Goal: Task Accomplishment & Management: Manage account settings

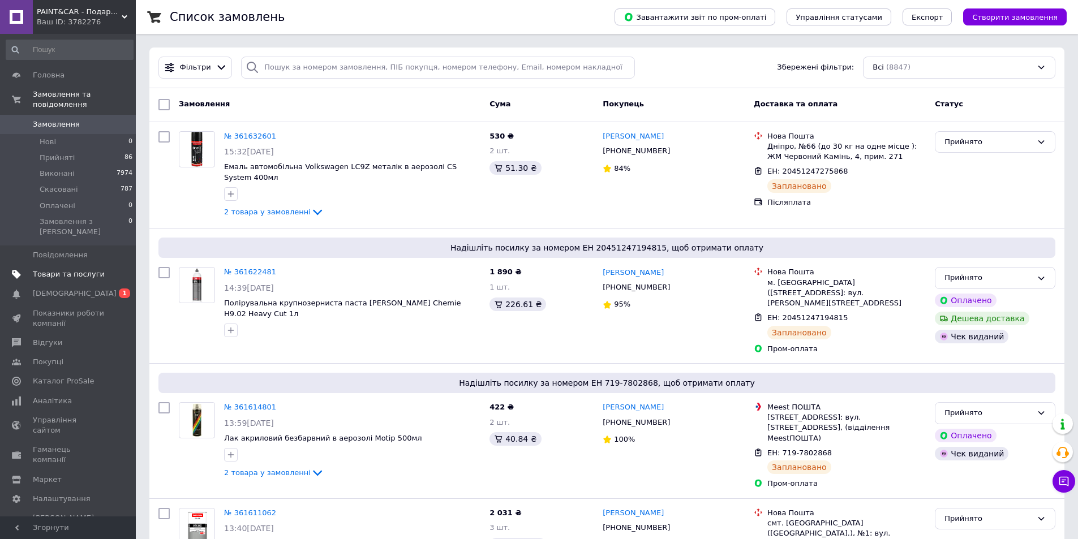
click at [67, 269] on span "Товари та послуги" at bounding box center [69, 274] width 72 height 10
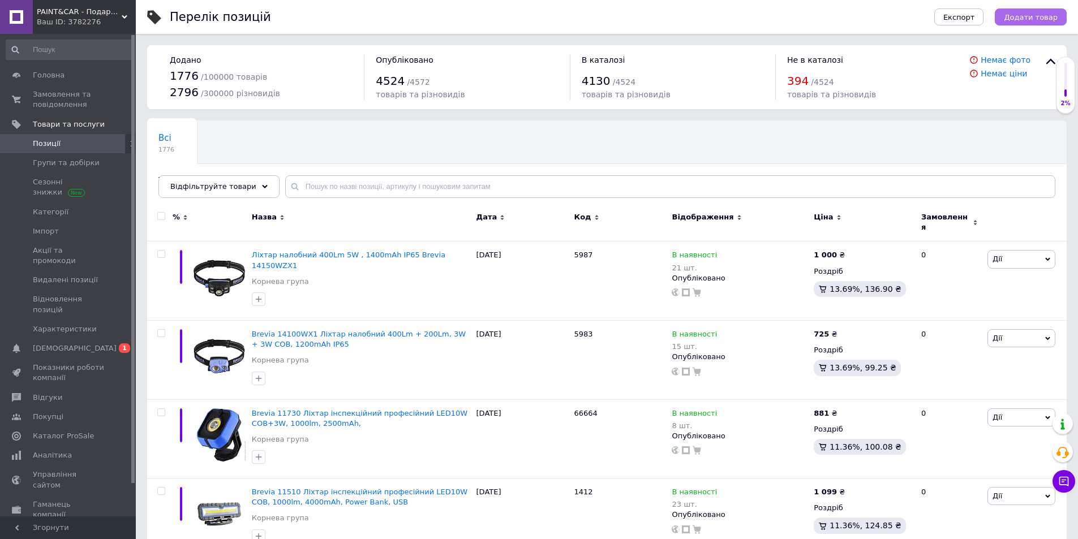
click at [1017, 20] on span "Додати товар" at bounding box center [1031, 17] width 54 height 8
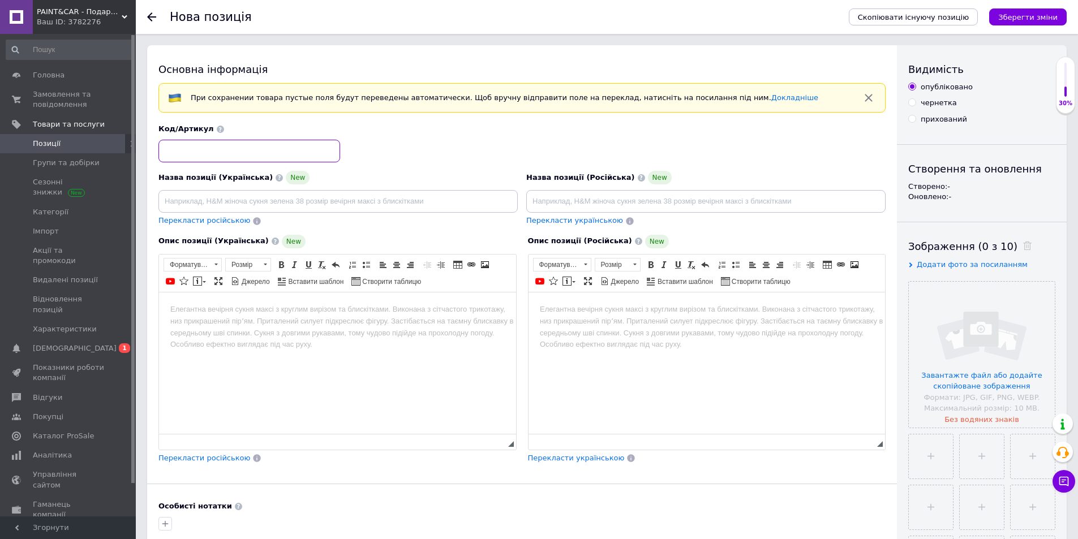
click at [200, 159] on input at bounding box center [249, 151] width 182 height 23
type input "55202"
click at [225, 202] on input at bounding box center [337, 201] width 359 height 23
paste input "Brevia 14500FAX1 Ліхтар налобний 500Lm 2600mAh IP64 micro-USB"
type input "Brevia 14500FAX1 Ліхтар налобний 500Lm 2600mAh IP64 micro-USB"
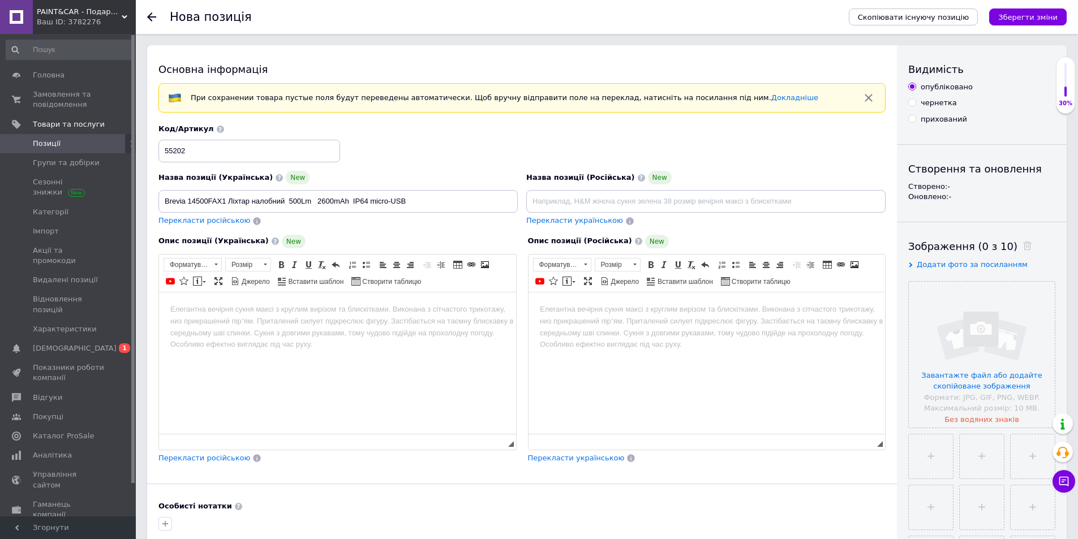
click at [199, 307] on body "Редактор, 7D7D8710-F6F7-4594-98CC-454106376C7A" at bounding box center [337, 309] width 334 height 12
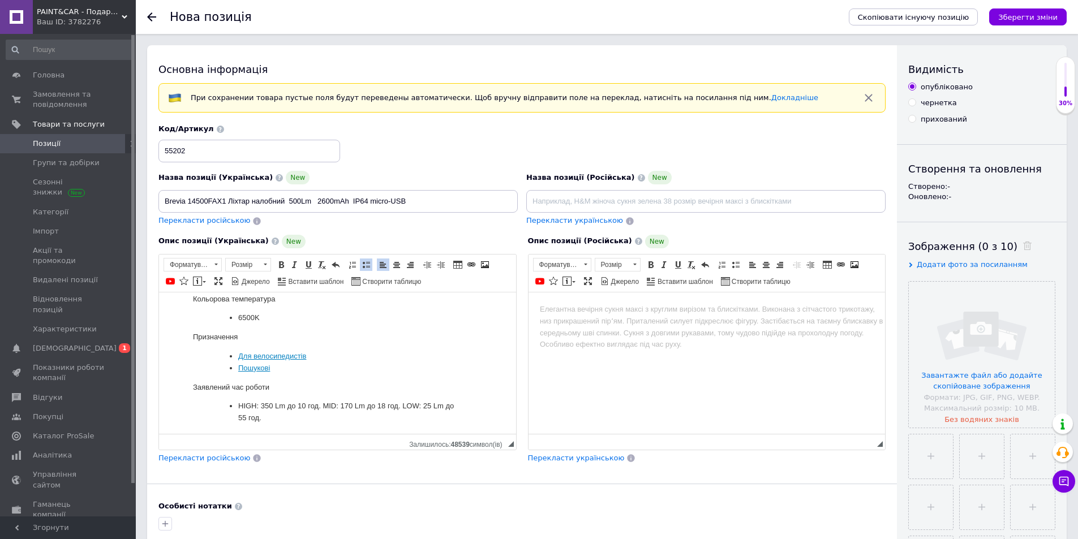
scroll to position [205, 0]
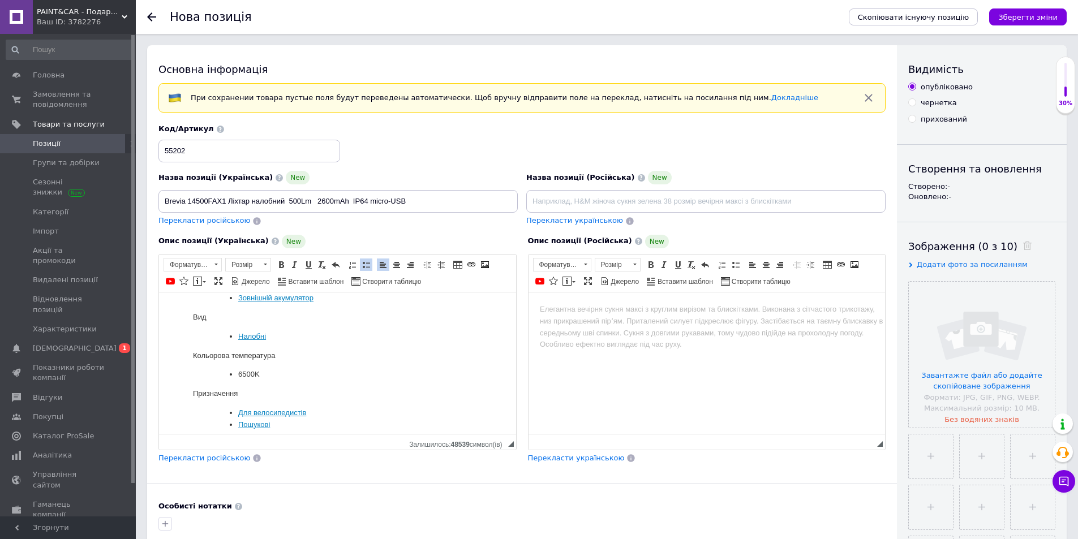
click at [260, 408] on link "Для велосипедистів" at bounding box center [272, 412] width 68 height 8
click at [329, 407] on li "Для велосипедистів" at bounding box center [348, 413] width 221 height 12
click at [290, 387] on dt "Призначення" at bounding box center [337, 393] width 289 height 12
drag, startPoint x: 291, startPoint y: 381, endPoint x: 276, endPoint y: 375, distance: 16.5
click at [291, 407] on ul "Для велосипедистів Пошукові" at bounding box center [349, 419] width 266 height 24
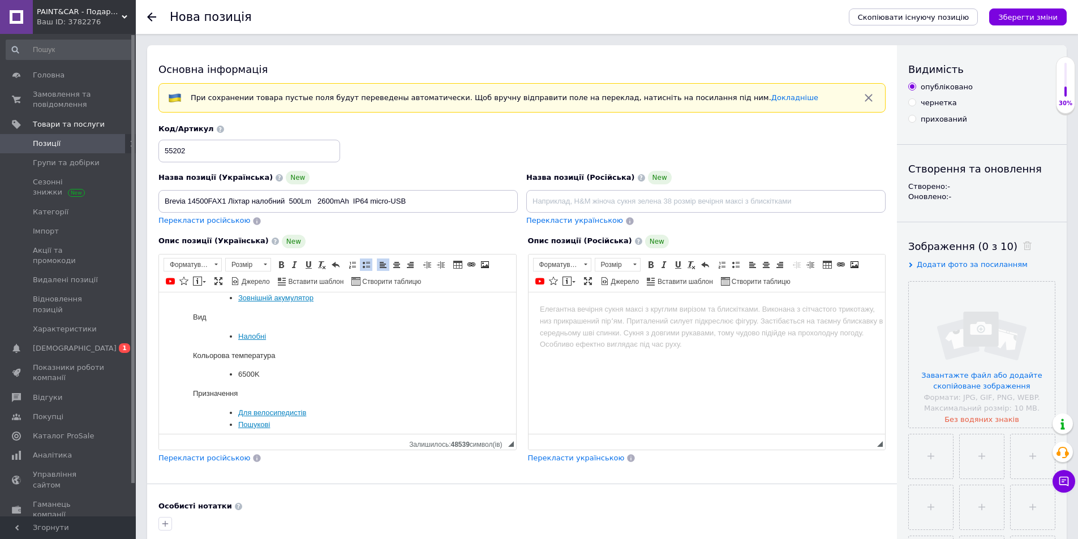
click at [274, 408] on link "Для велосипедистів" at bounding box center [272, 412] width 68 height 8
drag, startPoint x: 238, startPoint y: 372, endPoint x: 337, endPoint y: 378, distance: 99.2
click at [337, 407] on li "Для велосипедистів" at bounding box center [348, 413] width 221 height 12
click at [330, 419] on li "Пошукові" at bounding box center [348, 425] width 221 height 12
drag, startPoint x: 282, startPoint y: 390, endPoint x: 236, endPoint y: 389, distance: 45.8
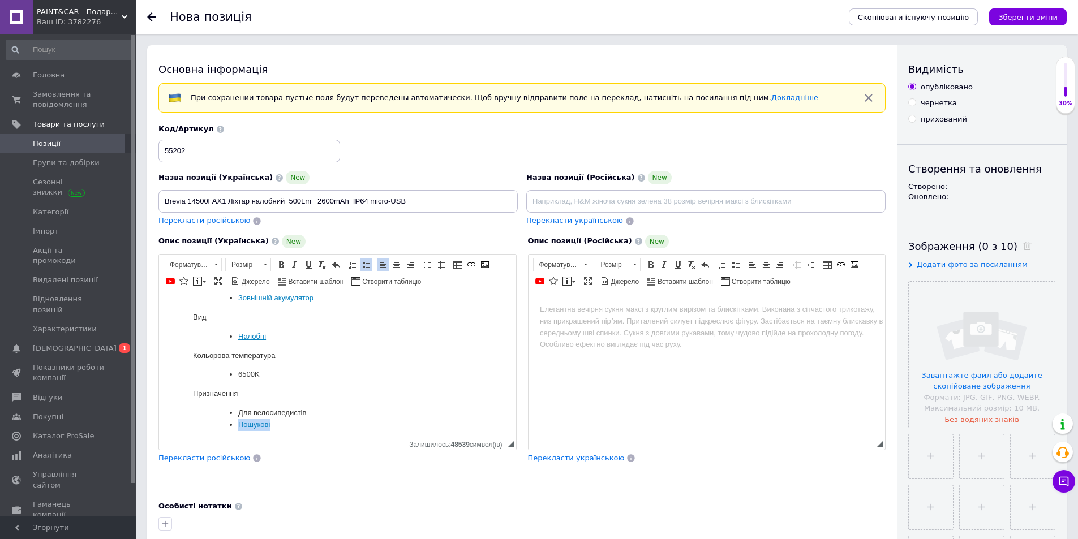
click at [236, 407] on ul "Для велосипедистів Пошукові" at bounding box center [349, 419] width 266 height 24
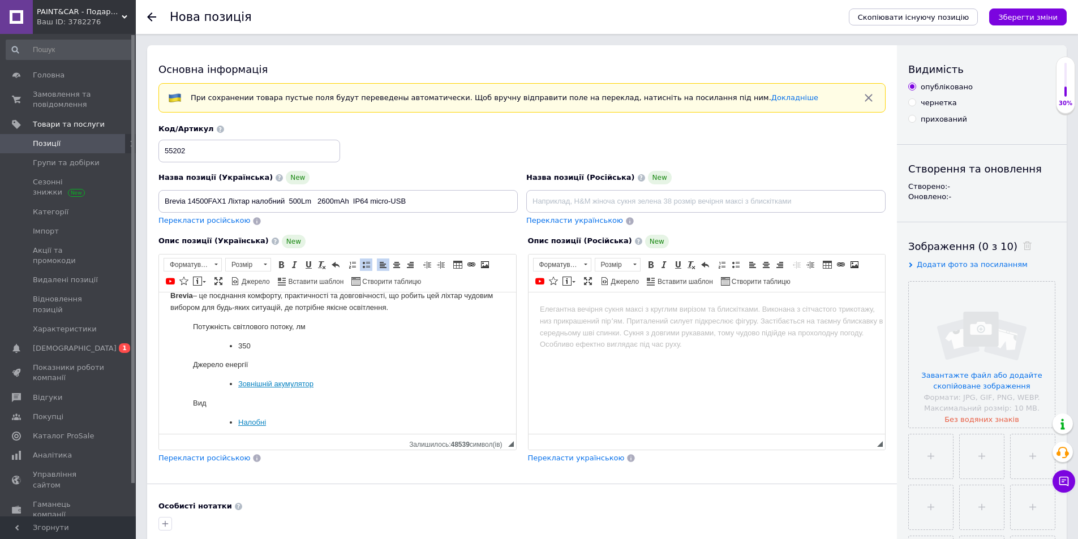
scroll to position [149, 0]
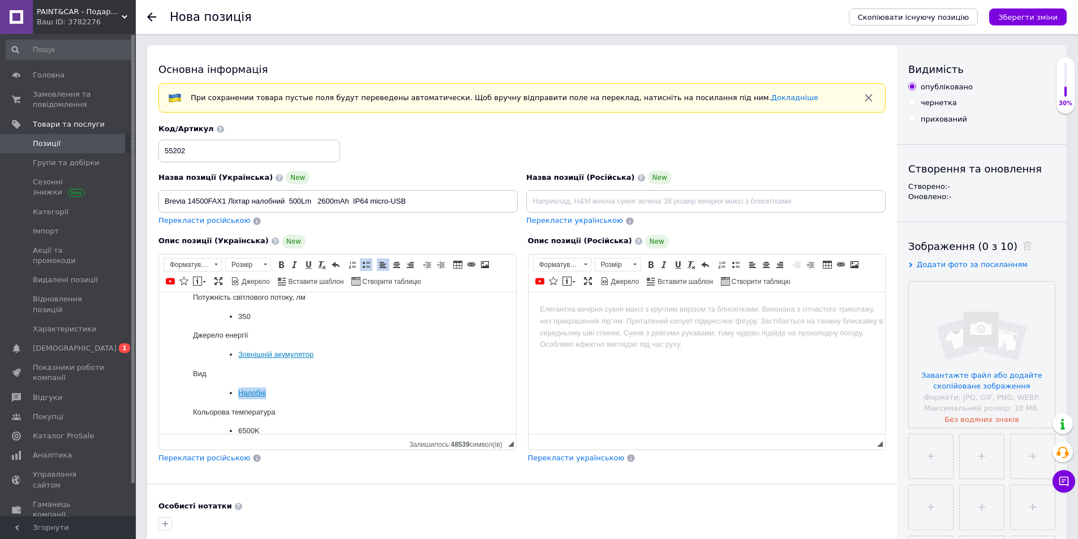
drag, startPoint x: 269, startPoint y: 371, endPoint x: 232, endPoint y: 364, distance: 37.4
click at [232, 368] on dl "Вид Налобні" at bounding box center [337, 383] width 334 height 31
drag, startPoint x: 317, startPoint y: 336, endPoint x: 237, endPoint y: 341, distance: 79.9
click at [237, 348] on ul "Зовнішній акумулятор" at bounding box center [349, 354] width 266 height 12
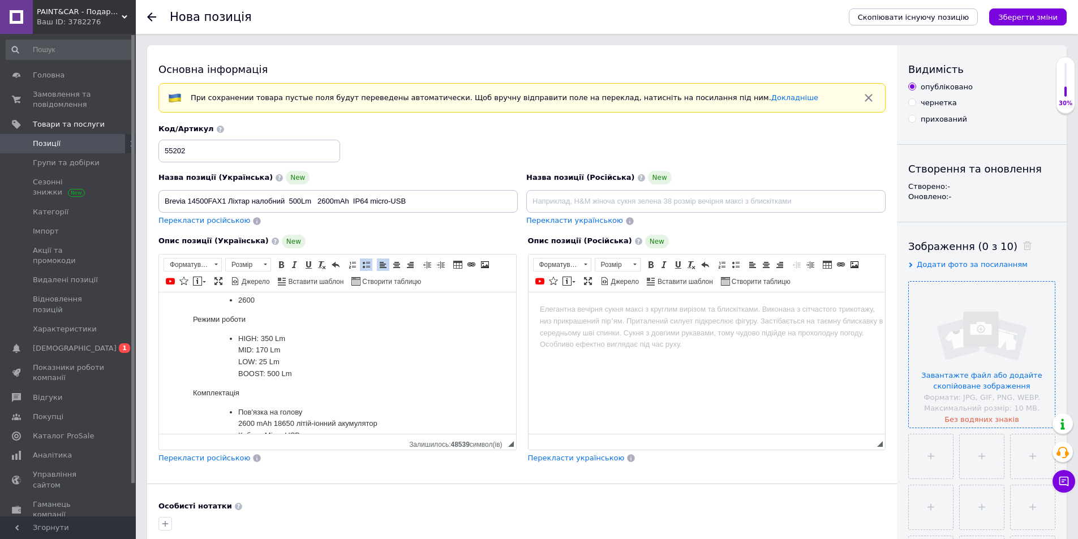
click at [928, 342] on input "file" at bounding box center [981, 355] width 146 height 146
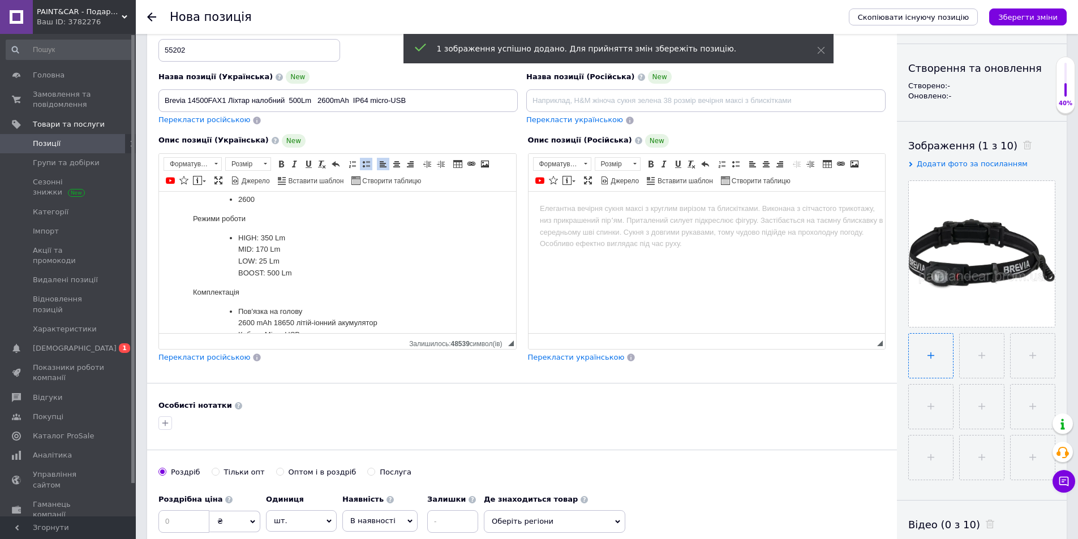
scroll to position [113, 0]
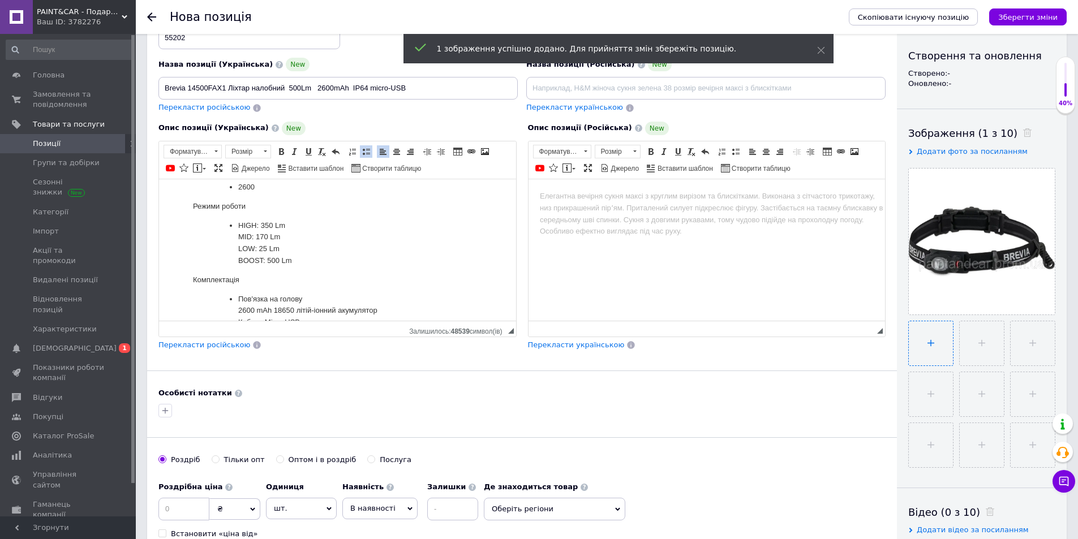
click at [940, 344] on input "file" at bounding box center [930, 343] width 44 height 44
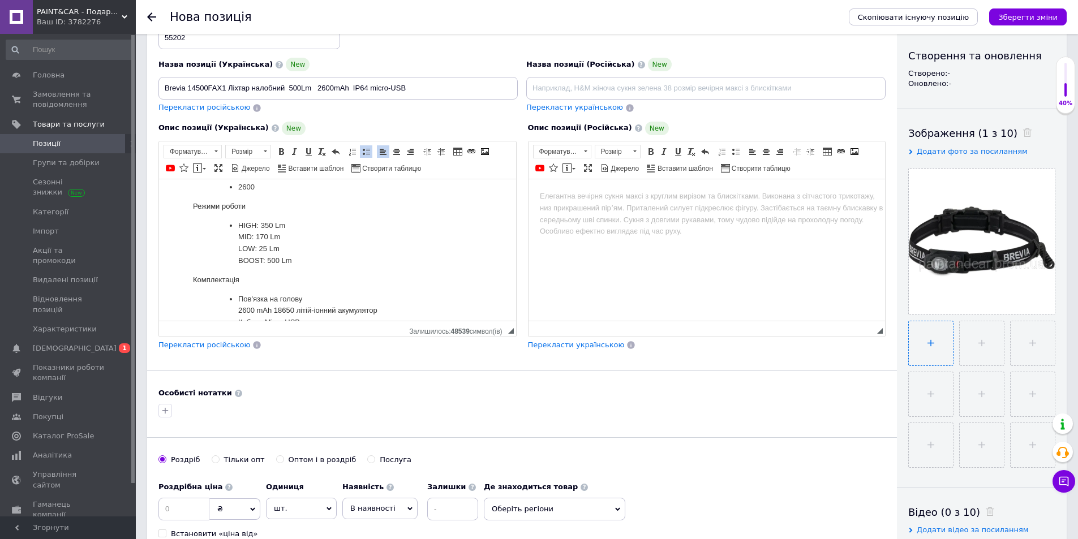
type input "C:\fakepath\519946150.webp"
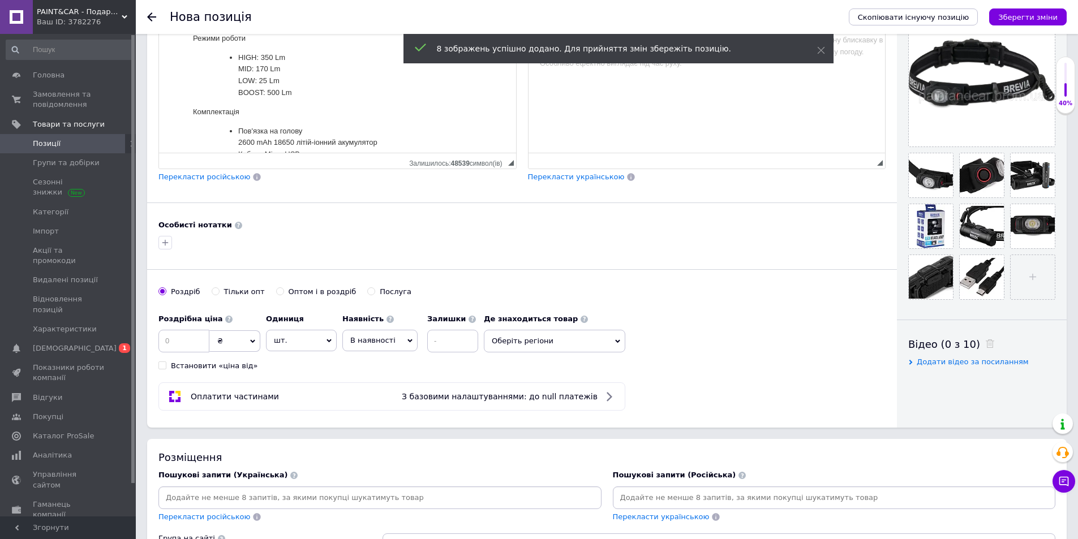
scroll to position [283, 0]
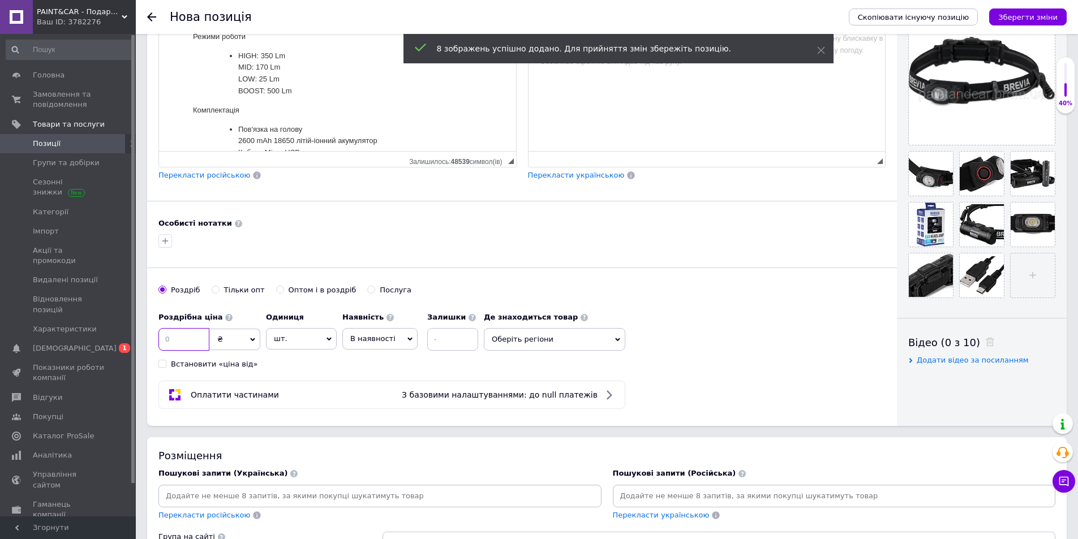
click at [196, 337] on input at bounding box center [183, 339] width 51 height 23
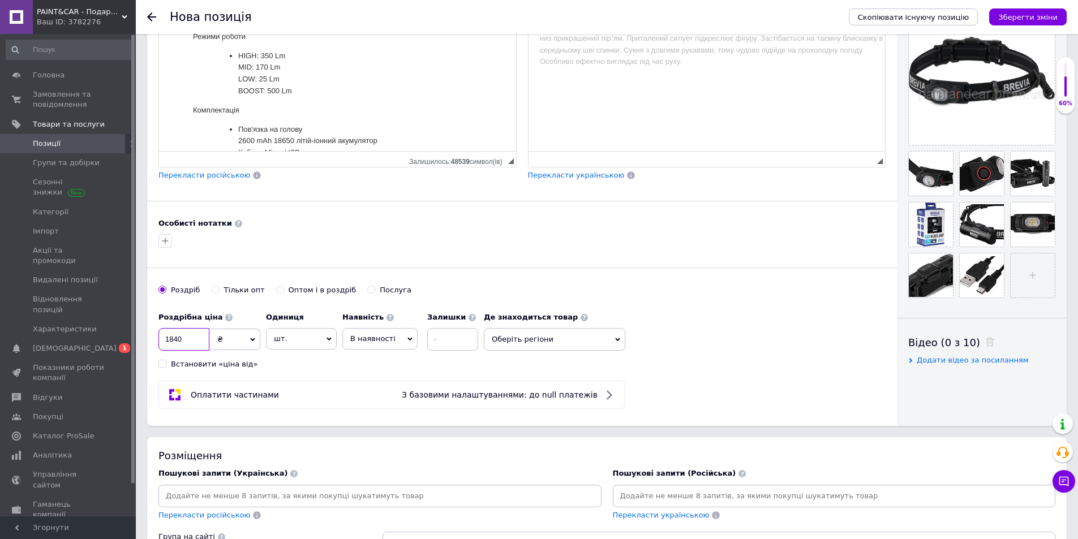
type input "1840"
click at [444, 338] on input at bounding box center [452, 339] width 51 height 23
type input "2"
click at [614, 339] on span "Оберіть регіони" at bounding box center [554, 339] width 141 height 23
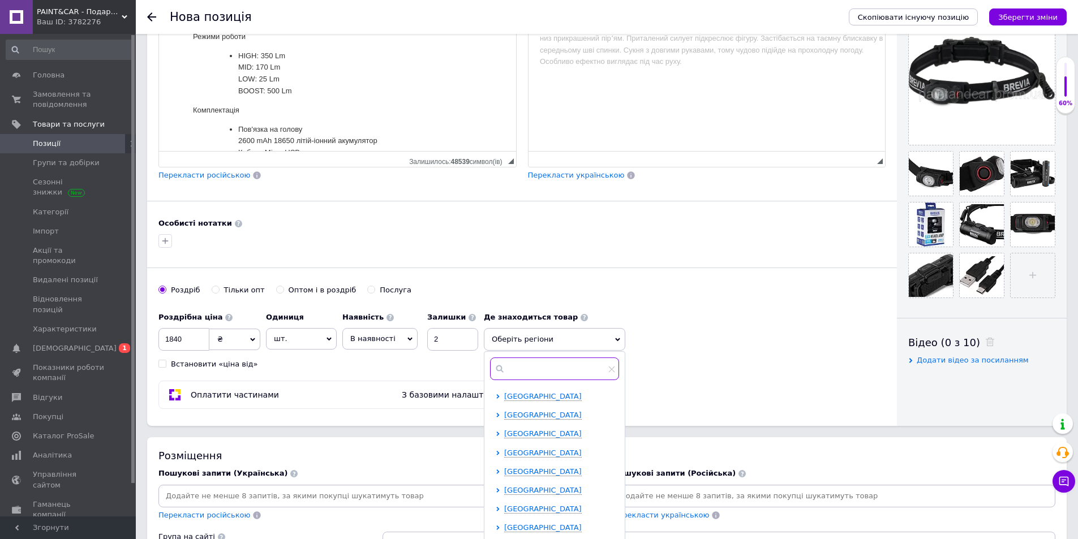
click at [572, 368] on input "text" at bounding box center [554, 369] width 129 height 23
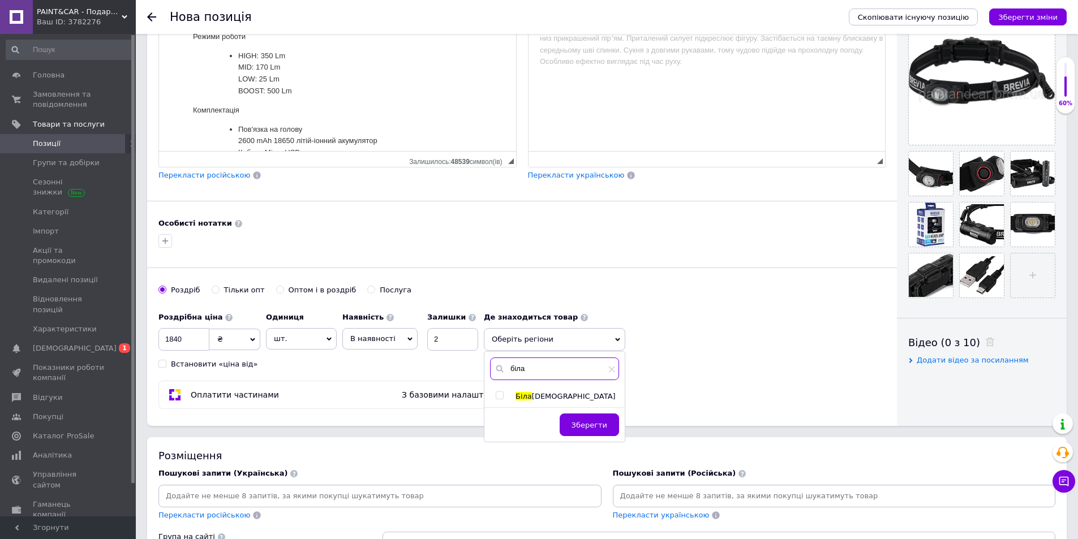
type input "біла"
click at [498, 394] on input "checkbox" at bounding box center [499, 395] width 7 height 7
checkbox input "true"
click at [589, 430] on span "Зберегти" at bounding box center [589, 431] width 36 height 8
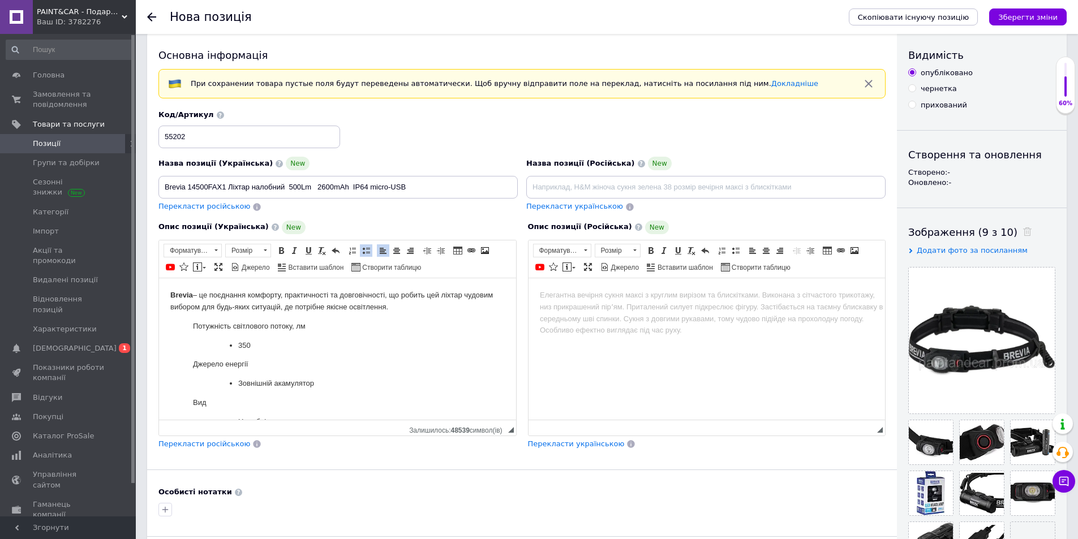
scroll to position [0, 0]
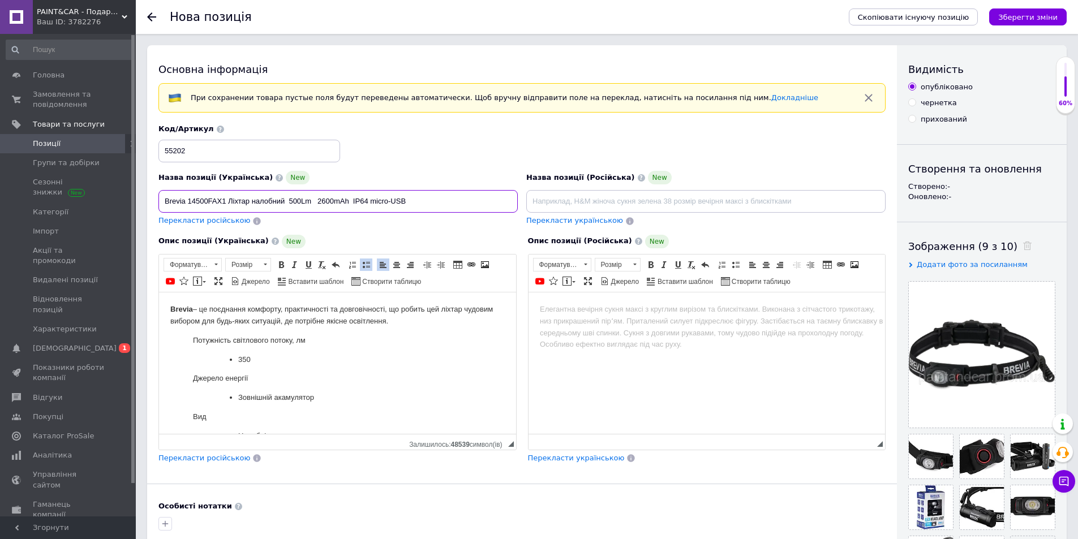
drag, startPoint x: 165, startPoint y: 201, endPoint x: 318, endPoint y: 214, distance: 153.9
click at [318, 214] on div "Назва позиції (Українська) New Brevia 14500FAX1 Ліхтар налобний 500Lm 2600mAh I…" at bounding box center [338, 199] width 368 height 64
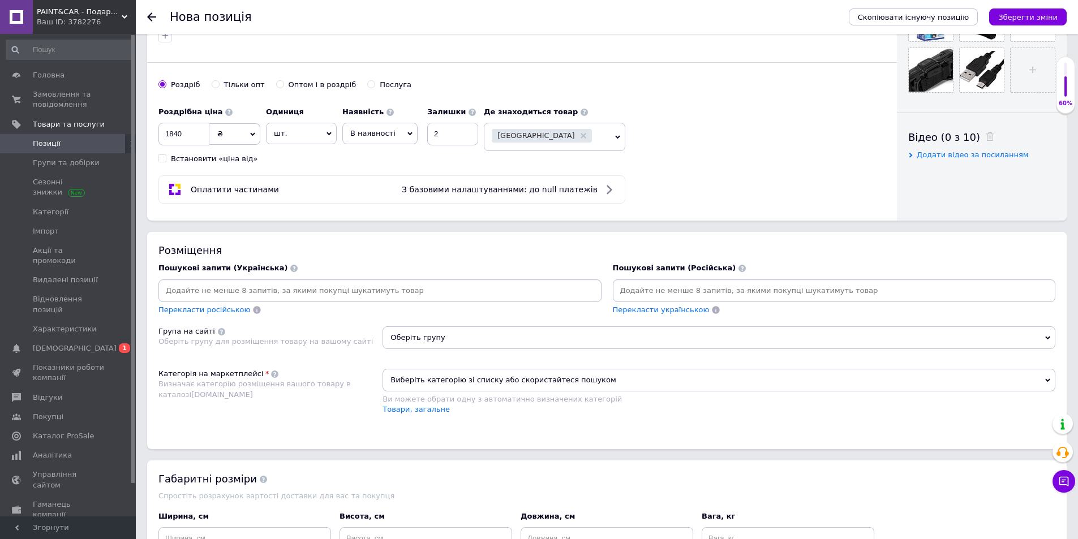
scroll to position [509, 0]
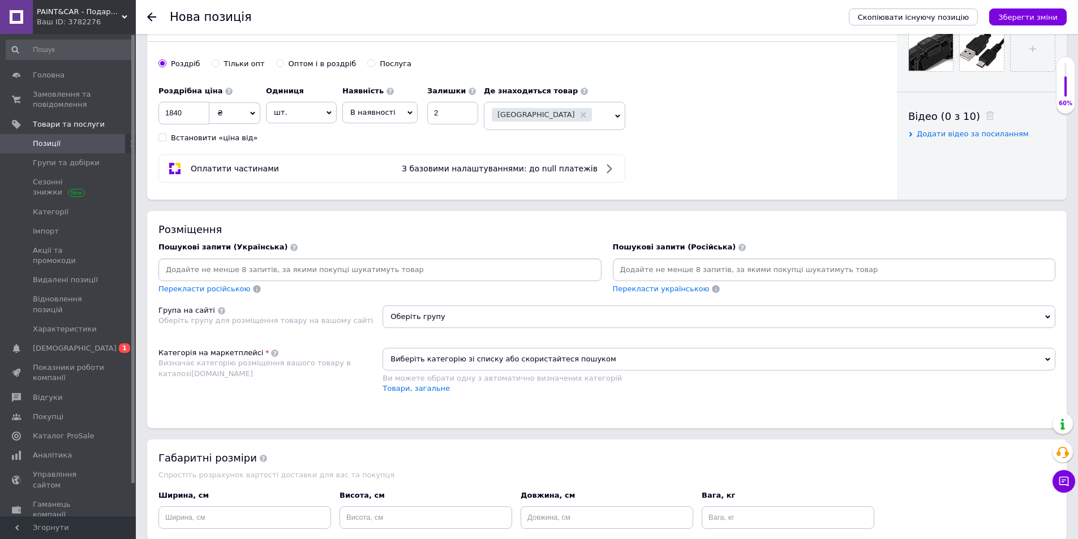
click at [246, 268] on input at bounding box center [380, 269] width 438 height 17
paste input "Brevia 14500FAX1 Ліхтар налобний 500Lm"
drag, startPoint x: 224, startPoint y: 270, endPoint x: 188, endPoint y: 274, distance: 35.9
click at [188, 274] on input "Brevia 14500FAX1 Ліхтар налобний 500Lm" at bounding box center [380, 269] width 438 height 17
type input "Brevia Ліхтар налобний 500Lm"
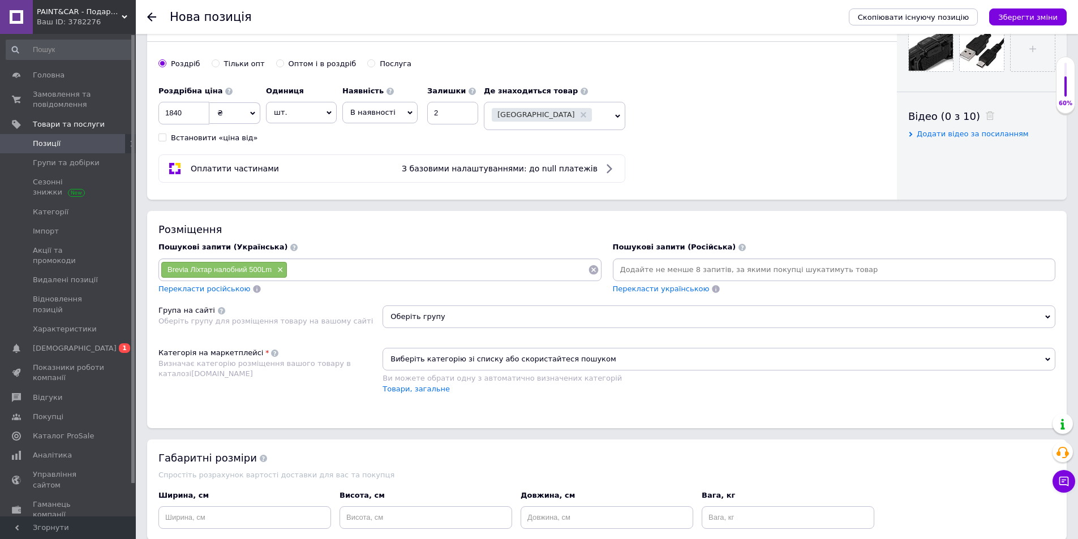
paste input "Brevia 14500FAX1 Ліхтар налобний 500Lm"
drag, startPoint x: 350, startPoint y: 272, endPoint x: 287, endPoint y: 276, distance: 63.5
click at [289, 276] on input "Brevia 14500FAX1 Ліхтар налобний 500Lm" at bounding box center [437, 269] width 300 height 17
type input "Ліхтар налобний 500Lm"
paste input "Brevia 14500FAX1 Ліхтар налобний 500Lm"
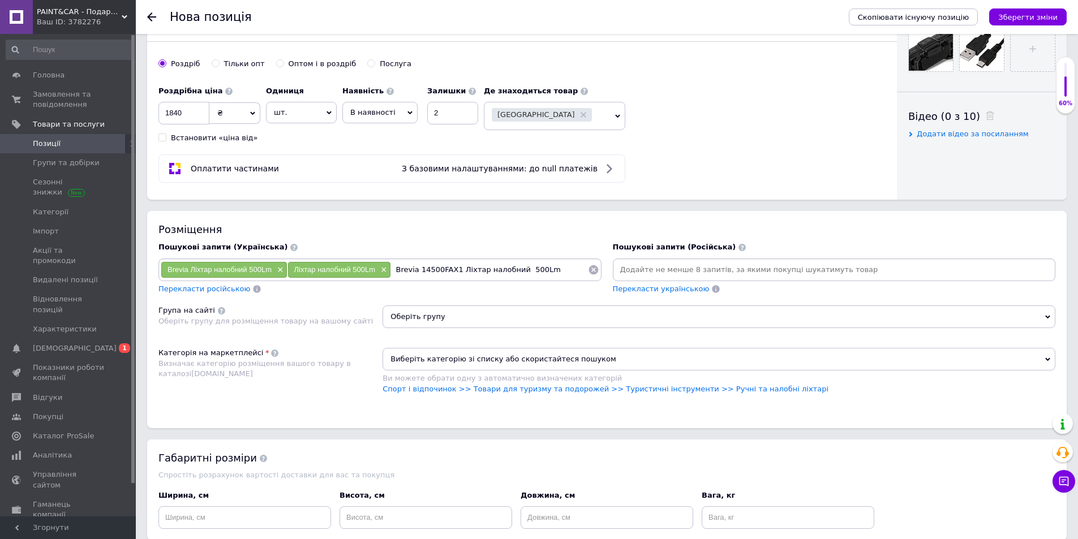
drag, startPoint x: 542, startPoint y: 269, endPoint x: 514, endPoint y: 275, distance: 28.8
click at [514, 275] on input "Brevia 14500FAX1 Ліхтар налобний 500Lm" at bounding box center [489, 269] width 197 height 17
drag, startPoint x: 453, startPoint y: 268, endPoint x: 419, endPoint y: 275, distance: 34.2
click at [419, 275] on input "Brevia 14500FAX1 Ліхтар налобний" at bounding box center [489, 269] width 197 height 17
type input "Brevia Ліхтар налобний"
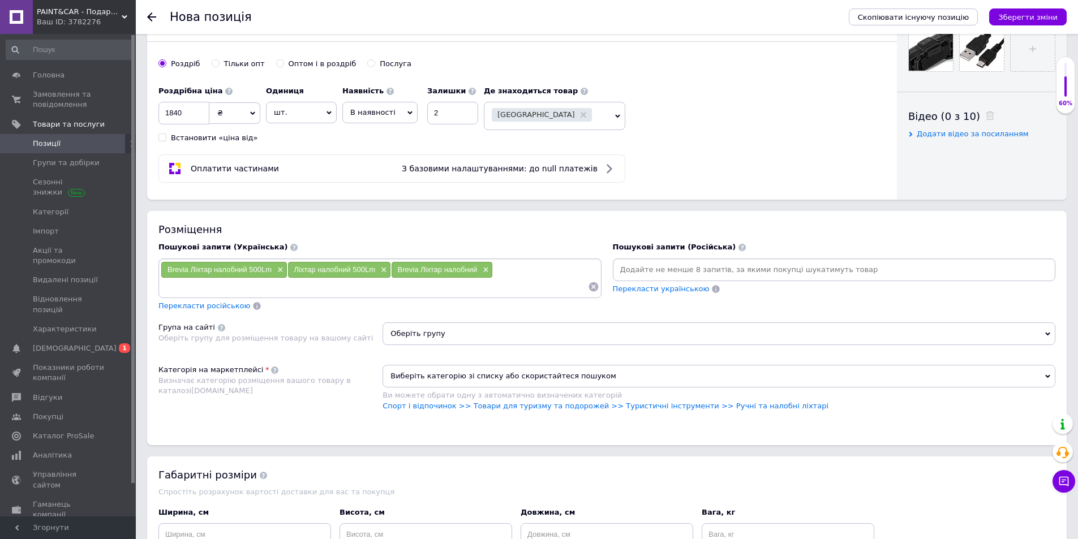
click at [224, 288] on input at bounding box center [374, 286] width 427 height 17
paste input "Brevia 14500FAX1 Ліхтар налобний 500Lm"
drag, startPoint x: 224, startPoint y: 288, endPoint x: 150, endPoint y: 294, distance: 73.8
click at [150, 294] on div "Розміщення Пошукові запити (Українська) Brevia Ліхтар налобний 500Lm × Ліхтар н…" at bounding box center [606, 328] width 919 height 234
drag, startPoint x: 250, startPoint y: 289, endPoint x: 227, endPoint y: 295, distance: 24.0
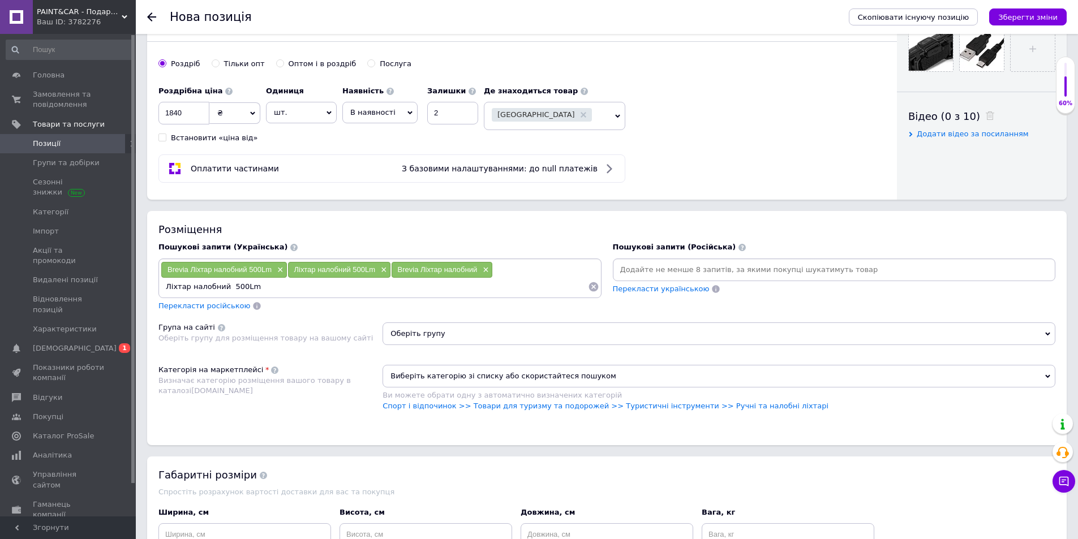
click at [227, 295] on div "Brevia Ліхтар налобний 500Lm × Ліхтар налобний 500Lm × Brevia Ліхтар налобний ×…" at bounding box center [379, 279] width 443 height 40
type input "Ліхтар налобний"
type input "ліхтар"
type input "налобний ліхтар"
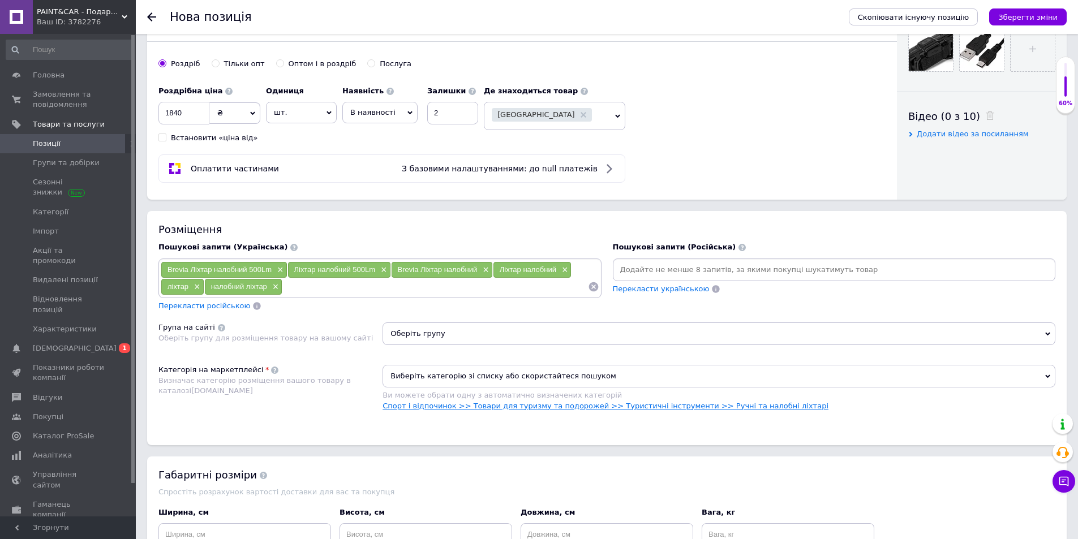
click at [459, 409] on link "Спорт і відпочинок >> Товари для туризму та подорожей >> Туристичні інструменти…" at bounding box center [605, 406] width 446 height 8
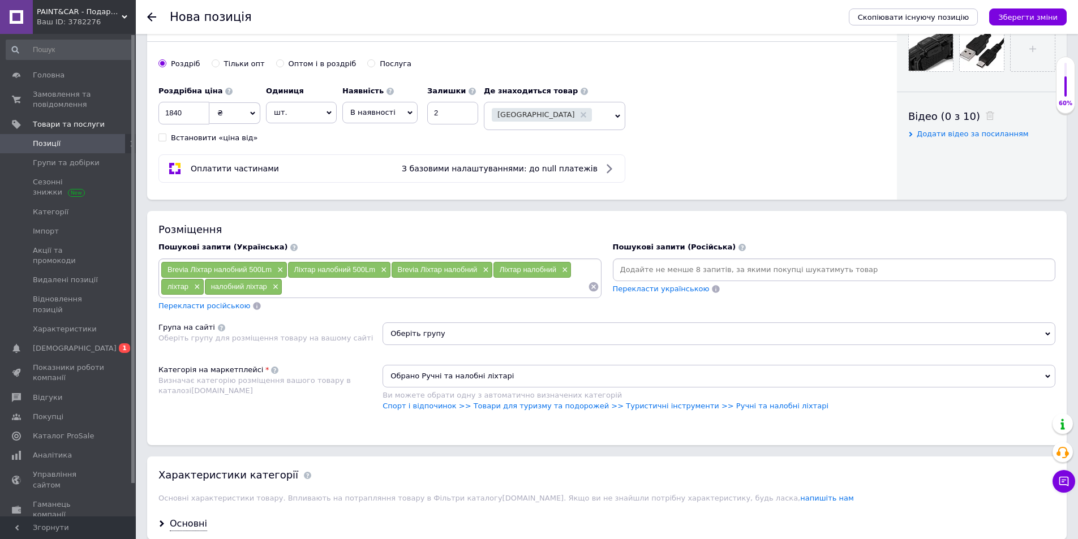
click at [416, 328] on span "Оберіть групу" at bounding box center [718, 333] width 673 height 23
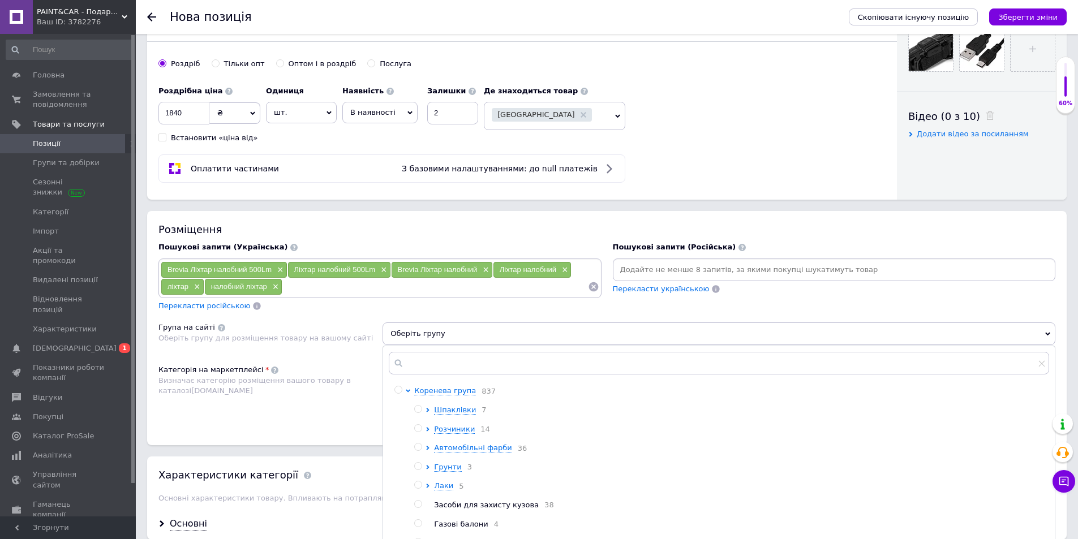
click at [398, 392] on input "radio" at bounding box center [397, 389] width 7 height 7
radio input "true"
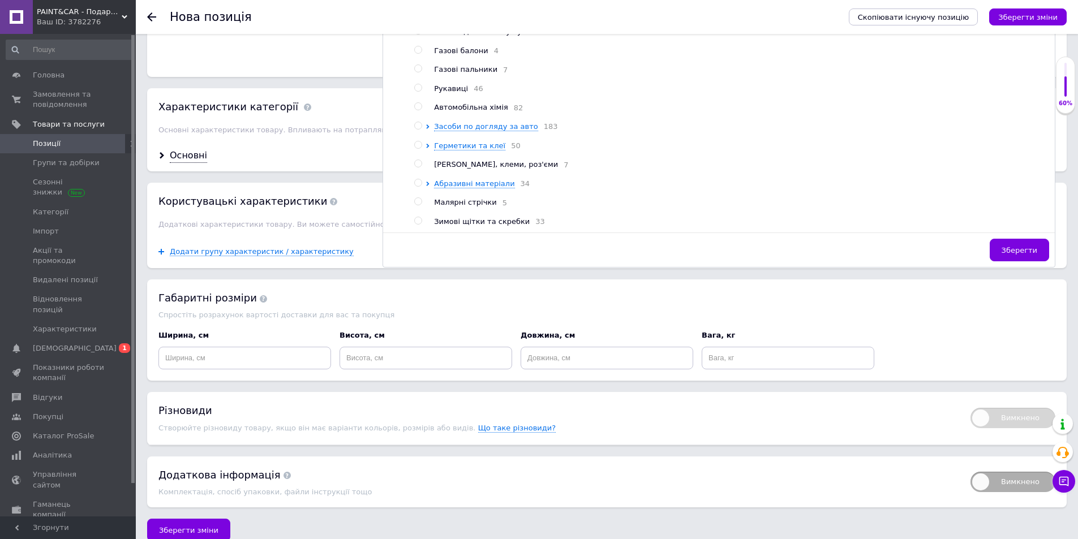
scroll to position [893, 0]
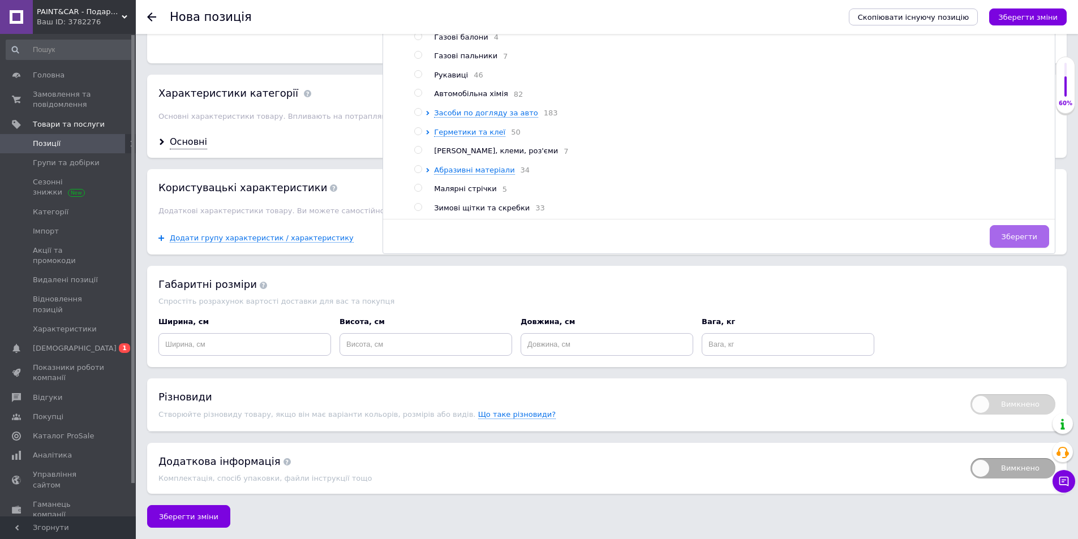
click at [1013, 232] on span "Зберегти" at bounding box center [1019, 236] width 36 height 8
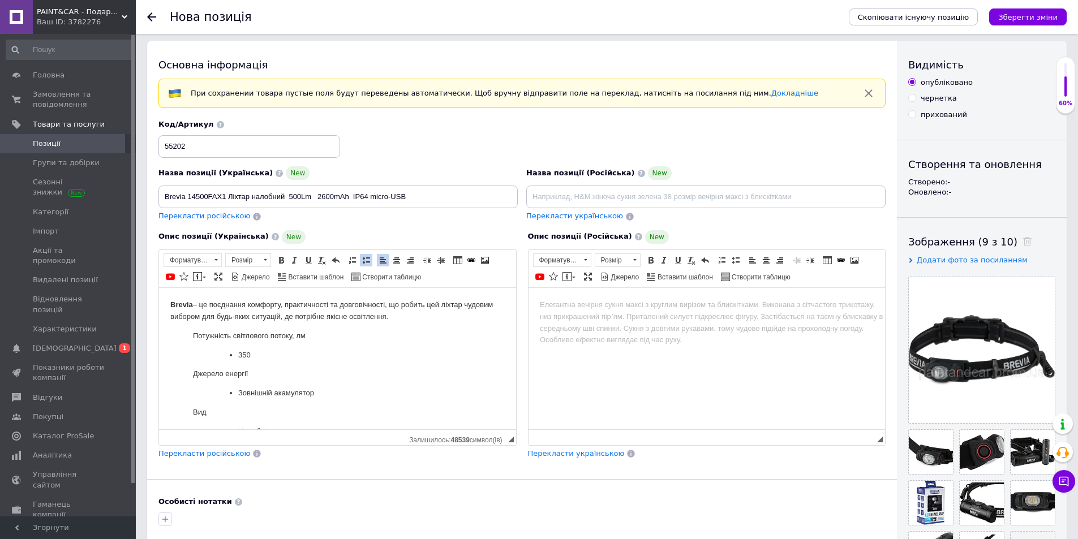
scroll to position [0, 0]
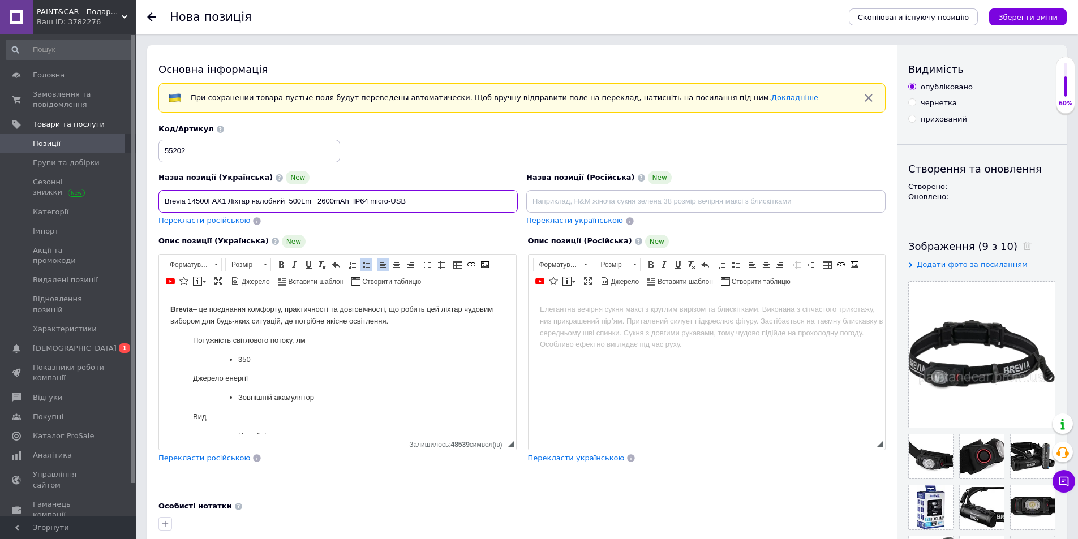
drag, startPoint x: 185, startPoint y: 204, endPoint x: 156, endPoint y: 208, distance: 29.2
click at [156, 208] on div "Назва позиції (Українська) New Brevia 14500FAX1 Ліхтар налобний 500Lm 2600mAh I…" at bounding box center [338, 199] width 368 height 64
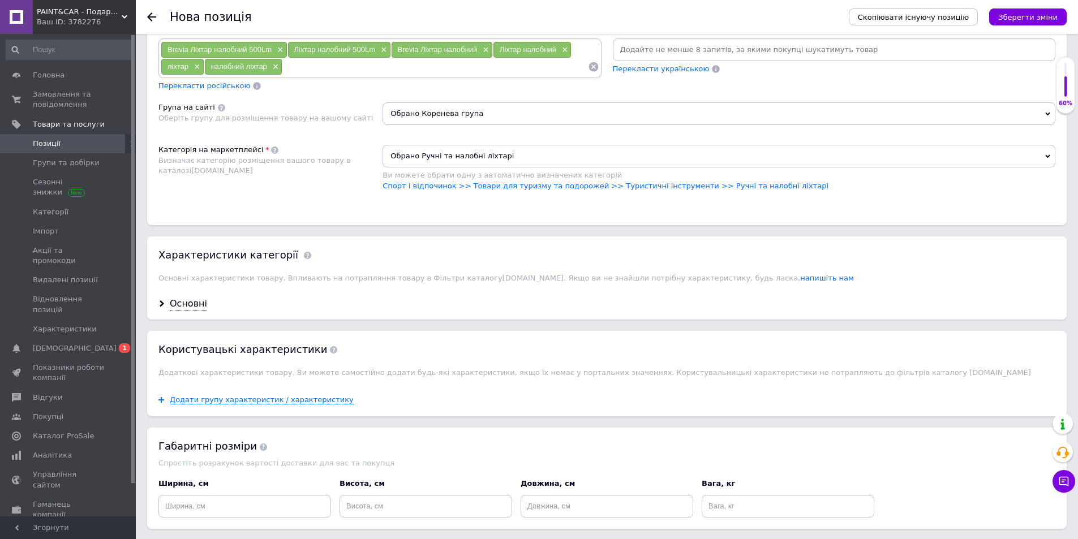
scroll to position [735, 0]
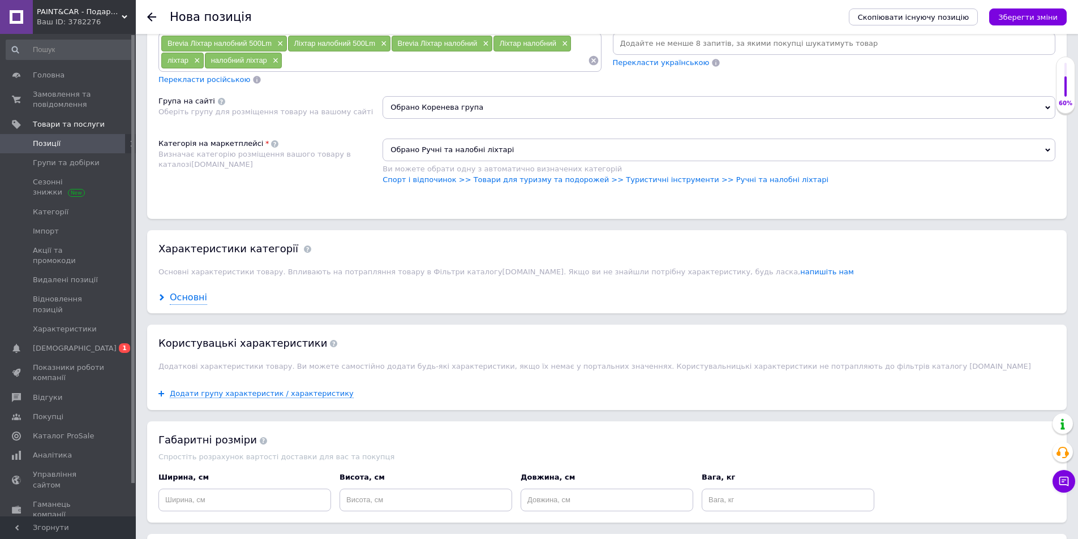
click at [188, 297] on div "Основні" at bounding box center [188, 297] width 37 height 13
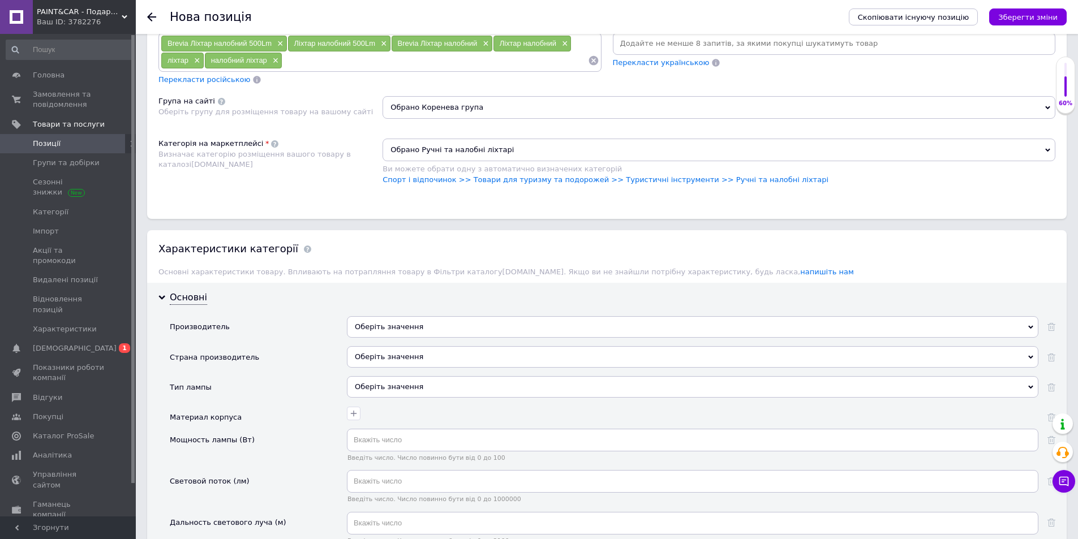
click at [359, 326] on div "Оберіть значення" at bounding box center [692, 326] width 691 height 21
paste input "Brevia"
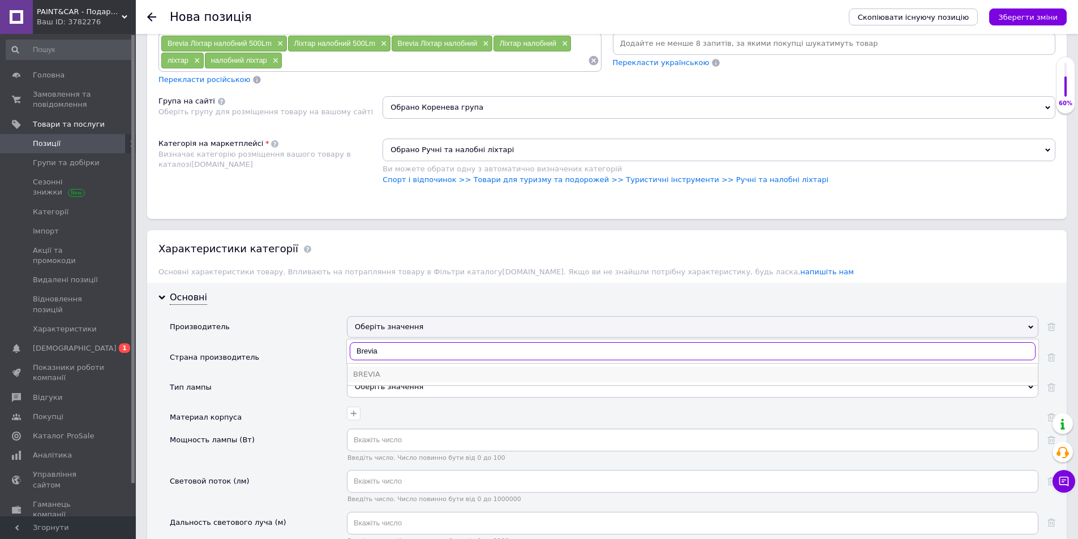
type input "Brevia"
click at [380, 377] on div "BREVIA" at bounding box center [692, 374] width 679 height 10
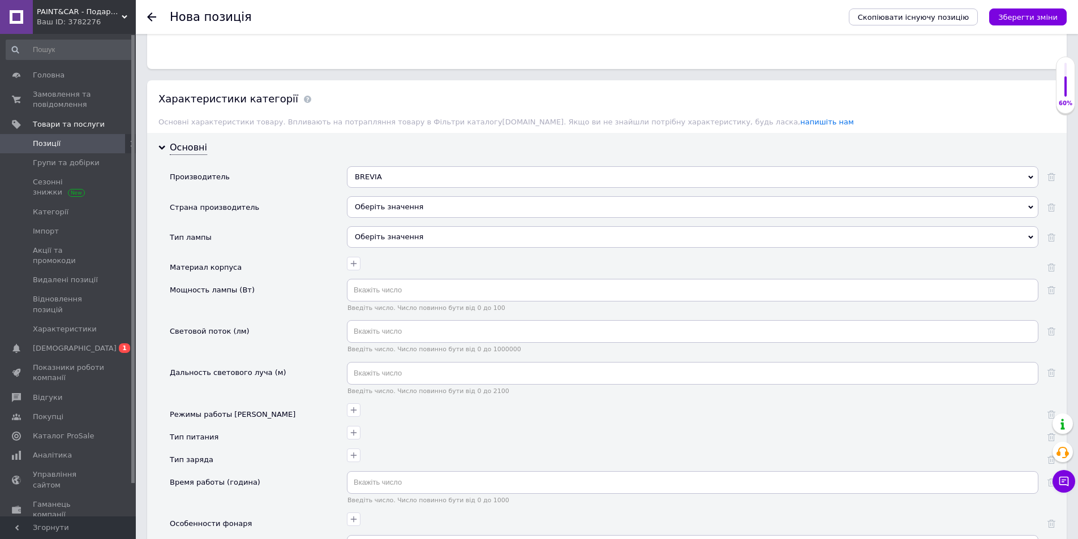
scroll to position [905, 0]
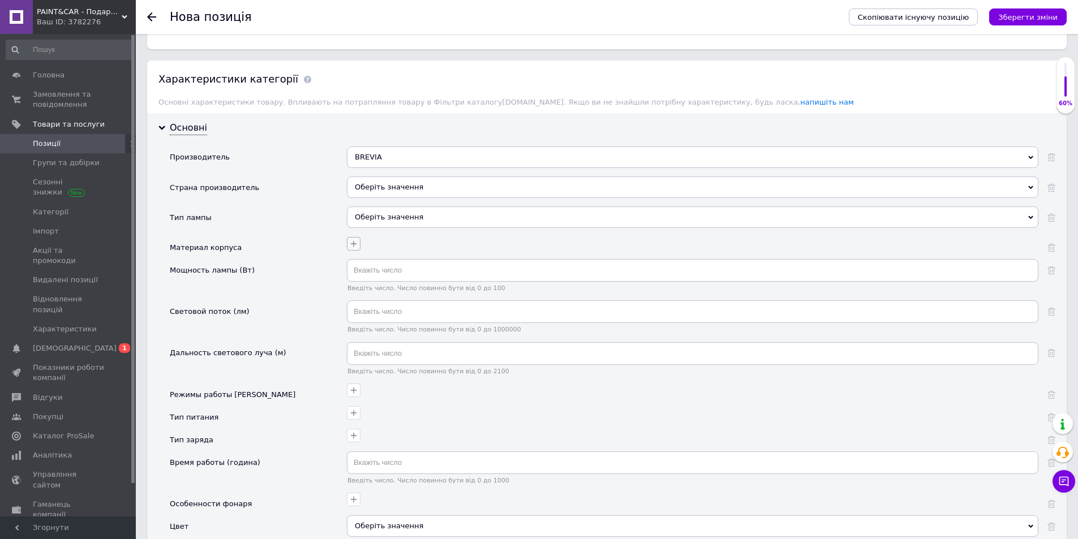
click at [352, 240] on icon "button" at bounding box center [353, 243] width 9 height 9
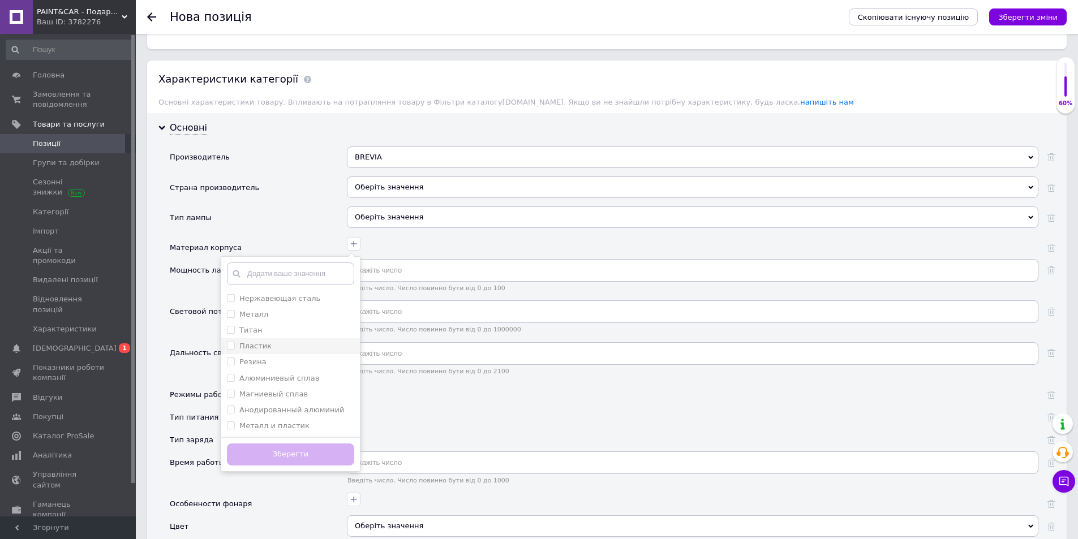
click at [229, 346] on input "Пластик" at bounding box center [230, 345] width 7 height 7
checkbox input "true"
click at [287, 450] on button "Зберегти" at bounding box center [290, 454] width 127 height 22
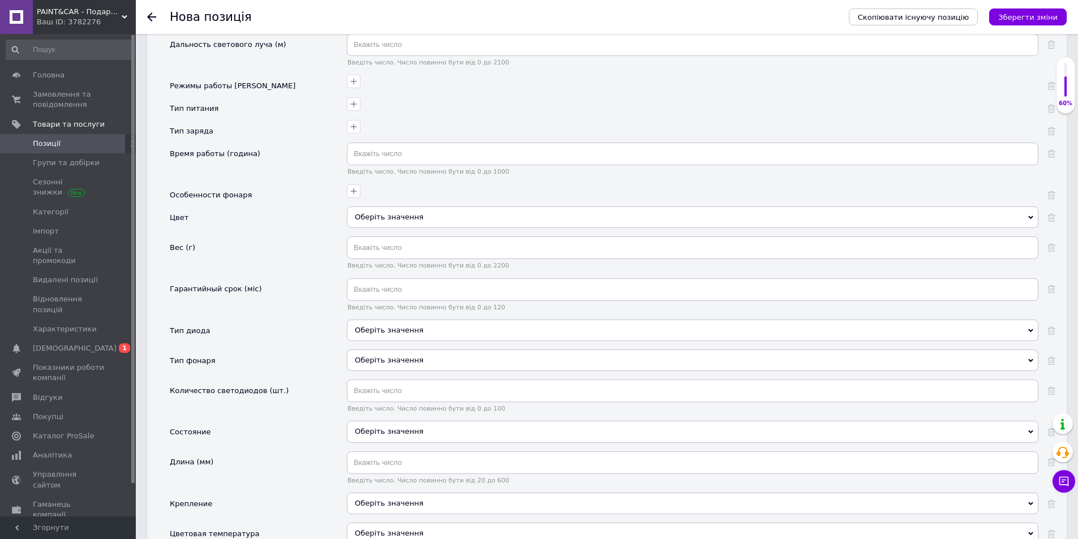
scroll to position [1244, 0]
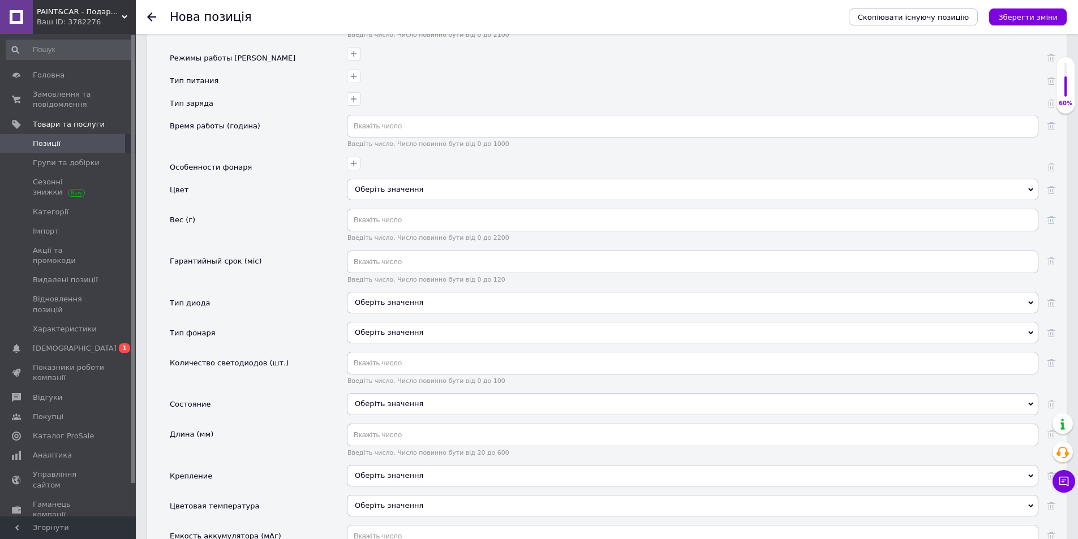
click at [382, 404] on div "Оберіть значення" at bounding box center [692, 403] width 691 height 21
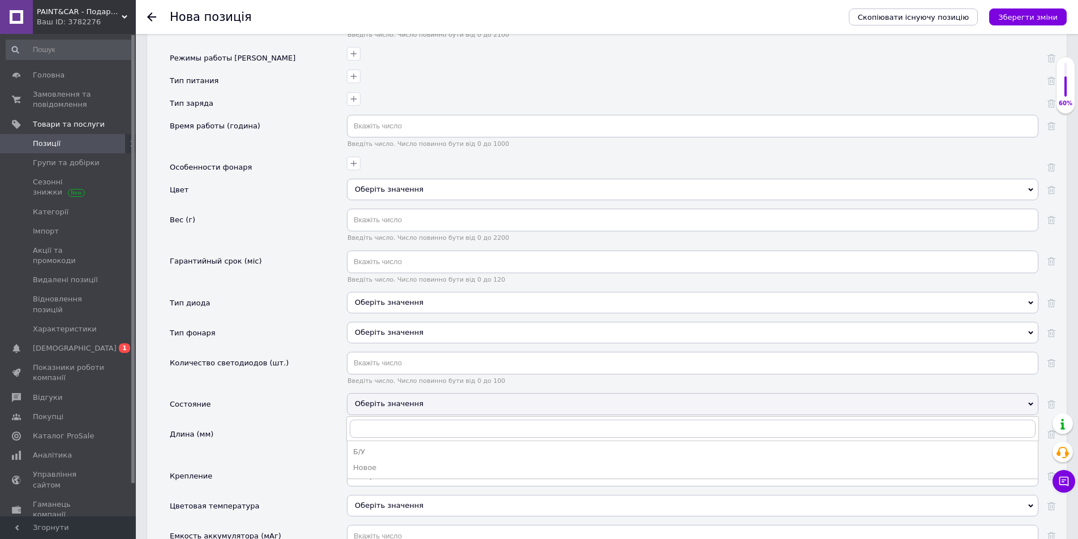
click at [365, 468] on div "Новое" at bounding box center [692, 468] width 679 height 10
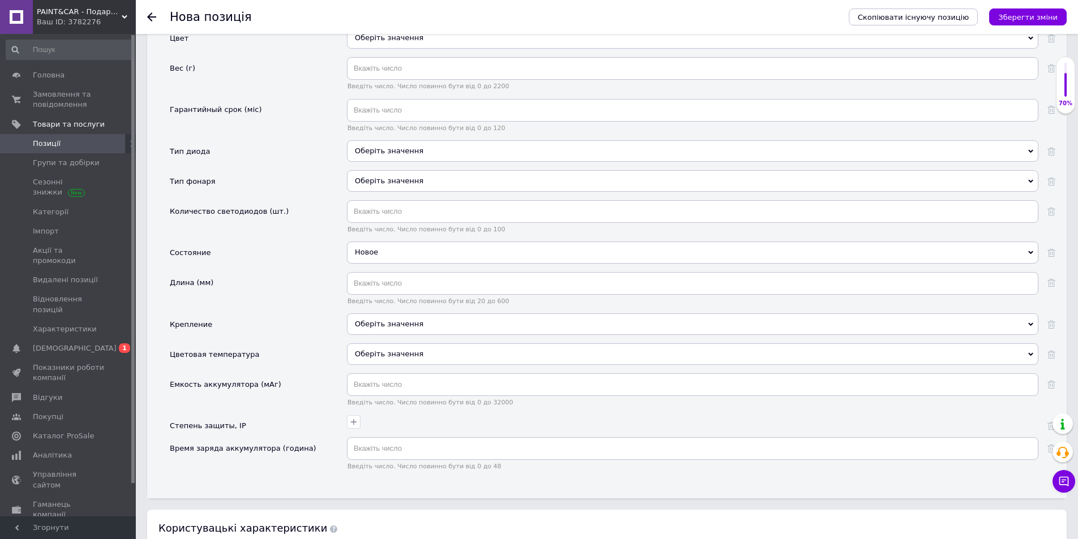
scroll to position [1414, 0]
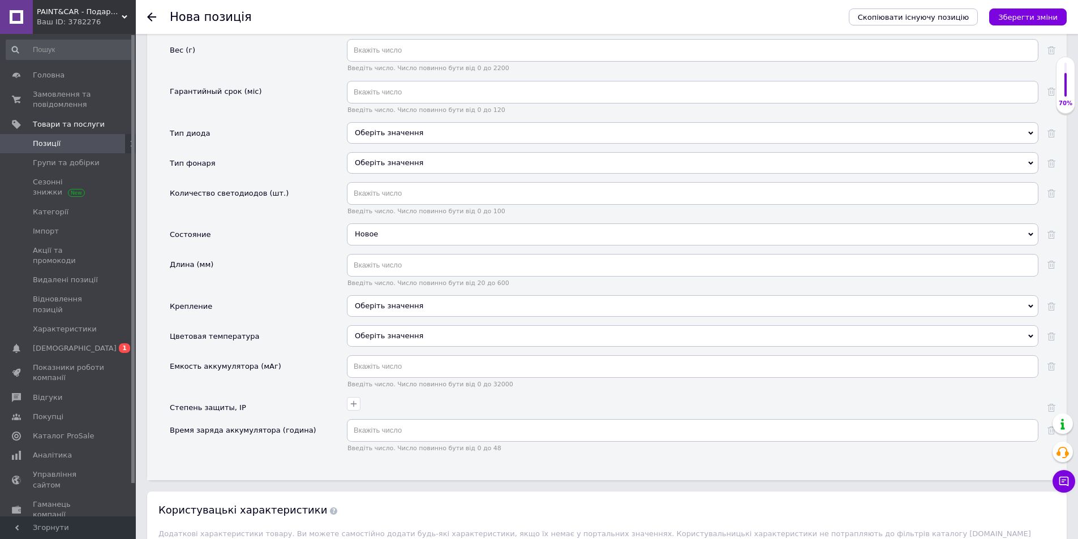
click at [1052, 20] on icon "Зберегти зміни" at bounding box center [1027, 17] width 59 height 8
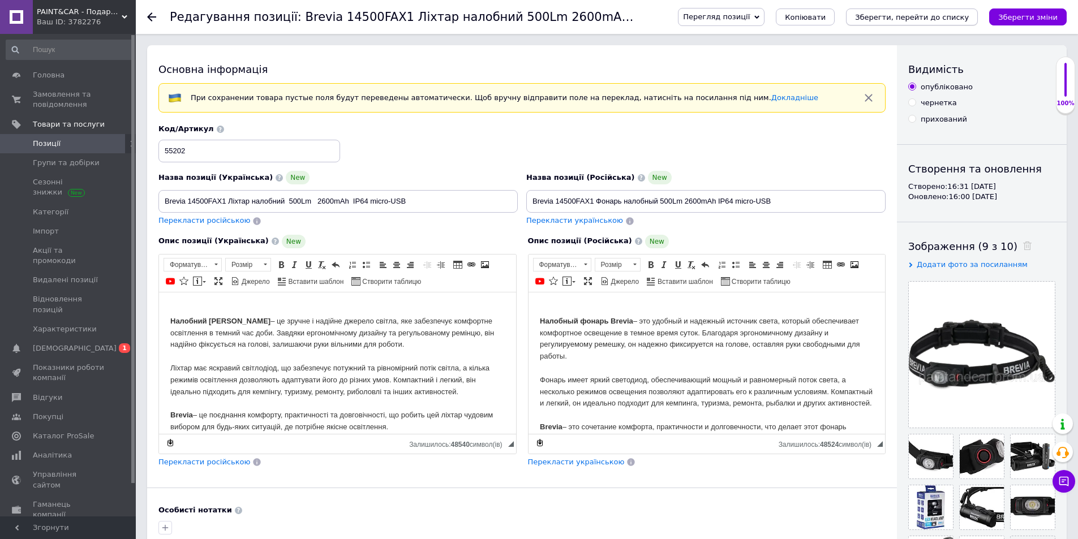
click at [937, 13] on icon "Зберегти, перейти до списку" at bounding box center [912, 17] width 114 height 8
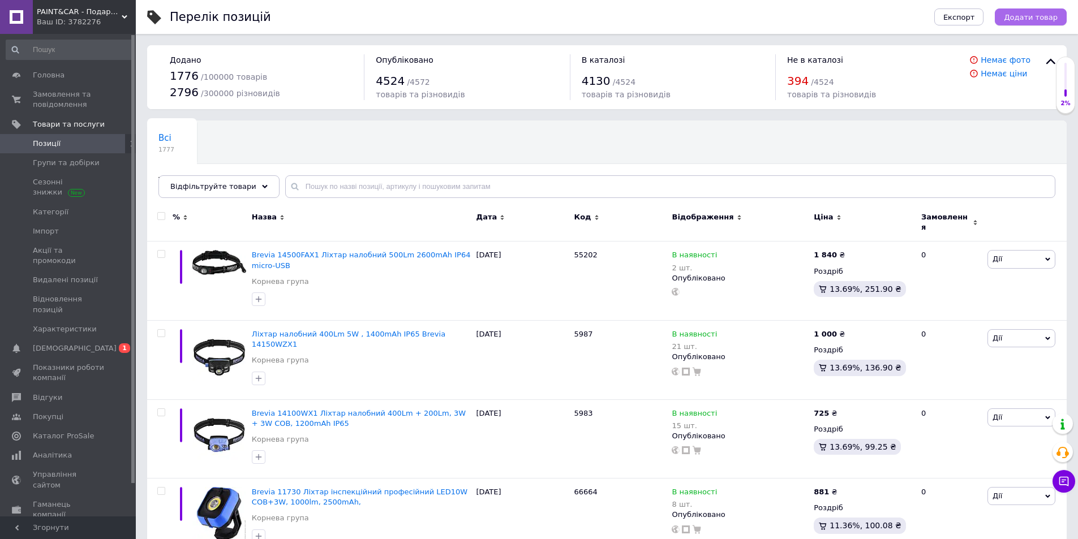
click at [1020, 14] on span "Додати товар" at bounding box center [1031, 17] width 54 height 8
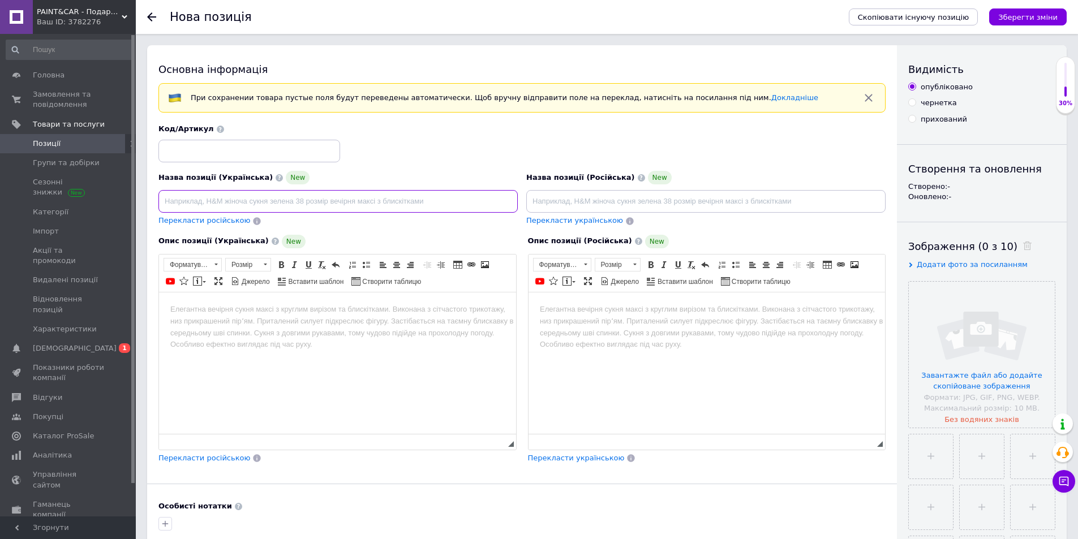
click at [213, 205] on input at bounding box center [337, 201] width 359 height 23
paste input "Brevia 14520FBX1 Ліхтар налобний 520Lm 800mAh IP64"
type input "Brevia 14520FBX1 Ліхтар налобний 520Lm 800mAh IP64"
click at [188, 152] on input at bounding box center [249, 151] width 182 height 23
type input "55210"
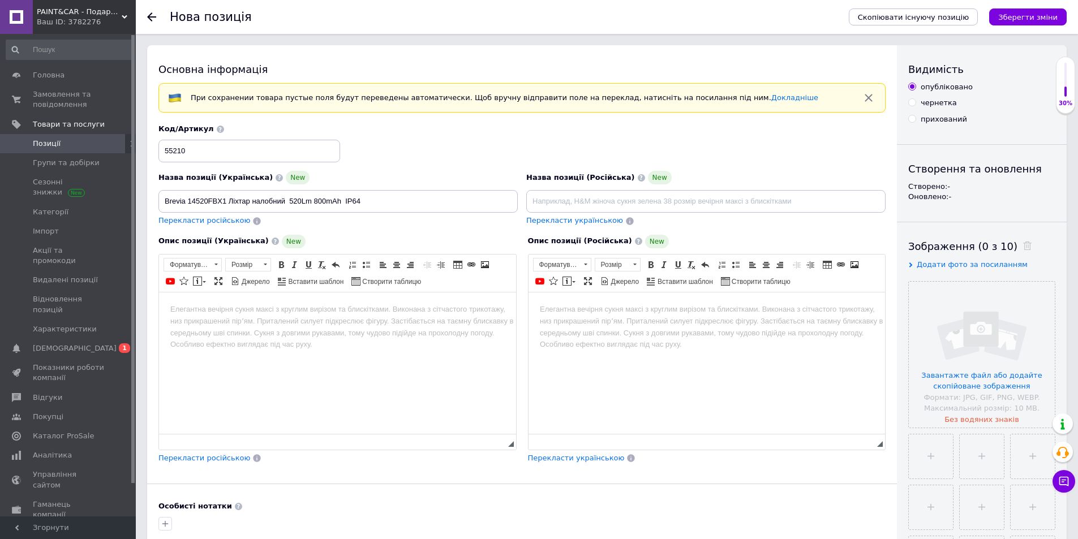
click at [203, 326] on html at bounding box center [337, 309] width 357 height 35
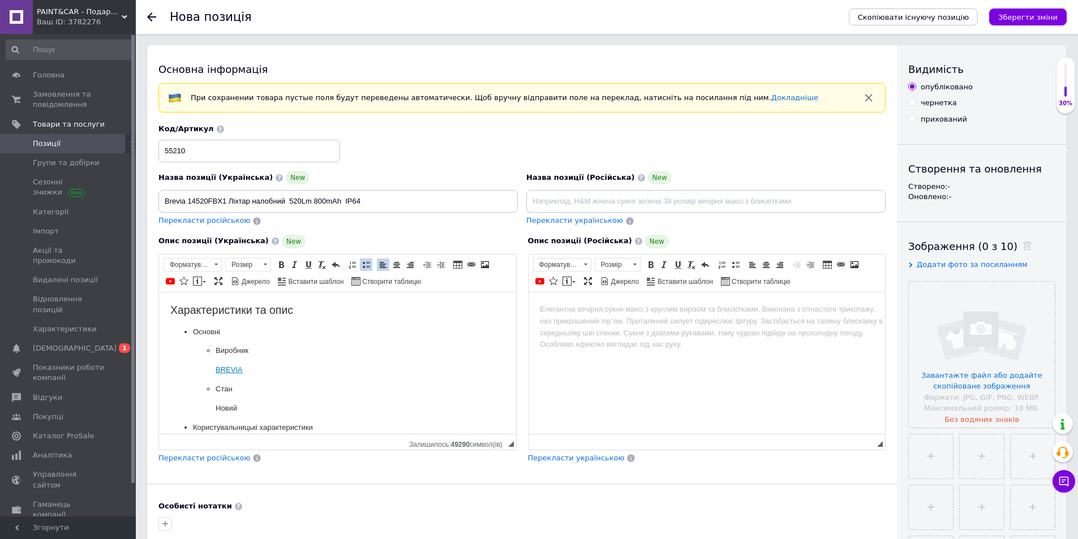
click at [206, 369] on ul "Виробник BREVIA Стан Новий" at bounding box center [337, 378] width 289 height 69
click at [208, 387] on ul "Виробник BREVIA Стан Новий" at bounding box center [337, 369] width 289 height 50
click at [210, 367] on ul "Батарея 800mAh Заводський номер 14520FBX1 Клас захисту IP64 Світловий потік, лм…" at bounding box center [337, 457] width 289 height 222
click at [214, 387] on ul "Батарея 800mAh Заводський номер 14520FBX1 Клас захисту IP64 Світловий потік, лм…" at bounding box center [337, 447] width 289 height 203
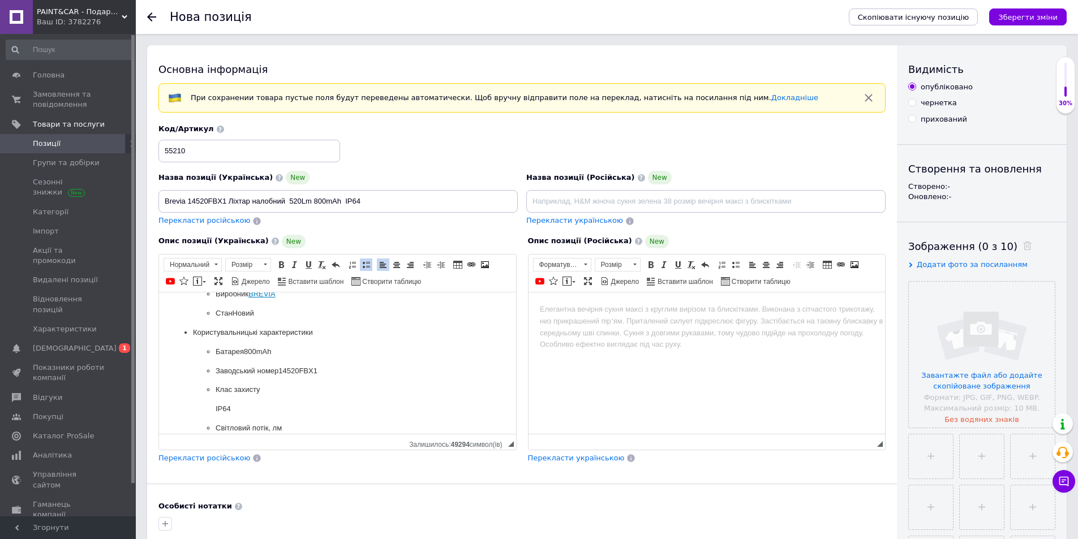
click at [213, 406] on ul "Батарея 800mAh Заводський номер 14520FBX1 Клас захисту IP64 Світловий потік, лм…" at bounding box center [337, 438] width 289 height 184
click at [214, 429] on ul "Батарея 800mAh Заводський номер 14520FBX1 Клас захисту IP64 Світловий потік, лм…" at bounding box center [337, 428] width 289 height 165
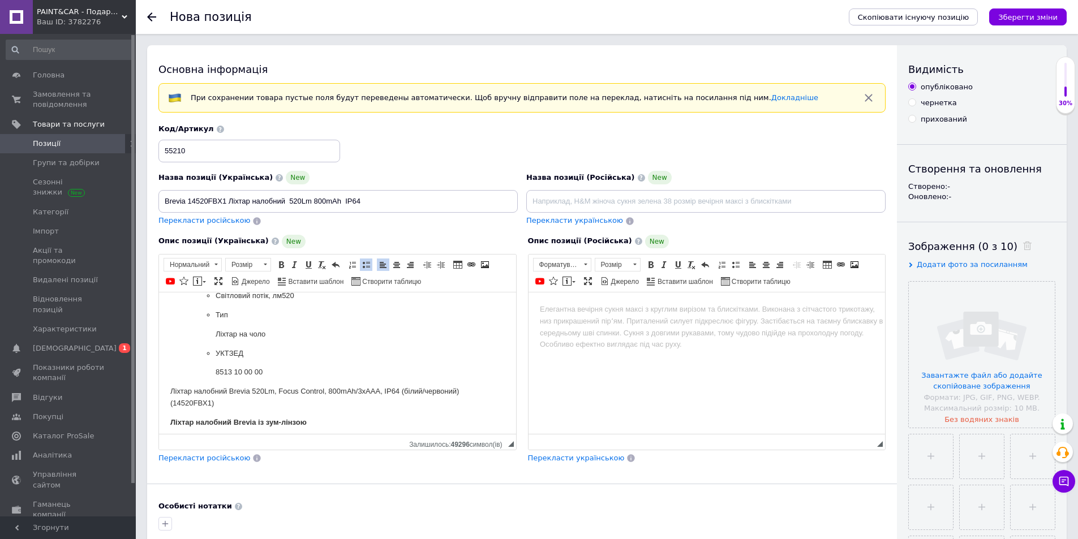
click at [209, 333] on ul "Батарея 800mAh Заводський номер 14520FBX1 Клас захисту IP64 Світловий потік, лм…" at bounding box center [337, 304] width 289 height 145
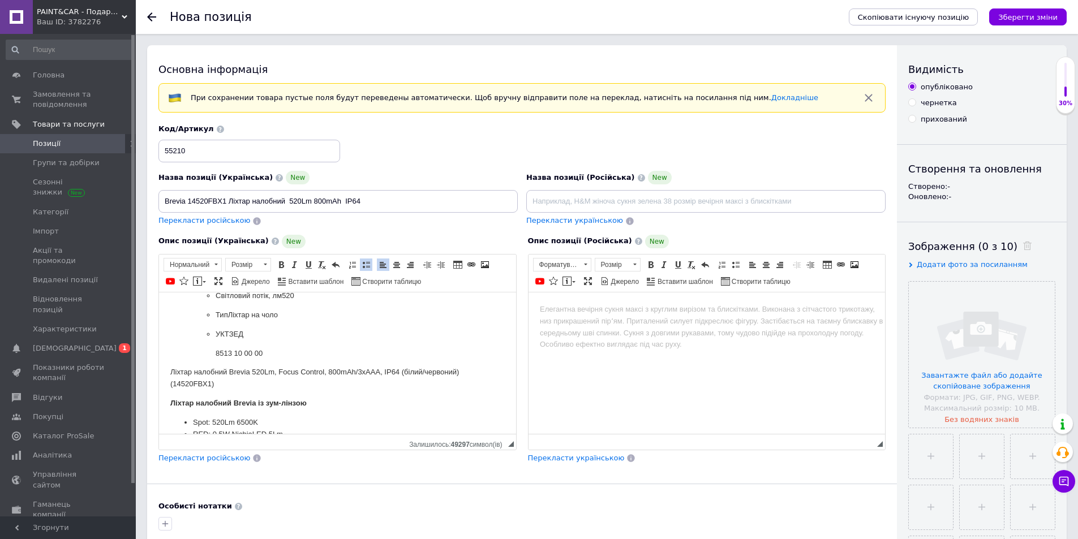
click at [211, 355] on ul "Батарея 800mAh Заводський номер 14520FBX1 Клас захисту IP64 Світловий потік, лм…" at bounding box center [337, 295] width 289 height 127
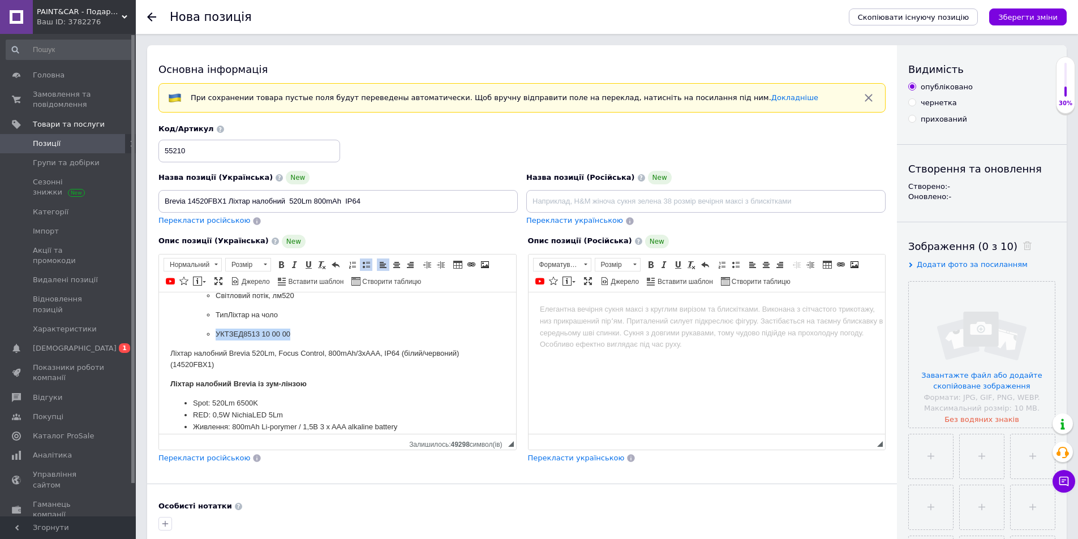
drag, startPoint x: 294, startPoint y: 334, endPoint x: 204, endPoint y: 328, distance: 90.1
click at [204, 328] on ul "Батарея 800mAh Заводський номер 14520FBX1 Клас захисту IP64 Світловий потік, лм…" at bounding box center [337, 285] width 289 height 107
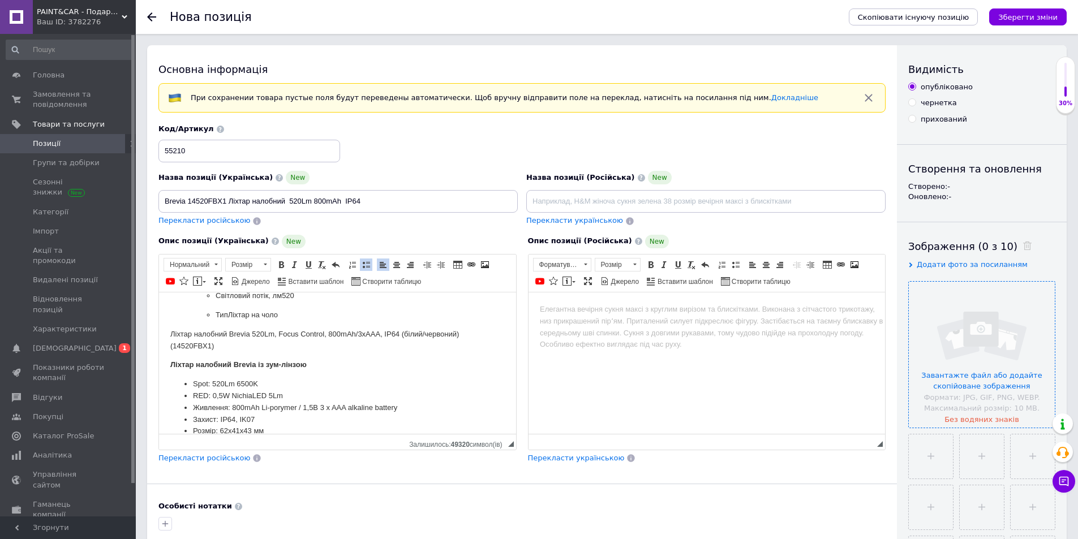
click at [986, 356] on input "file" at bounding box center [981, 355] width 146 height 146
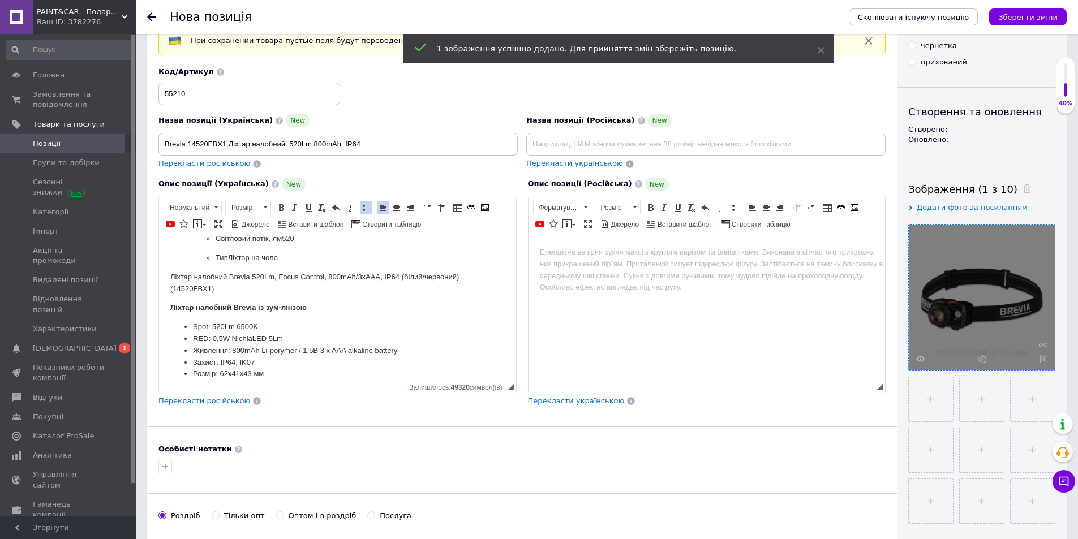
scroll to position [57, 0]
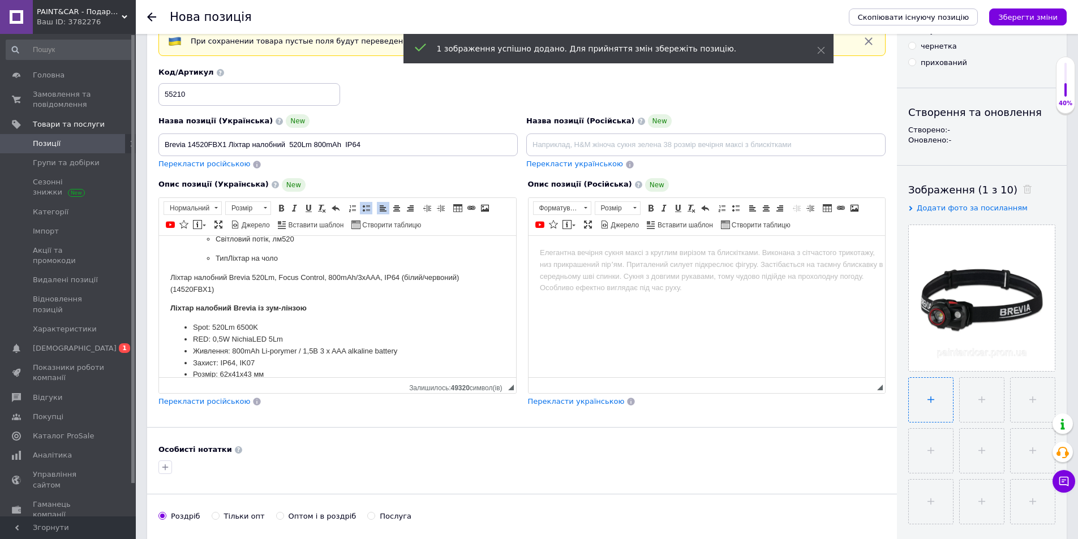
click at [927, 407] on input "file" at bounding box center [930, 400] width 44 height 44
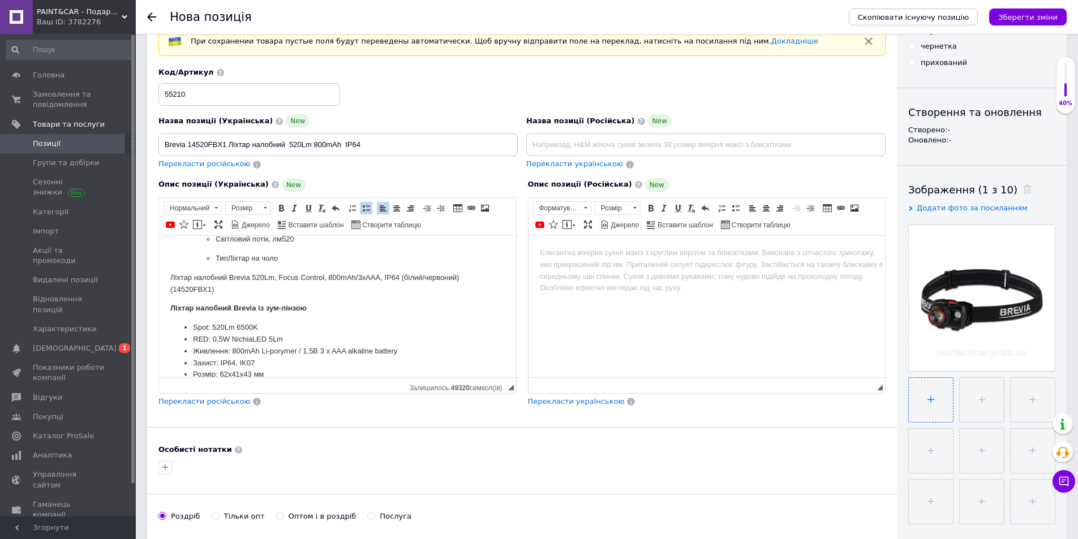
type input "C:\fakepath\6569244594_w640_h640_fonar-nalobnyj-brevia.webp"
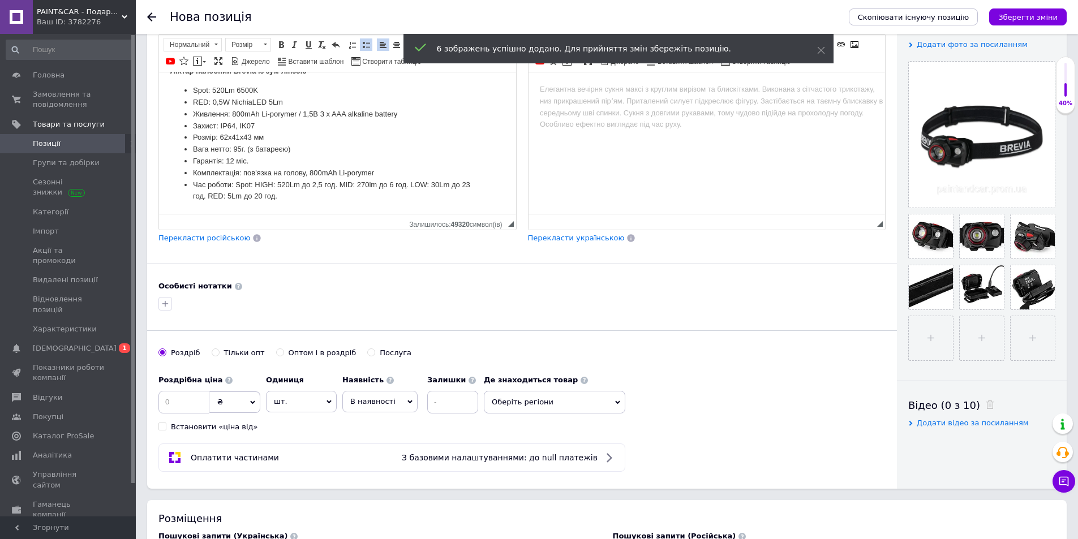
scroll to position [226, 0]
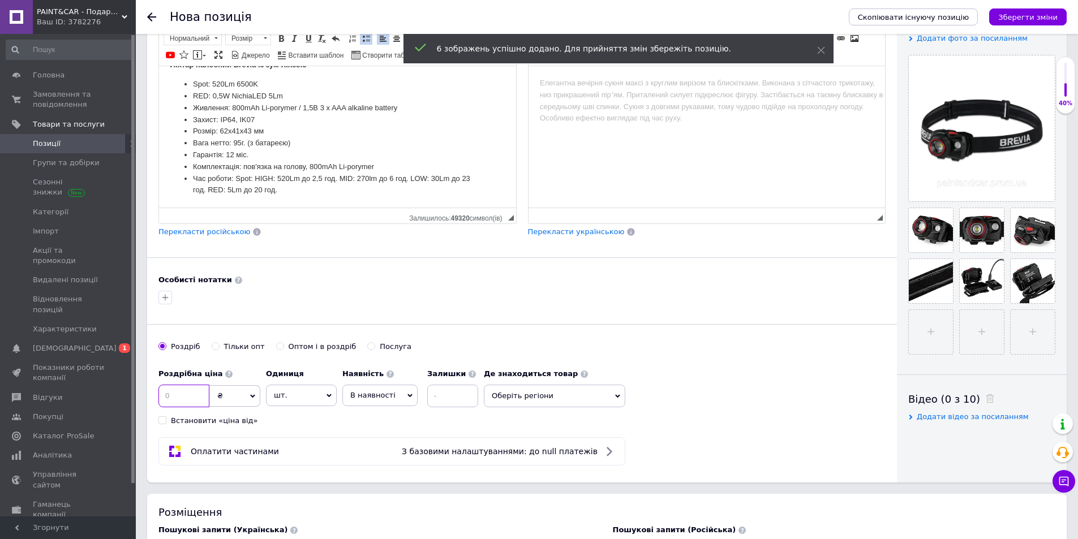
click at [194, 396] on input at bounding box center [183, 396] width 51 height 23
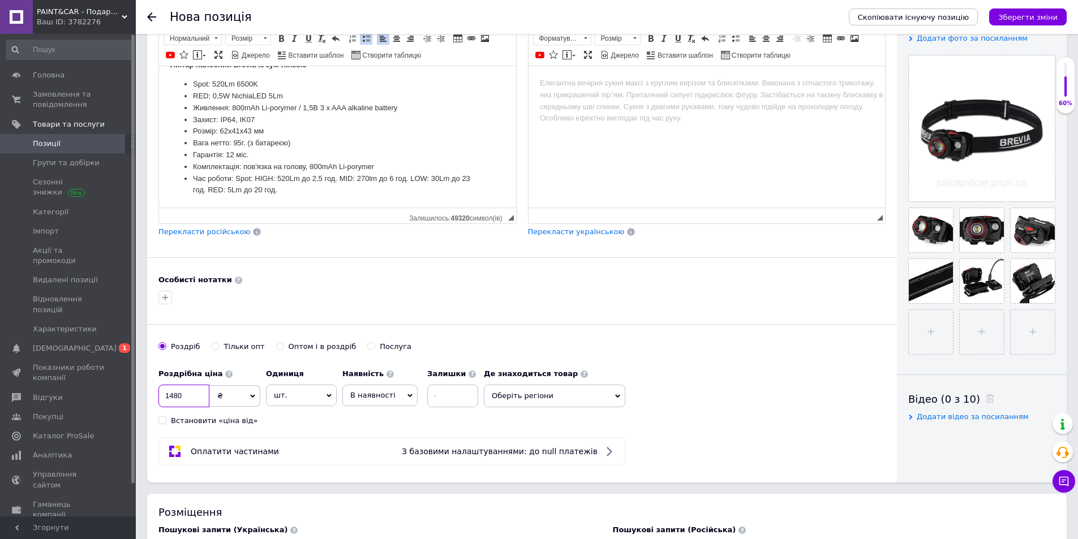
type input "1480"
click at [440, 394] on input at bounding box center [452, 396] width 51 height 23
type input "2"
click at [618, 398] on icon at bounding box center [617, 396] width 5 height 5
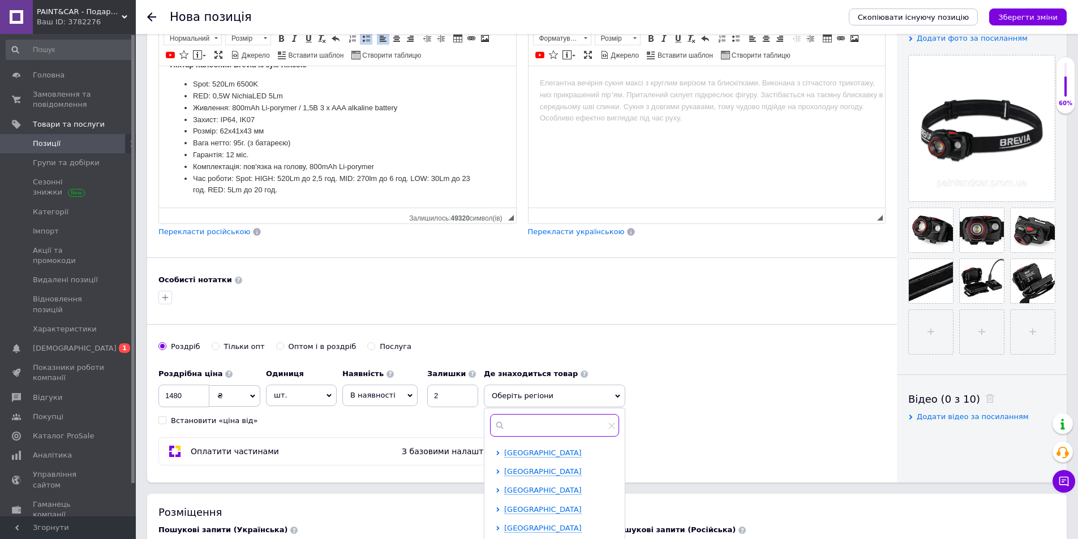
click at [527, 423] on input "text" at bounding box center [554, 425] width 129 height 23
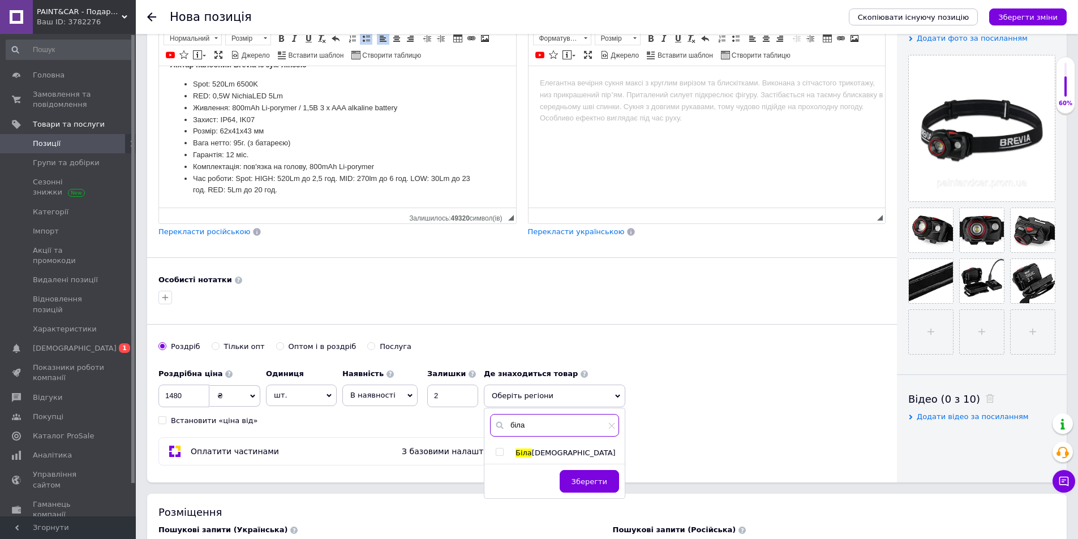
type input "біла"
click at [495, 454] on div "Біла Церква" at bounding box center [554, 453] width 140 height 10
click at [499, 451] on input "checkbox" at bounding box center [499, 452] width 7 height 7
checkbox input "true"
click at [578, 490] on span "Зберегти" at bounding box center [589, 487] width 36 height 8
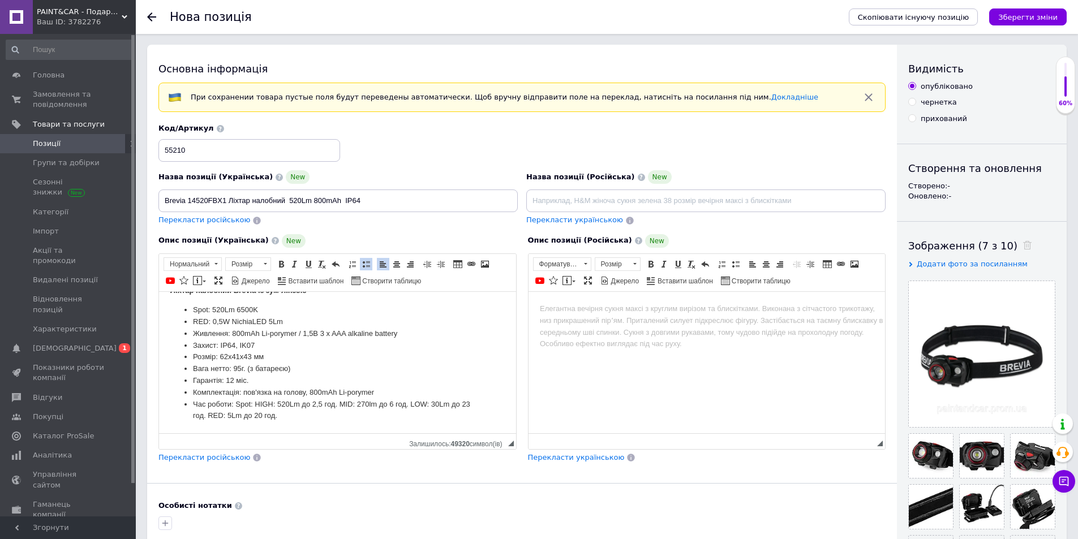
scroll to position [0, 0]
drag, startPoint x: 164, startPoint y: 199, endPoint x: 343, endPoint y: 201, distance: 179.3
click at [343, 201] on input "Brevia 14520FBX1 Ліхтар налобний 520Lm 800mAh IP64" at bounding box center [337, 201] width 359 height 23
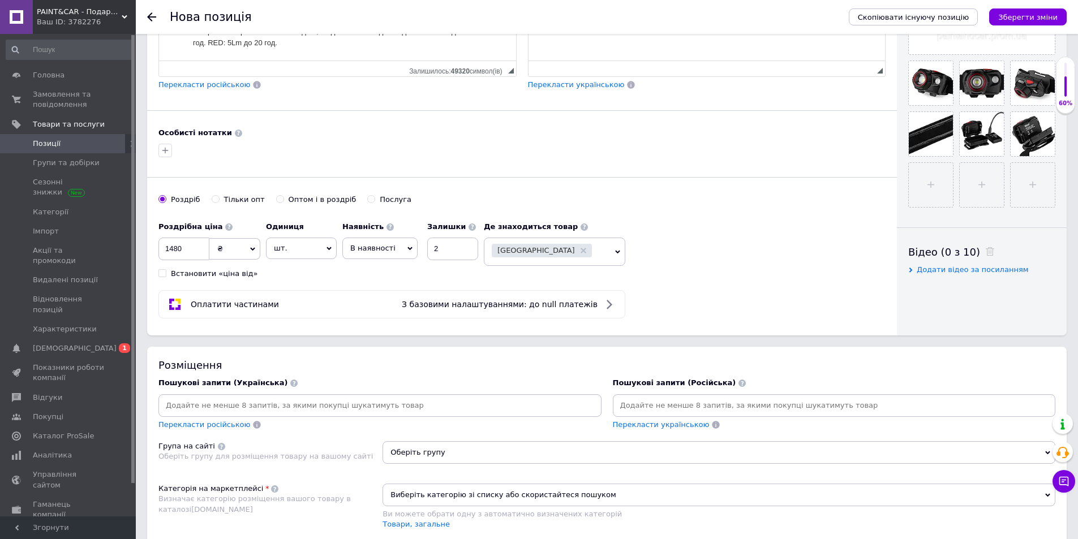
scroll to position [396, 0]
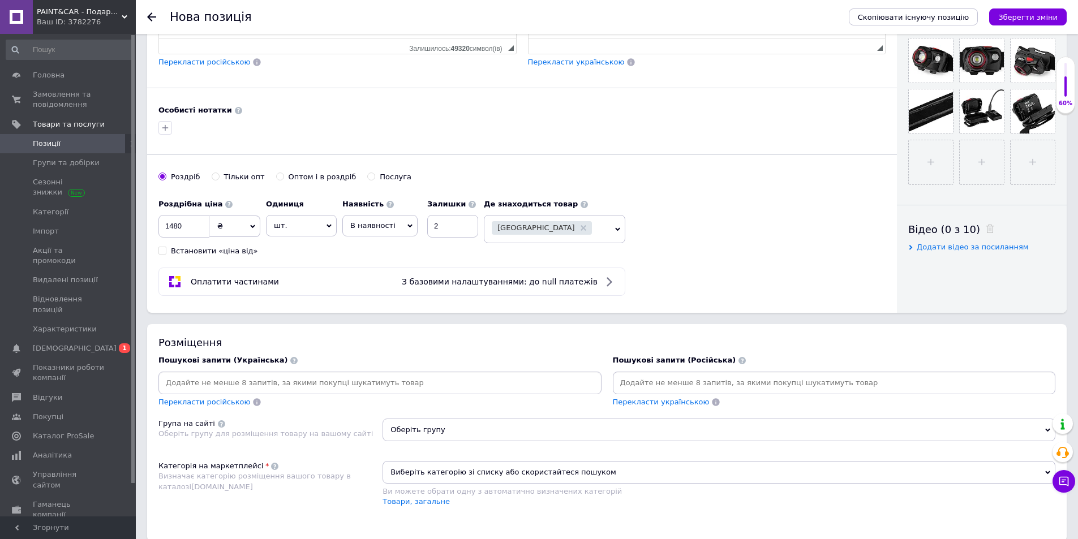
click at [205, 388] on input at bounding box center [380, 382] width 438 height 17
paste input "Brevia 14520FBX1 Ліхтар налобний 520Lm 800mAh"
drag, startPoint x: 223, startPoint y: 384, endPoint x: 187, endPoint y: 391, distance: 36.9
click at [187, 391] on input "Brevia 14520FBX1 Ліхтар налобний 520Lm 800mAh" at bounding box center [380, 382] width 438 height 17
type input "Brevia Ліхтар налобний 520Lm 800mAh"
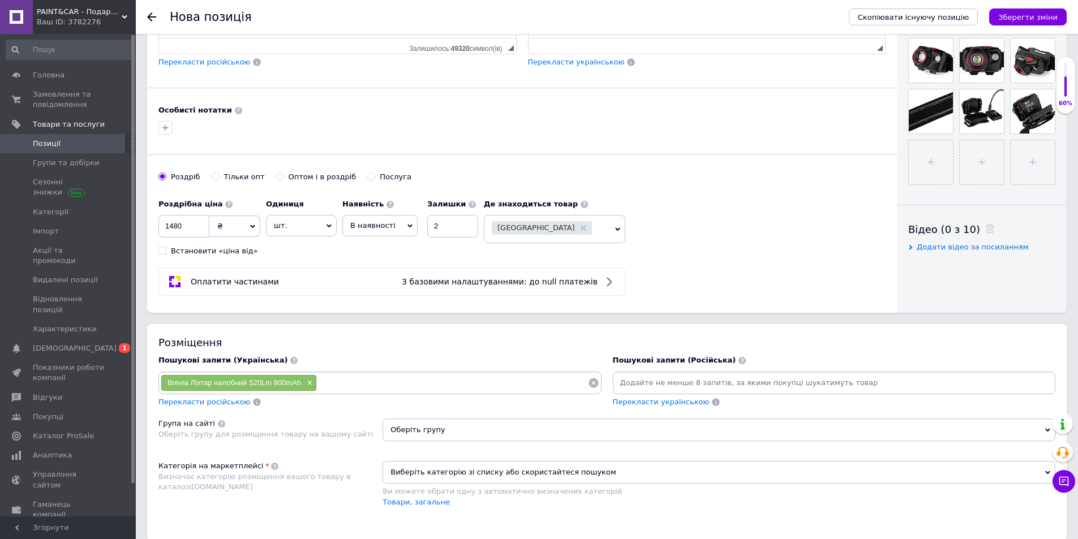
paste input "Brevia 14520FBX1 Ліхтар налобний 520Lm 800mAh"
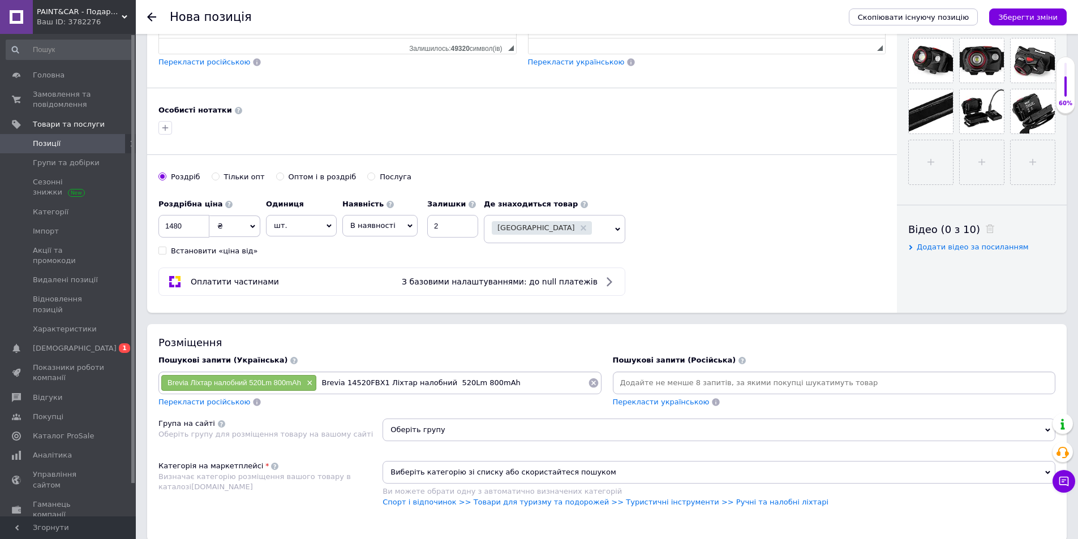
drag, startPoint x: 504, startPoint y: 381, endPoint x: 469, endPoint y: 387, distance: 35.5
click at [469, 387] on input "Brevia 14520FBX1 Ліхтар налобний 520Lm 800mAh" at bounding box center [452, 382] width 271 height 17
drag, startPoint x: 465, startPoint y: 382, endPoint x: 440, endPoint y: 389, distance: 25.8
click at [440, 389] on input "Brevia 14520FBX1 Ліхтар налобний 520Lm" at bounding box center [452, 382] width 271 height 17
drag, startPoint x: 374, startPoint y: 385, endPoint x: 343, endPoint y: 389, distance: 32.0
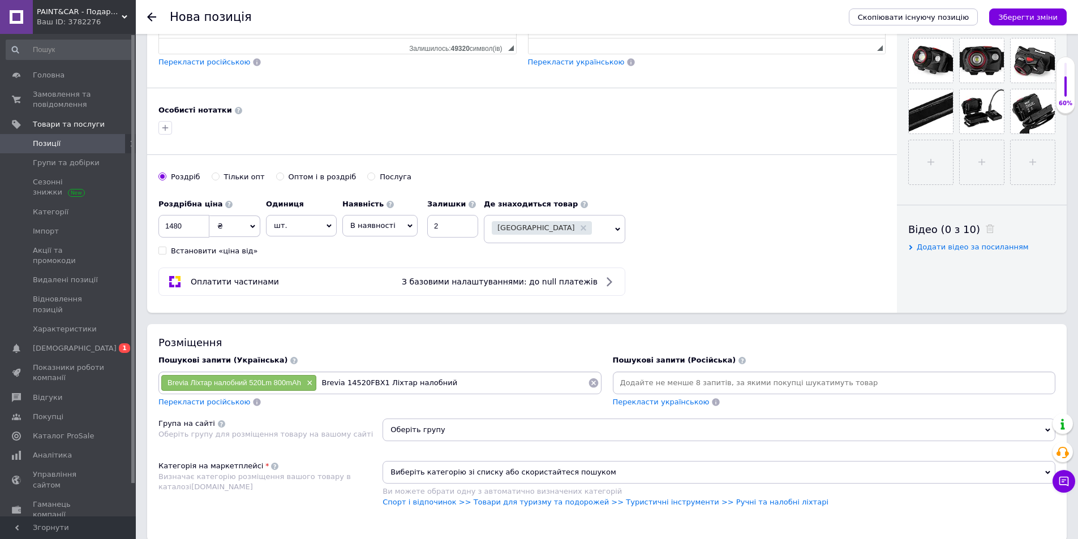
click at [343, 389] on input "Brevia 14520FBX1 Ліхтар налобний" at bounding box center [452, 382] width 271 height 17
type input "Brevia Ліхтар налобний"
paste input "Brevia 14520FBX1 Ліхтар налобний 520Lm 800mAh"
click at [447, 387] on input "Brevia 14520FBX1 Ліхтар налобний 520Lm 800mAh" at bounding box center [503, 382] width 169 height 17
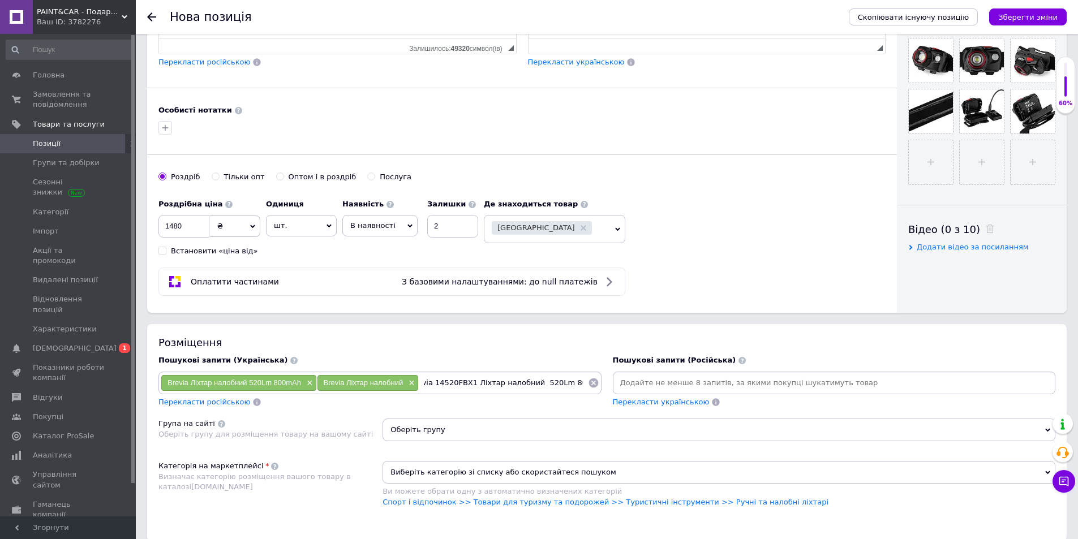
click at [430, 380] on input "Brevia 14520FBX1 Ліхтар налобний 520Lm 800mAh" at bounding box center [503, 382] width 169 height 17
drag, startPoint x: 481, startPoint y: 382, endPoint x: 389, endPoint y: 379, distance: 92.3
click at [389, 379] on div "Brevia Ліхтар налобний 520Lm 800mAh × Brevia Ліхтар налобний × Brevia 14520FBX1…" at bounding box center [380, 382] width 438 height 17
type input "Ліхтар налобний 520Lm 800mAh"
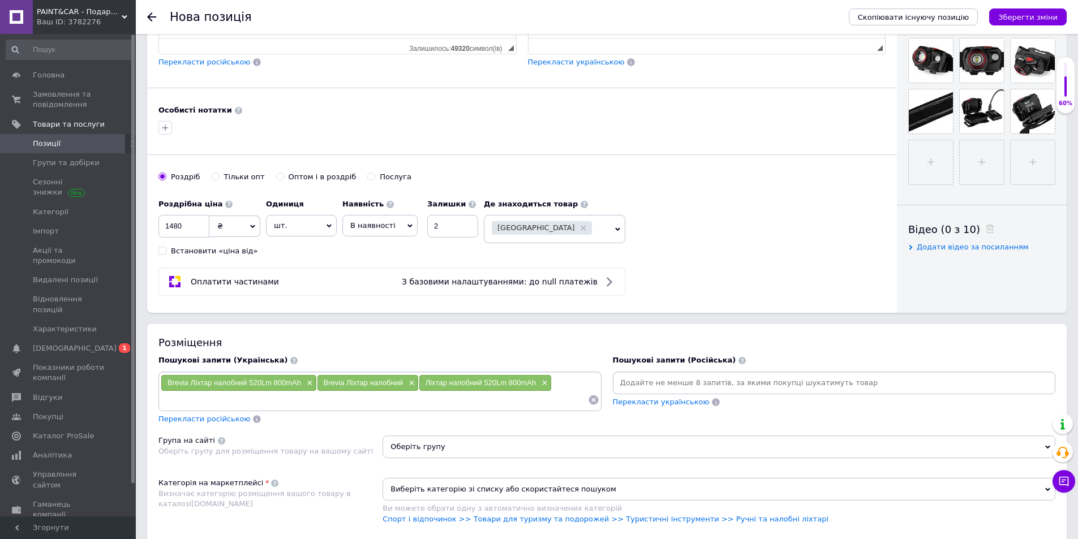
paste input "Brevia 14520FBX1 Ліхтар налобний 520Lm 800mAh"
drag, startPoint x: 223, startPoint y: 401, endPoint x: 188, endPoint y: 406, distance: 36.1
click at [188, 406] on input "Brevia 14520FBX1 Ліхтар налобний 520Lm 800mAh" at bounding box center [374, 399] width 427 height 17
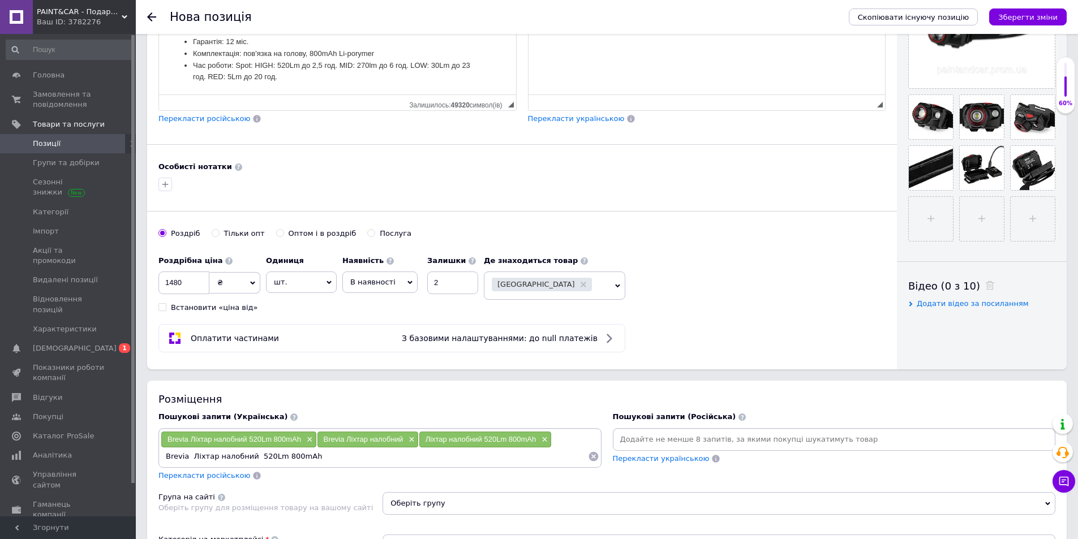
drag, startPoint x: 274, startPoint y: 456, endPoint x: 251, endPoint y: 459, distance: 23.9
click at [251, 459] on input "Brevia Ліхтар налобний 520Lm 800mAh" at bounding box center [374, 456] width 427 height 17
type input "Brevia Ліхтар налобний 800mAh"
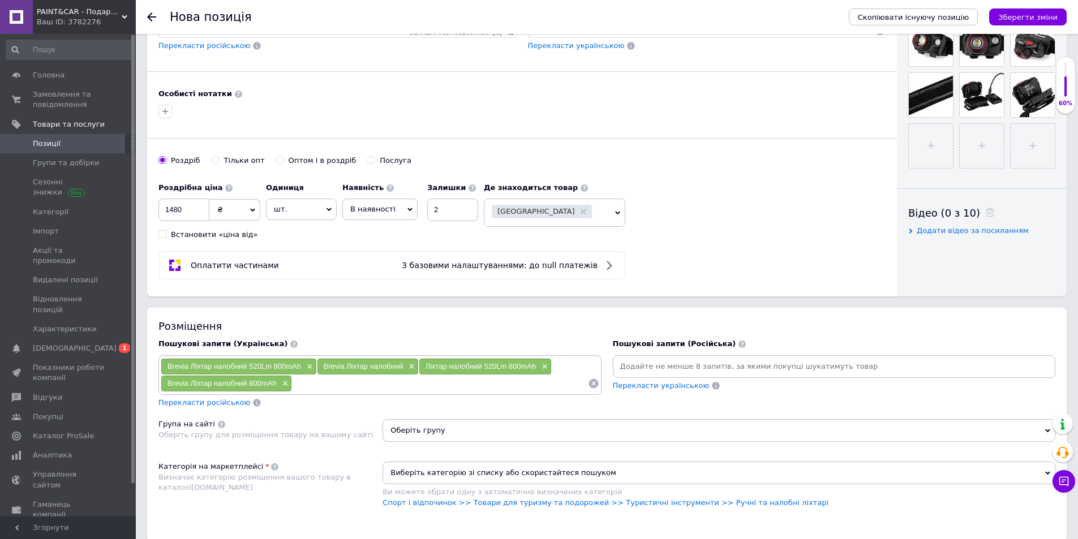
scroll to position [453, 0]
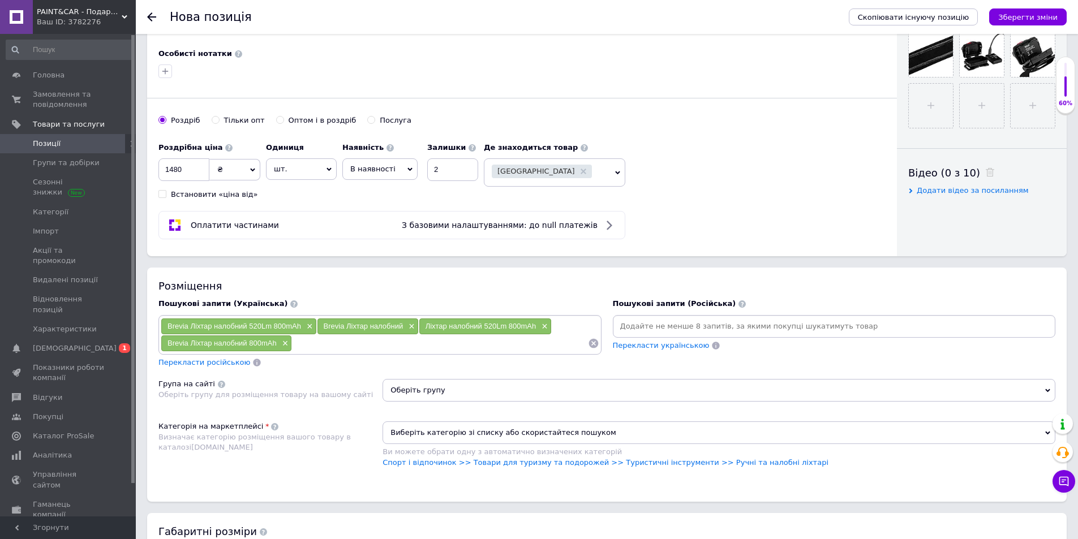
click at [321, 343] on input at bounding box center [439, 343] width 295 height 17
paste input "Brevia 14520FBX1 Ліхтар налобний 520Lm 800mAh"
drag, startPoint x: 354, startPoint y: 343, endPoint x: 317, endPoint y: 346, distance: 36.9
click at [317, 346] on input "Brevia 14520FBX1 Ліхтар налобний 520Lm 800mAh" at bounding box center [439, 343] width 295 height 17
drag, startPoint x: 407, startPoint y: 342, endPoint x: 381, endPoint y: 349, distance: 26.9
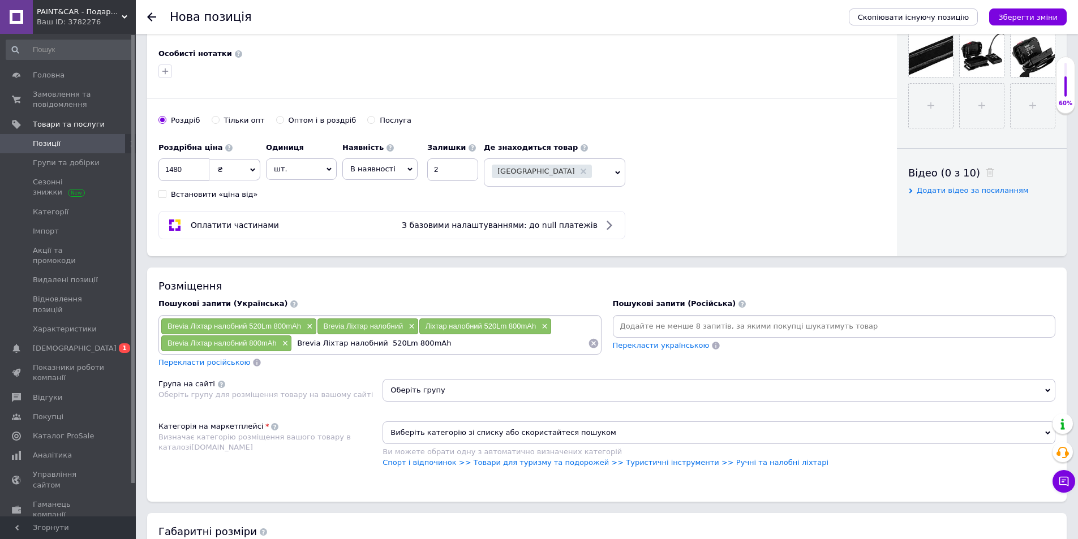
click at [379, 349] on input "Brevia Ліхтар налобний 520Lm 800mAh" at bounding box center [439, 343] width 295 height 17
drag, startPoint x: 373, startPoint y: 343, endPoint x: 343, endPoint y: 351, distance: 31.0
click at [343, 351] on input "Brevia Ліхтар налобний" at bounding box center [439, 343] width 295 height 17
click at [316, 343] on input "Brevia Ліхтар" at bounding box center [439, 343] width 295 height 17
paste input "налобний"
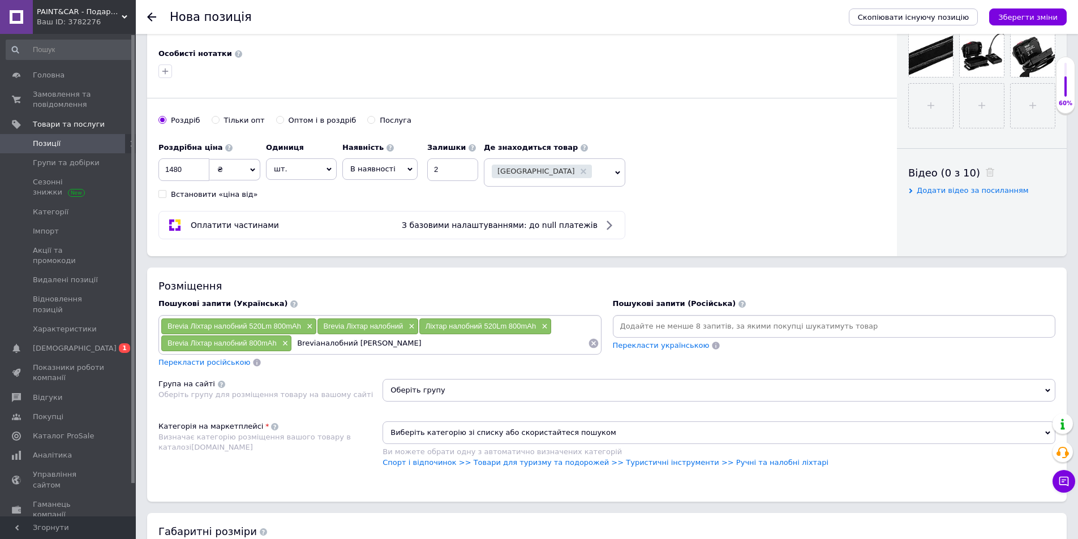
click at [317, 345] on input "Breviaналобний Ліхтар" at bounding box center [439, 343] width 295 height 17
type input "Brevia налобний Ліхтар"
paste input "налобний"
type input "налобний"
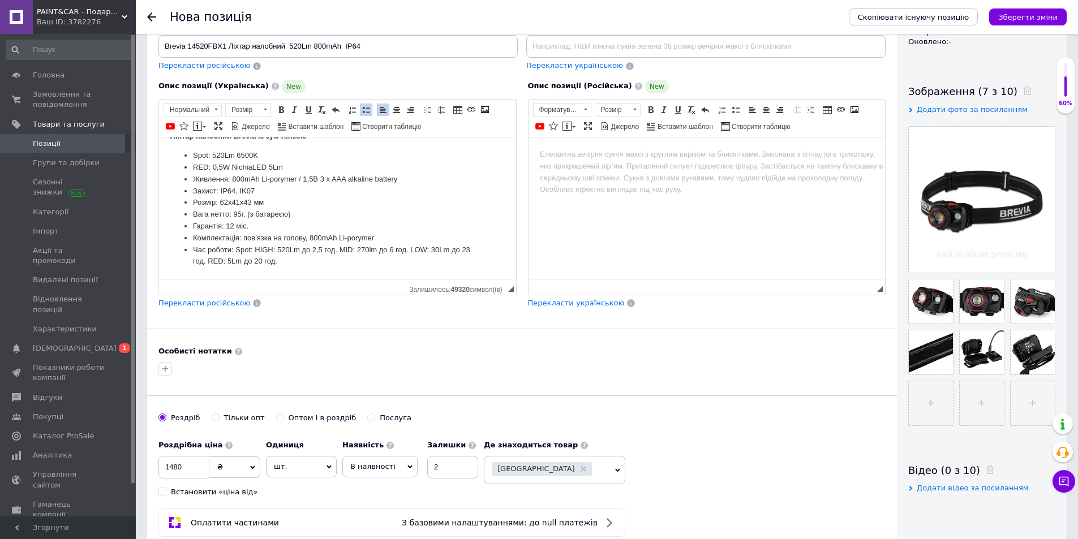
scroll to position [0, 0]
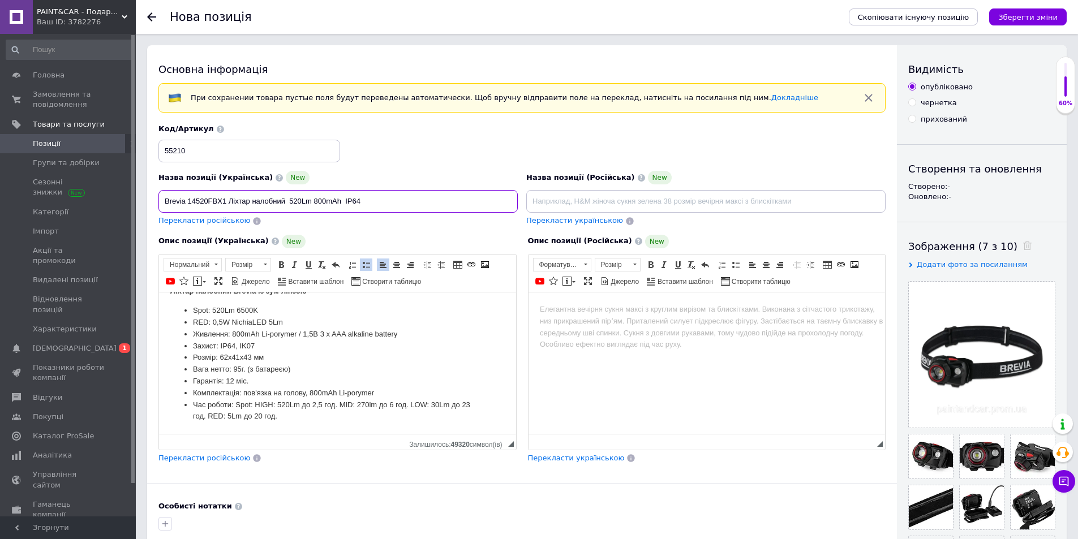
drag, startPoint x: 183, startPoint y: 201, endPoint x: 169, endPoint y: 206, distance: 15.0
click at [160, 209] on input "Brevia 14520FBX1 Ліхтар налобний 520Lm 800mAh IP64" at bounding box center [337, 201] width 359 height 23
click at [184, 200] on input "Brevia 14520FBX1 Ліхтар налобний 520Lm 800mAh IP64" at bounding box center [337, 201] width 359 height 23
drag, startPoint x: 185, startPoint y: 199, endPoint x: 160, endPoint y: 203, distance: 25.3
click at [160, 203] on input "Brevia 14520FBX1 Ліхтар налобний 520Lm 800mAh IP64" at bounding box center [337, 201] width 359 height 23
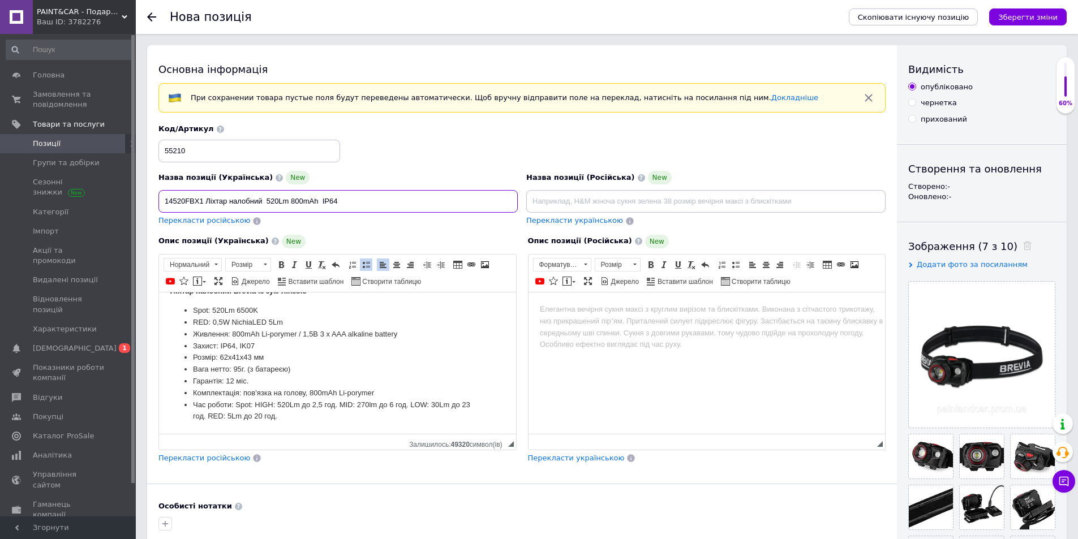
type input "Brevia 14520FBX1 Ліхтар налобний 520Lm 800mAh IP64"
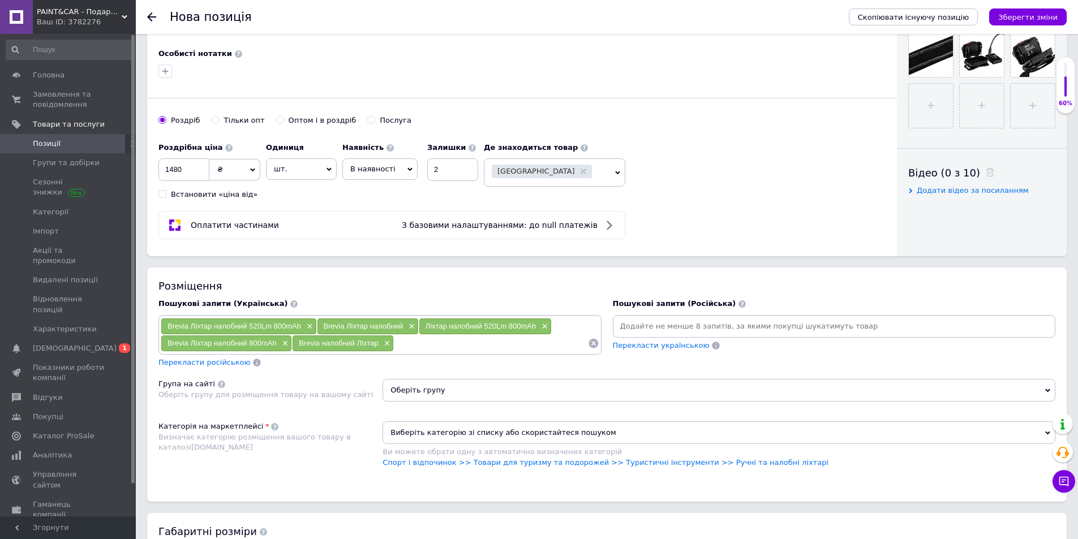
scroll to position [509, 0]
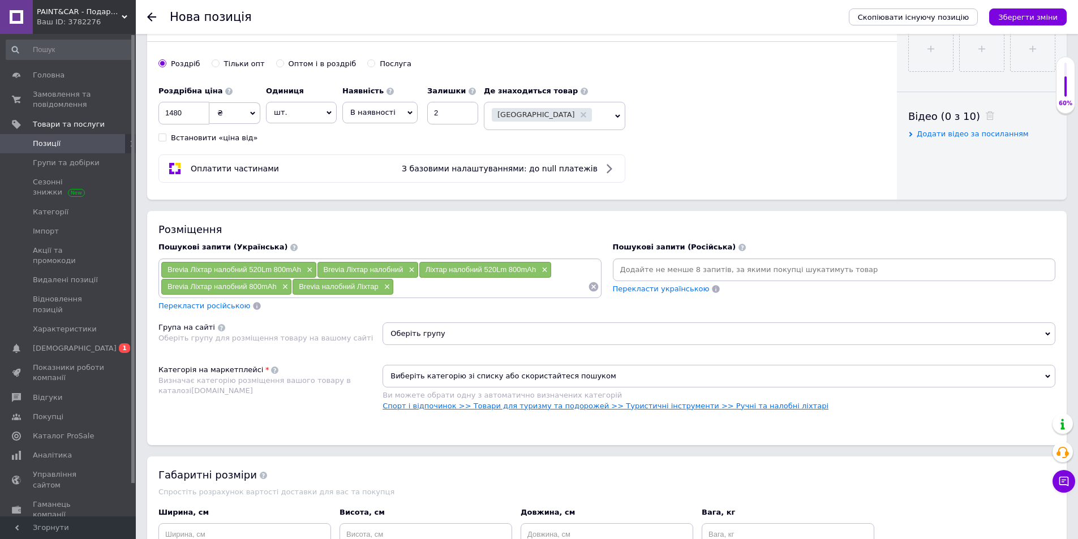
click at [426, 403] on link "Спорт і відпочинок >> Товари для туризму та подорожей >> Туристичні інструменти…" at bounding box center [605, 406] width 446 height 8
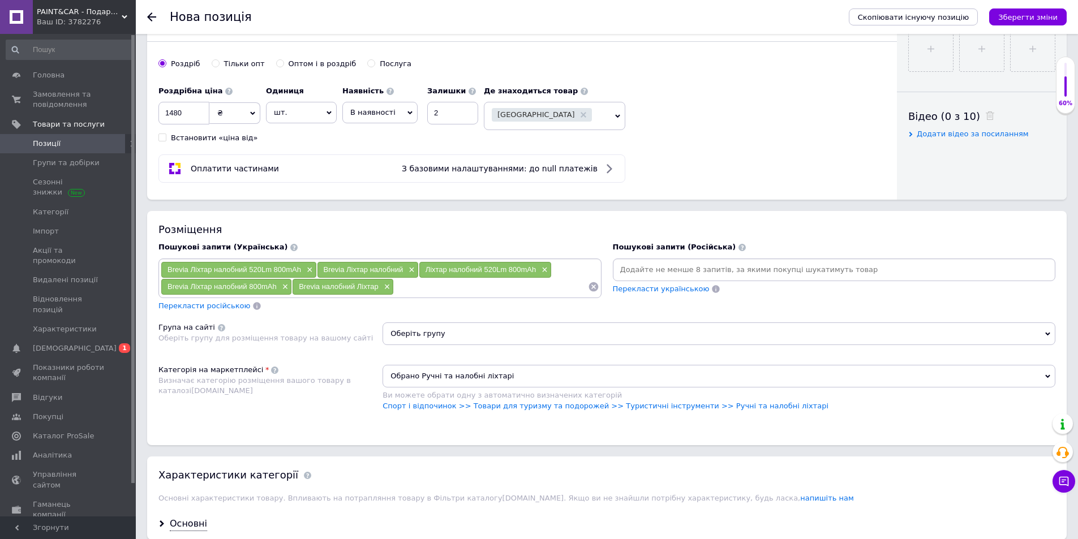
click at [412, 332] on span "Оберіть групу" at bounding box center [718, 333] width 673 height 23
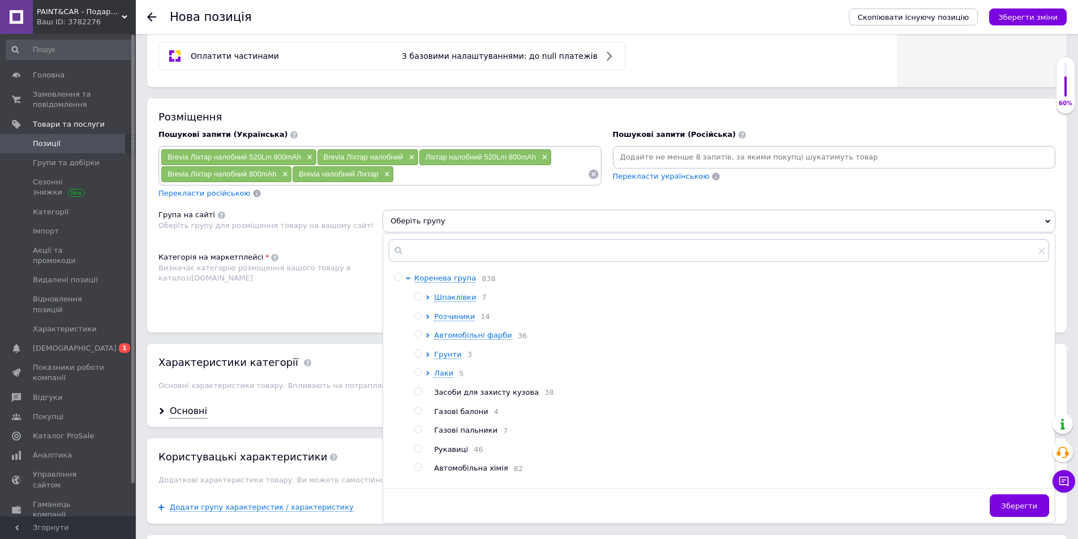
scroll to position [622, 0]
click at [396, 278] on input "radio" at bounding box center [397, 276] width 7 height 7
radio input "true"
click at [1018, 506] on span "Зберегти" at bounding box center [1019, 505] width 36 height 8
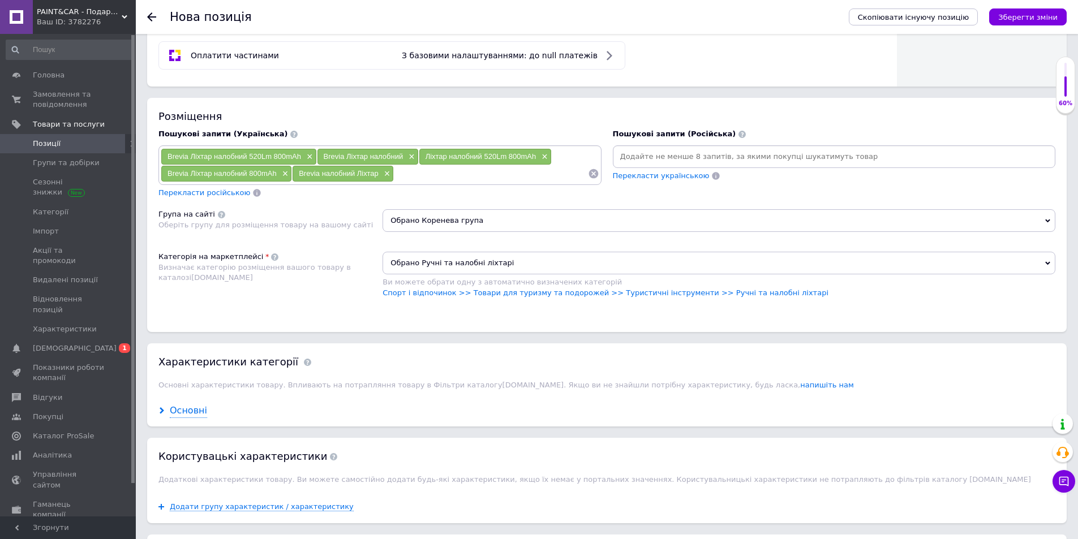
click at [193, 410] on div "Основні" at bounding box center [188, 410] width 37 height 13
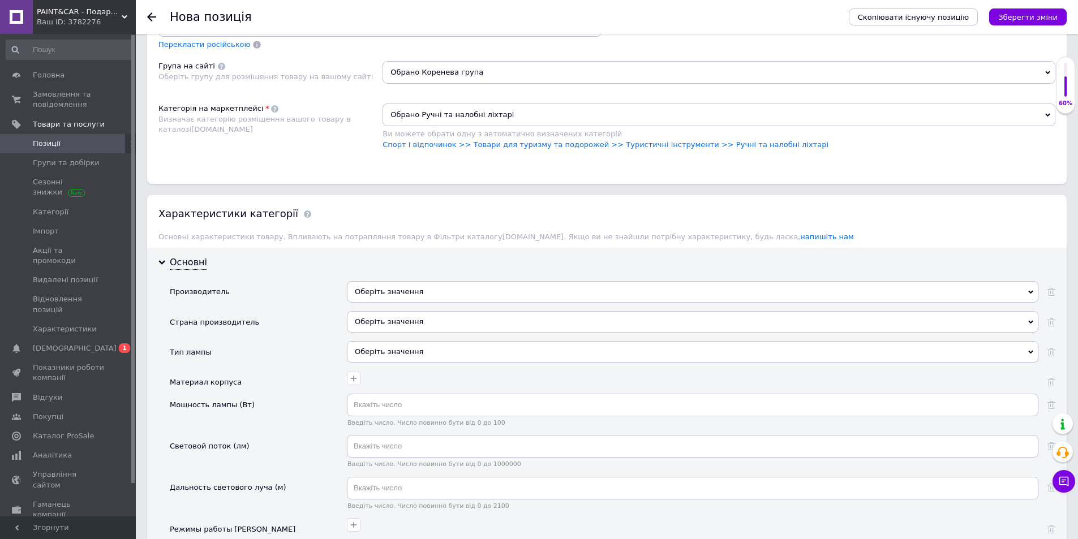
scroll to position [792, 0]
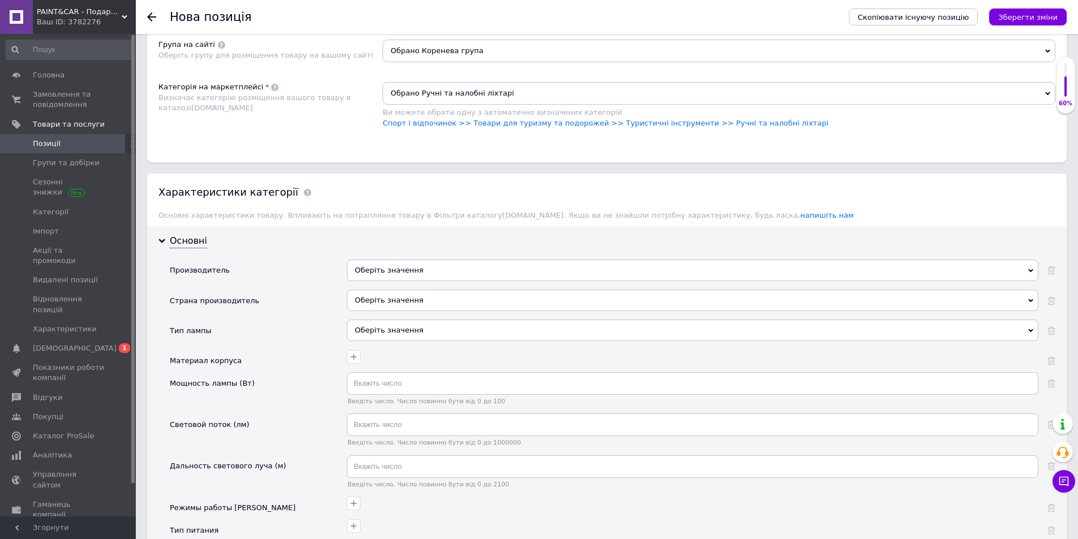
click at [373, 269] on div "Оберіть значення" at bounding box center [692, 270] width 691 height 21
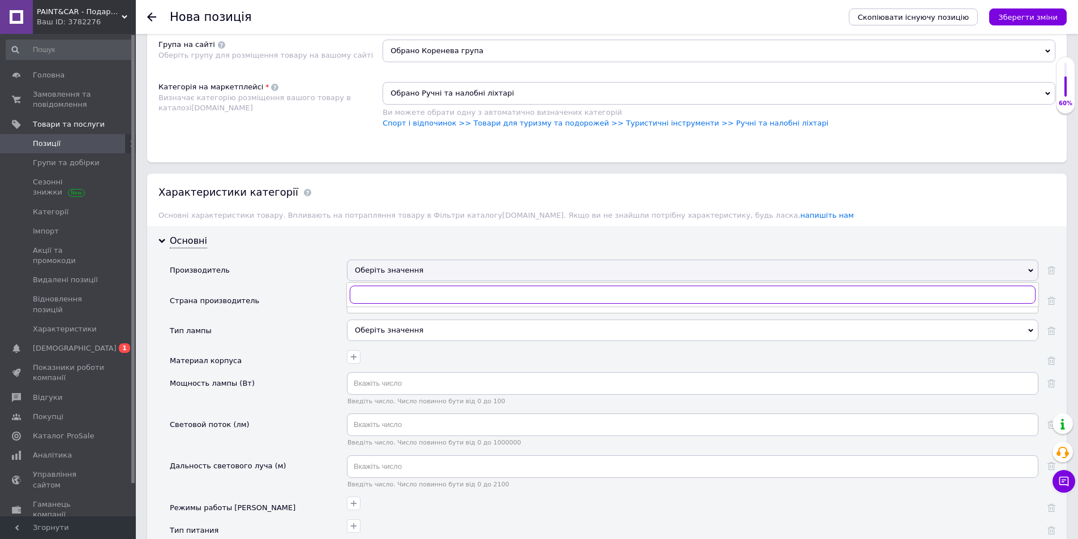
paste input "Brevia"
type input "Brevia"
click at [373, 313] on div "BREVIA" at bounding box center [692, 318] width 679 height 10
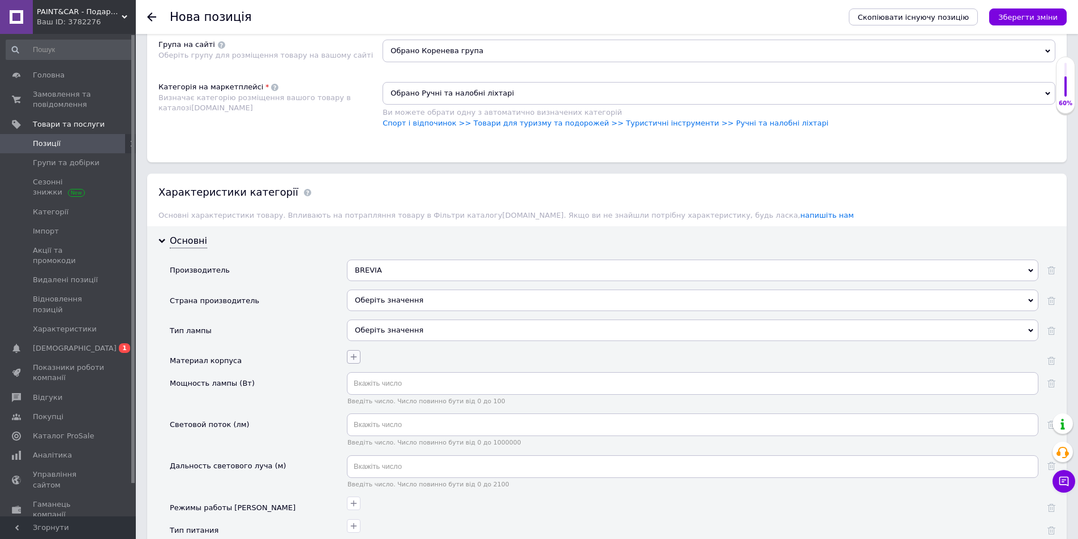
click at [352, 357] on icon "button" at bounding box center [354, 357] width 6 height 6
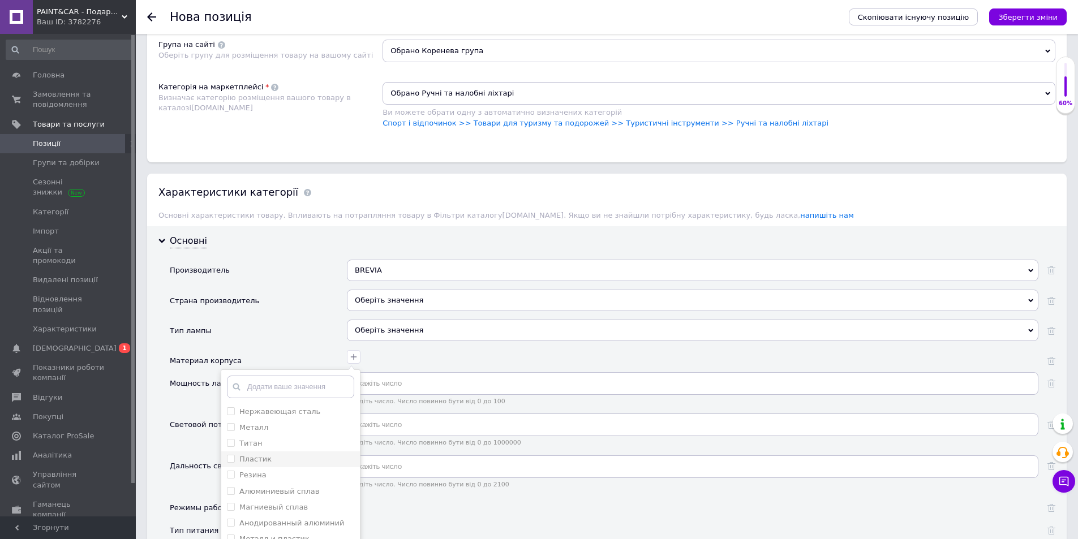
click at [230, 460] on input "Пластик" at bounding box center [230, 458] width 7 height 7
checkbox input "true"
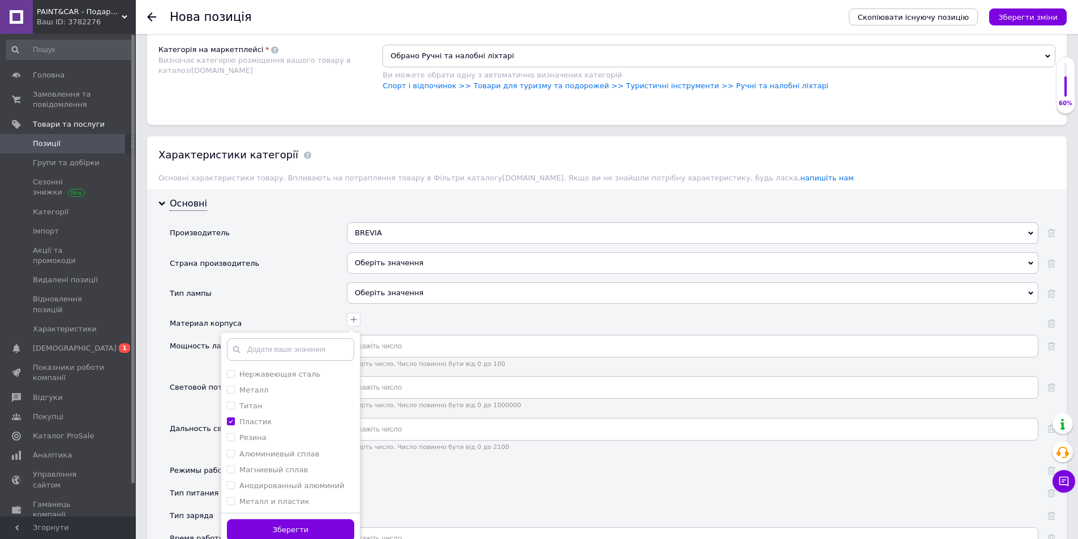
scroll to position [849, 0]
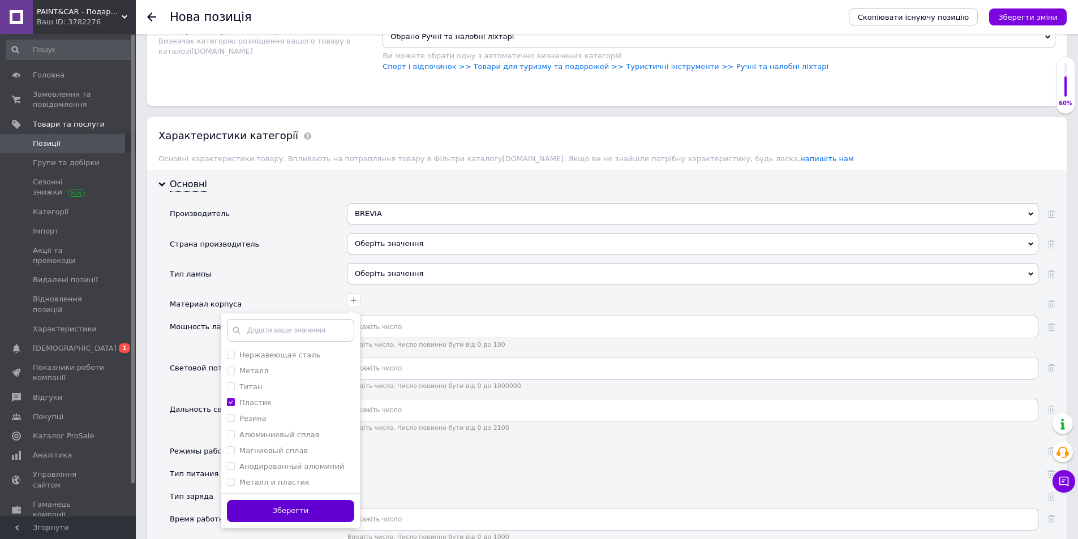
click at [326, 510] on button "Зберегти" at bounding box center [290, 511] width 127 height 22
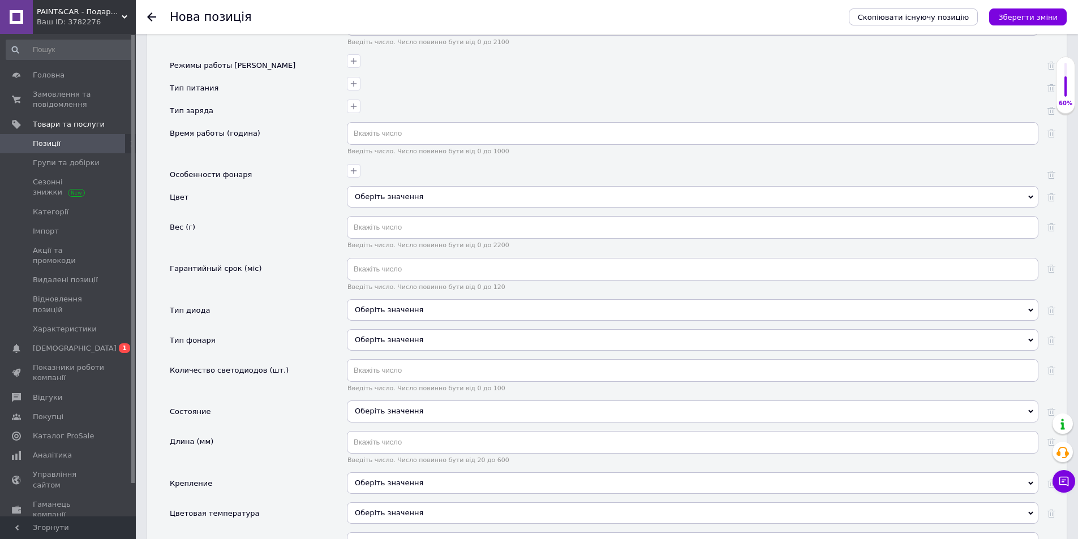
scroll to position [1244, 0]
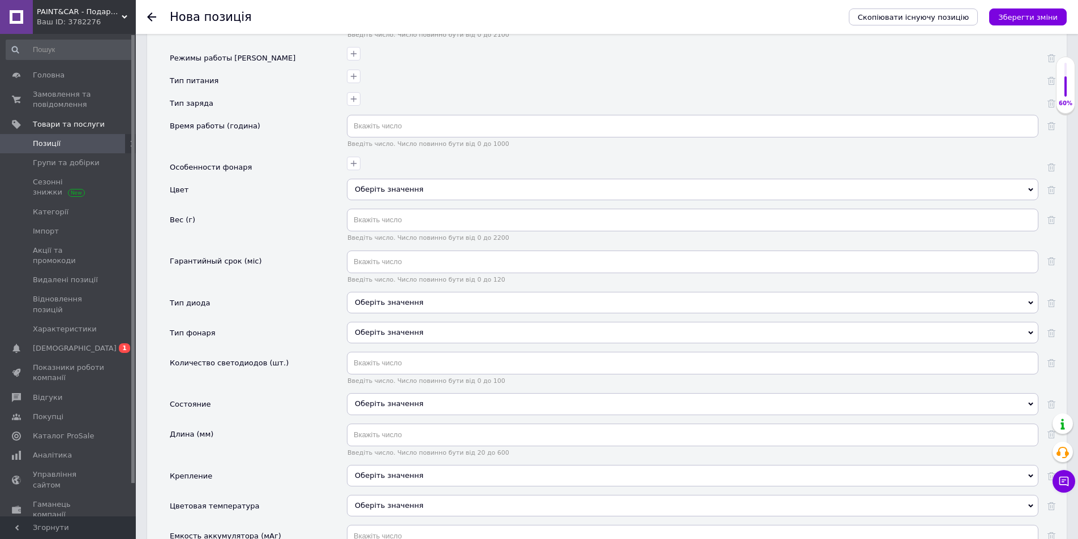
click at [373, 404] on div "Оберіть значення" at bounding box center [692, 403] width 691 height 21
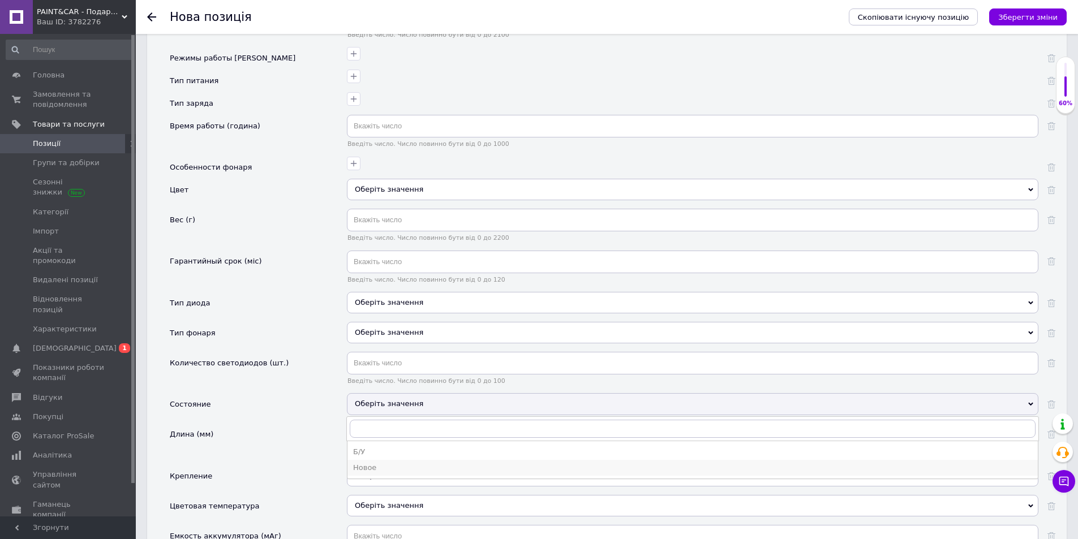
click at [377, 466] on div "Новое" at bounding box center [692, 468] width 679 height 10
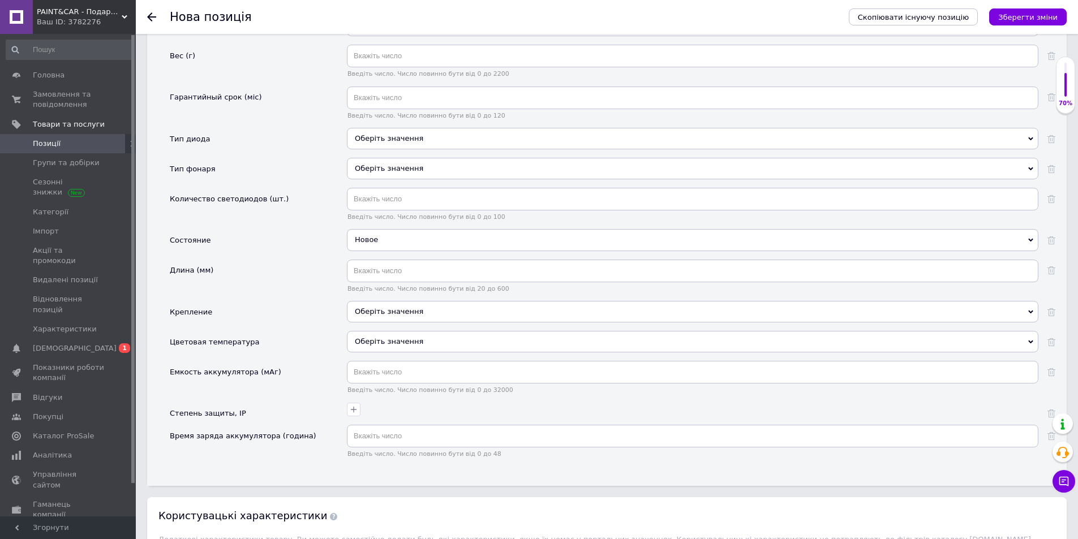
scroll to position [1414, 0]
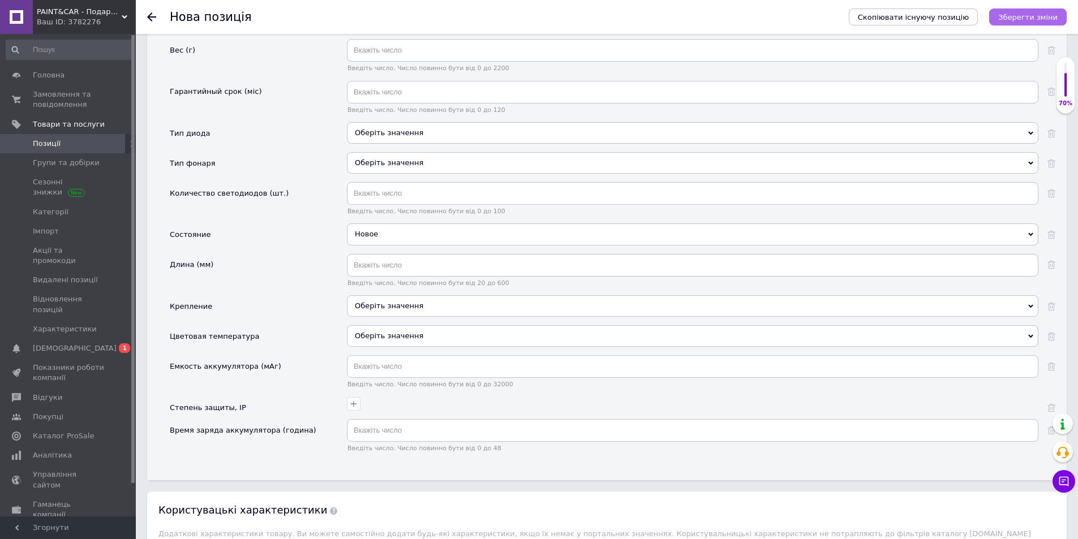
click at [1018, 15] on icon "Зберегти зміни" at bounding box center [1027, 17] width 59 height 8
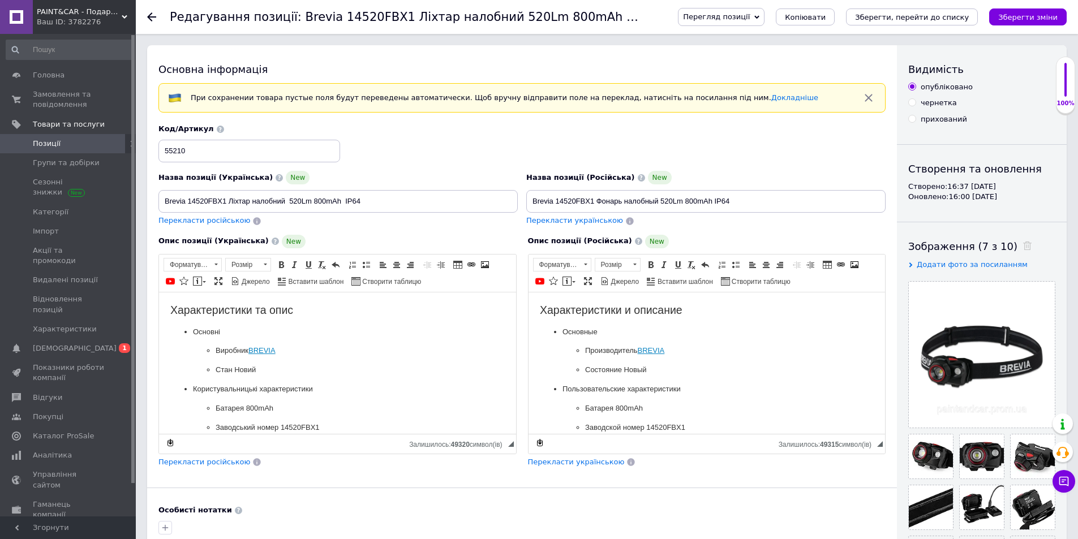
drag, startPoint x: 932, startPoint y: 27, endPoint x: 923, endPoint y: 14, distance: 15.1
click at [931, 27] on div "Перегляд позиції Зберегти та переглянути на сайті Зберегти та переглянути на ма…" at bounding box center [860, 17] width 411 height 34
click at [923, 11] on button "Зберегти, перейти до списку" at bounding box center [912, 16] width 132 height 17
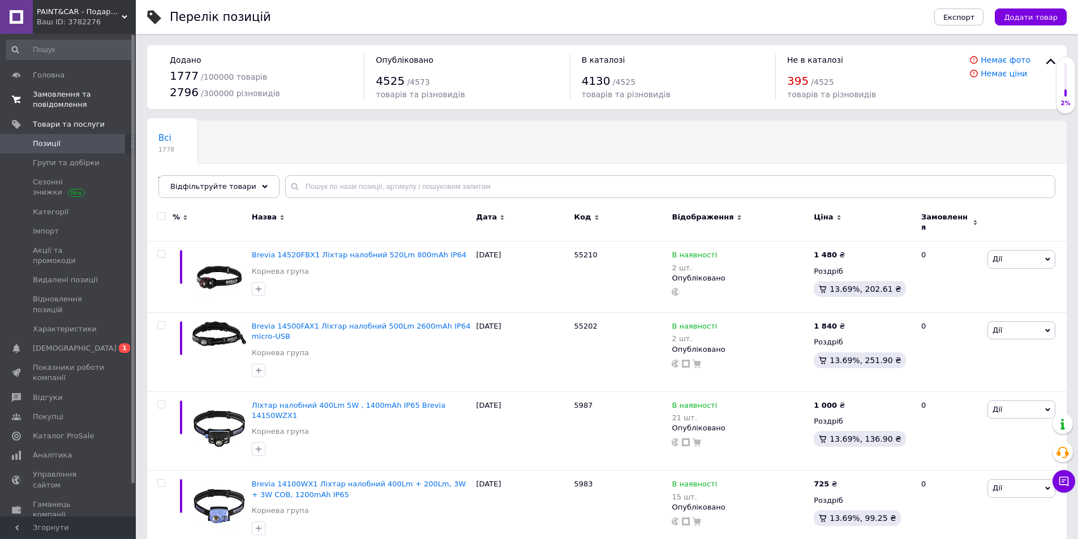
click at [53, 94] on span "Замовлення та повідомлення" at bounding box center [69, 99] width 72 height 20
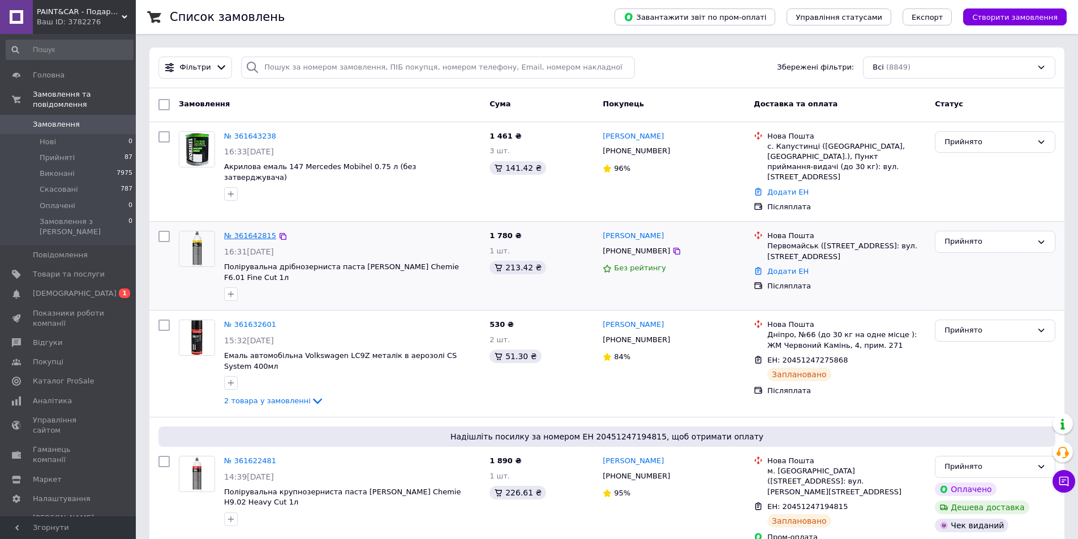
click at [253, 231] on link "№ 361642815" at bounding box center [250, 235] width 52 height 8
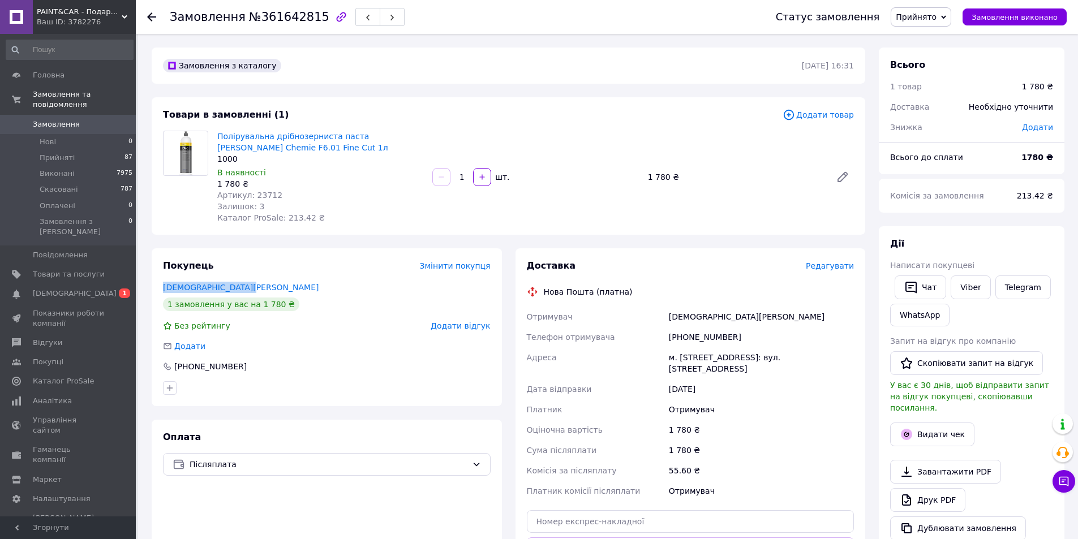
drag, startPoint x: 239, startPoint y: 286, endPoint x: 161, endPoint y: 288, distance: 78.7
click at [161, 288] on div "Покупець Змінити покупця савранський генадій 1 замовлення у вас на 1 780 ₴ Без …" at bounding box center [327, 327] width 350 height 158
copy link "савранський генадій"
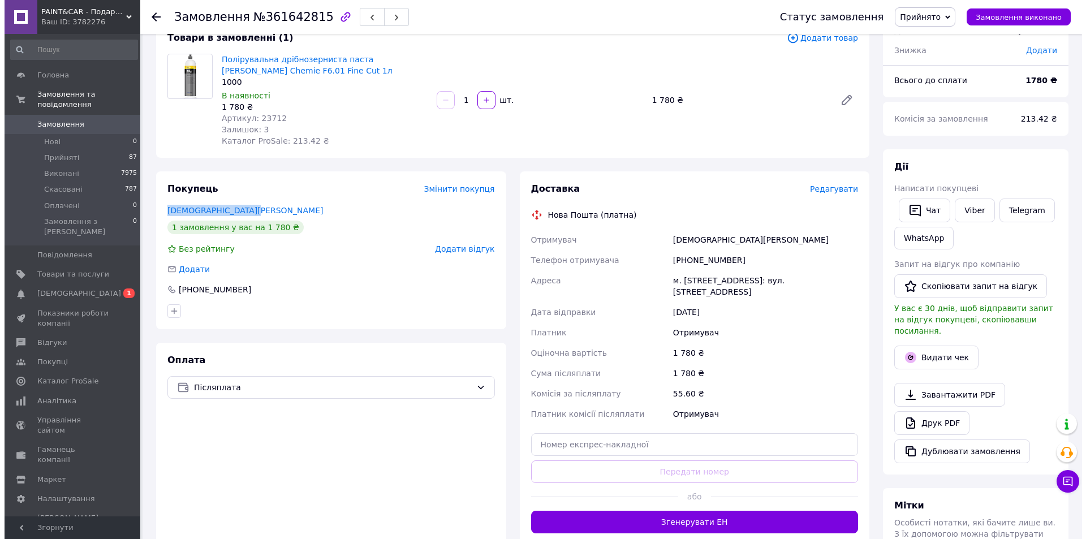
scroll to position [113, 0]
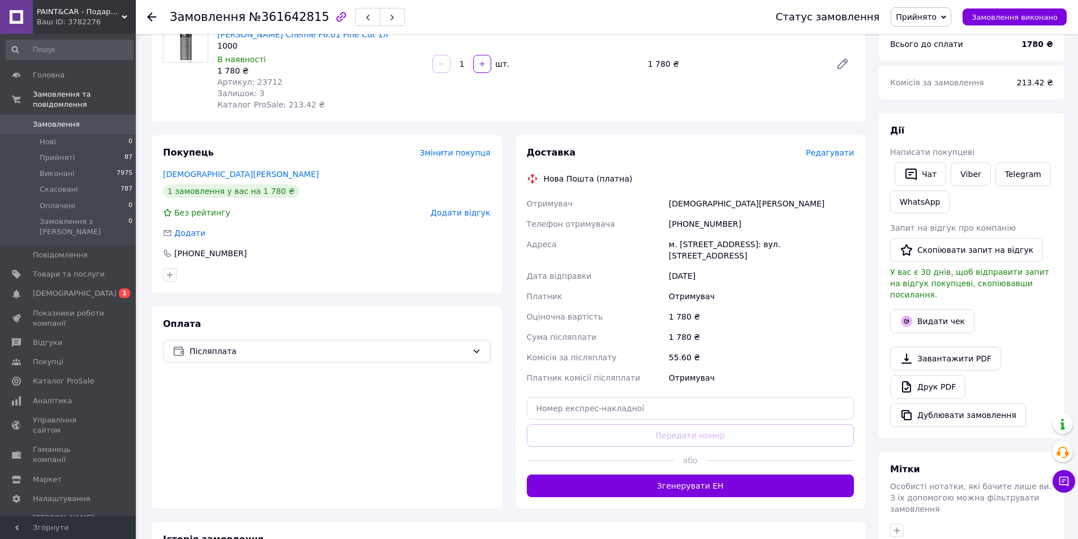
click at [833, 153] on span "Редагувати" at bounding box center [830, 152] width 48 height 9
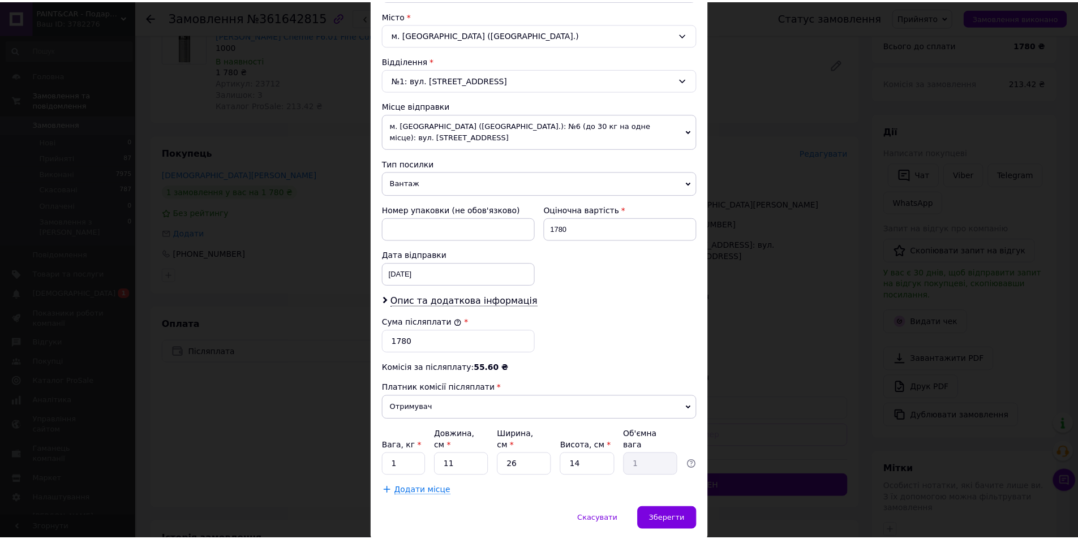
scroll to position [324, 0]
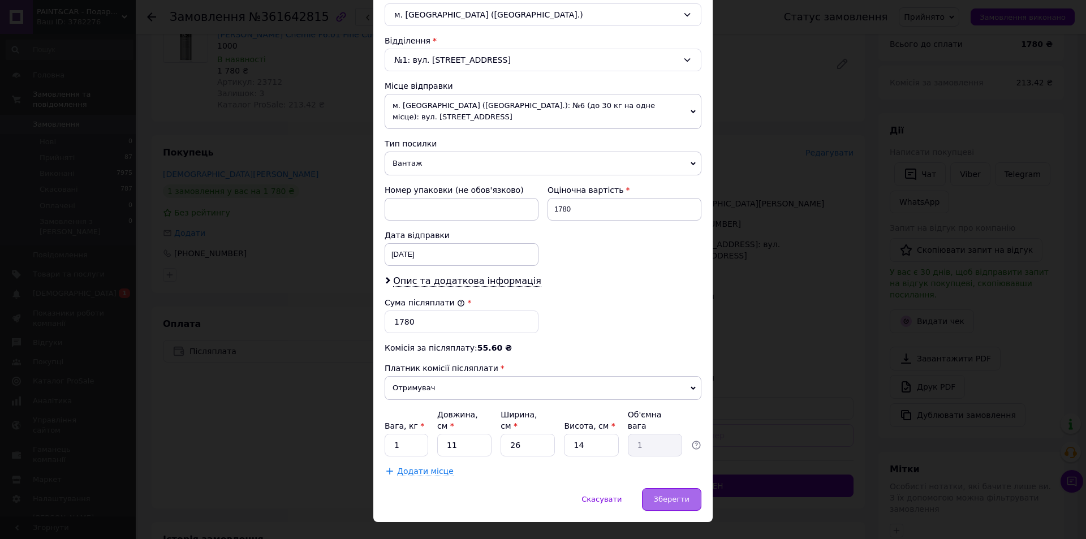
click at [657, 488] on div "Зберегти" at bounding box center [671, 499] width 59 height 23
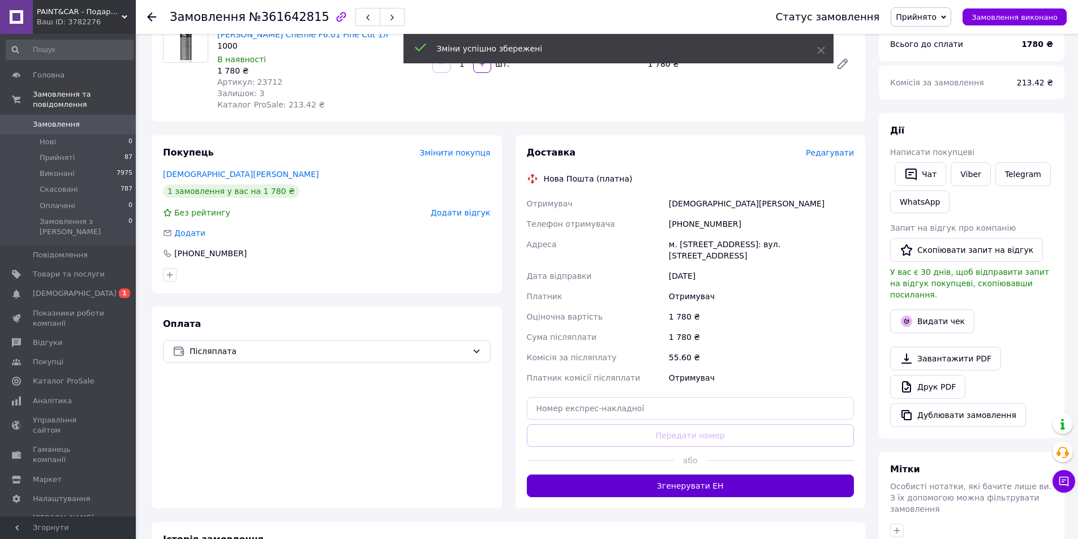
click at [676, 484] on button "Згенерувати ЕН" at bounding box center [691, 486] width 328 height 23
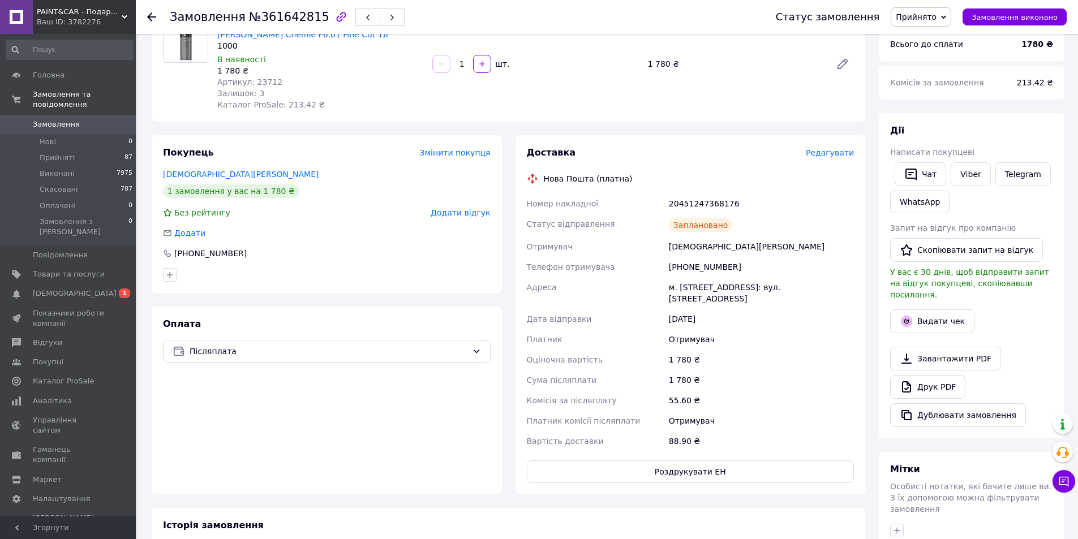
click at [75, 119] on span "Замовлення" at bounding box center [69, 124] width 72 height 10
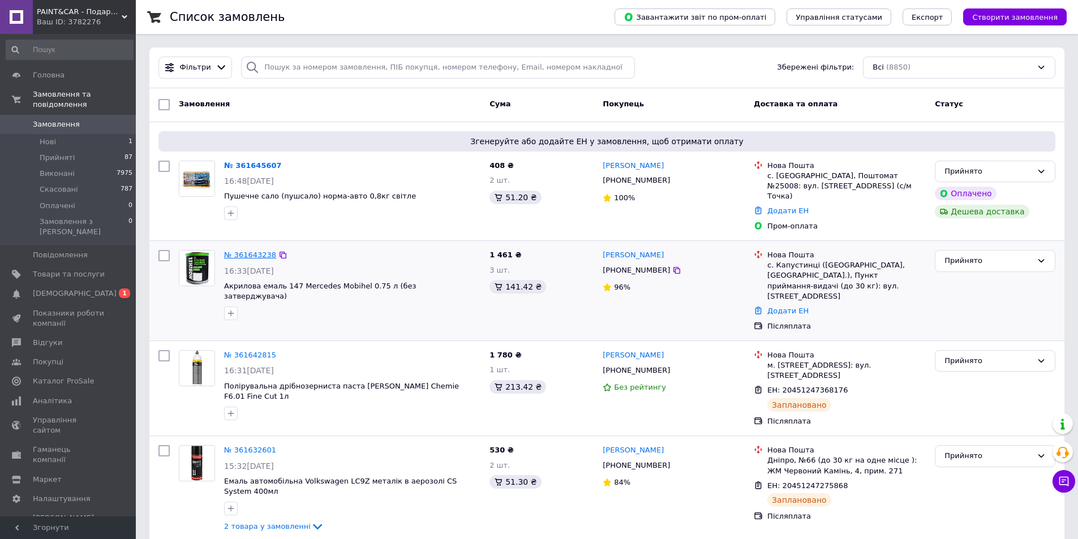
click at [242, 251] on link "№ 361643238" at bounding box center [250, 255] width 52 height 8
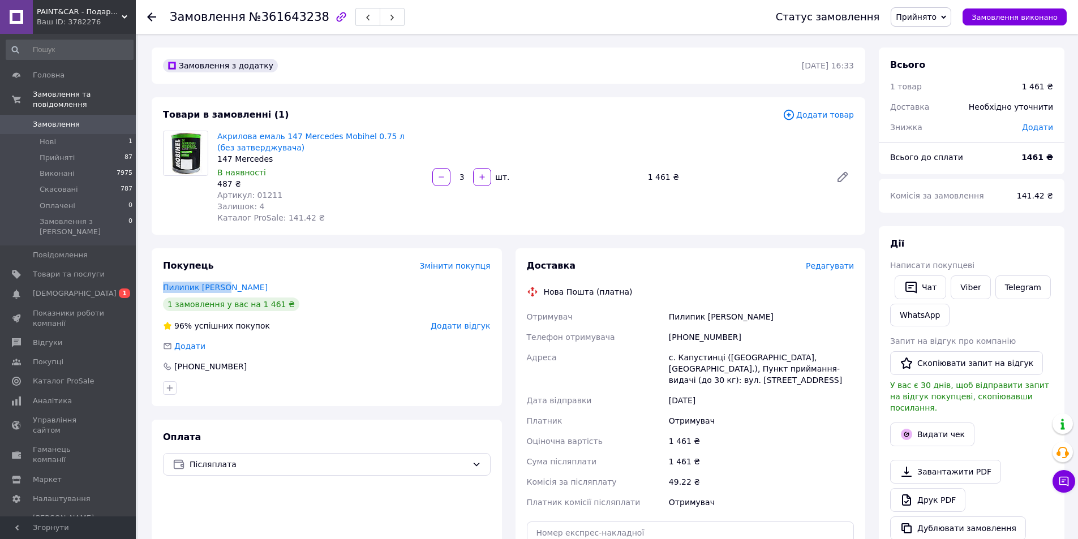
drag, startPoint x: 227, startPoint y: 287, endPoint x: 160, endPoint y: 289, distance: 66.8
click at [160, 289] on div "Покупець Змінити покупця Пилипик Володя 1 замовлення у вас на 1 461 ₴ 96% успіш…" at bounding box center [327, 327] width 350 height 158
copy link "Пилипик Володя"
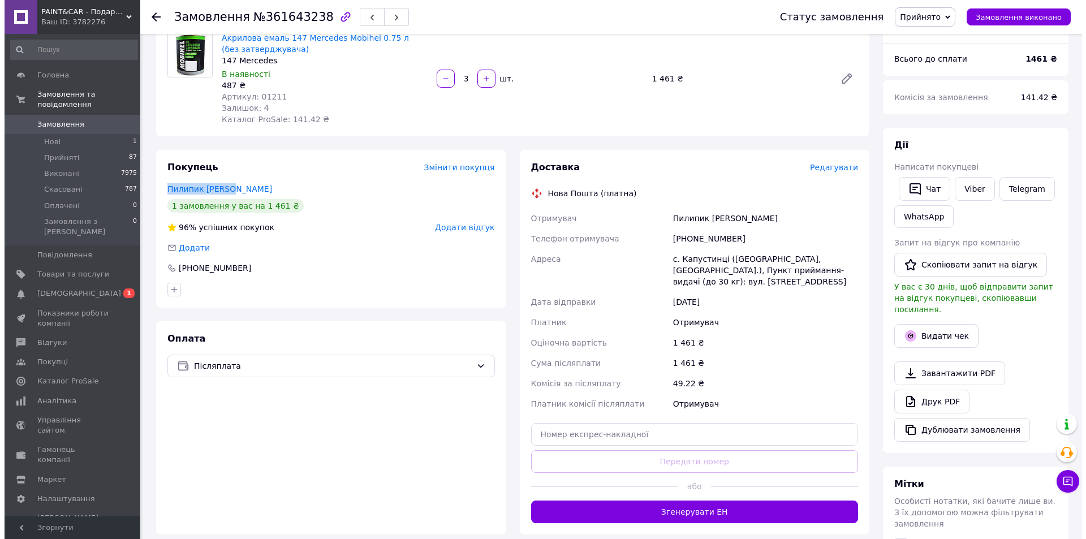
scroll to position [113, 0]
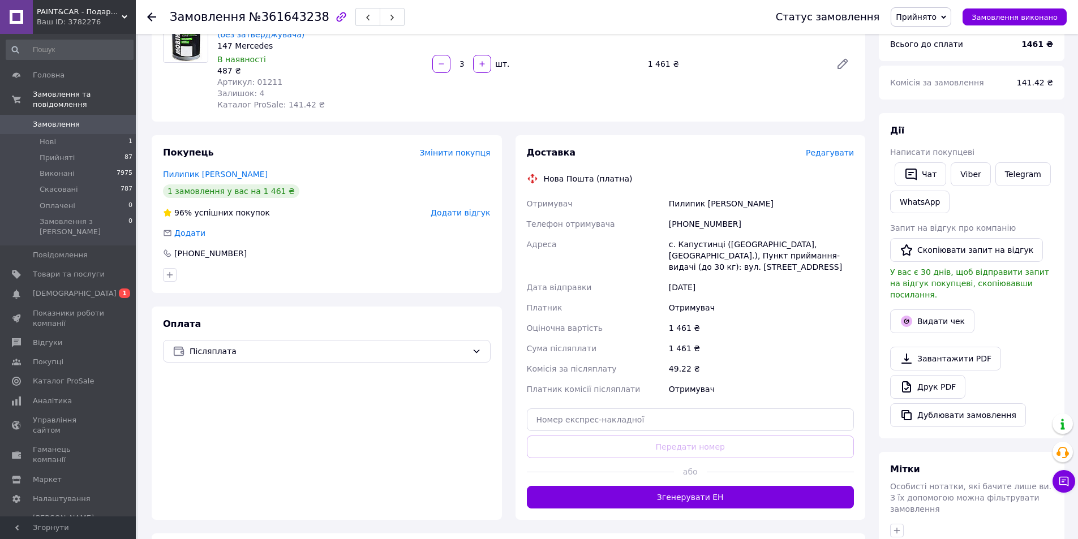
click at [833, 154] on span "Редагувати" at bounding box center [830, 152] width 48 height 9
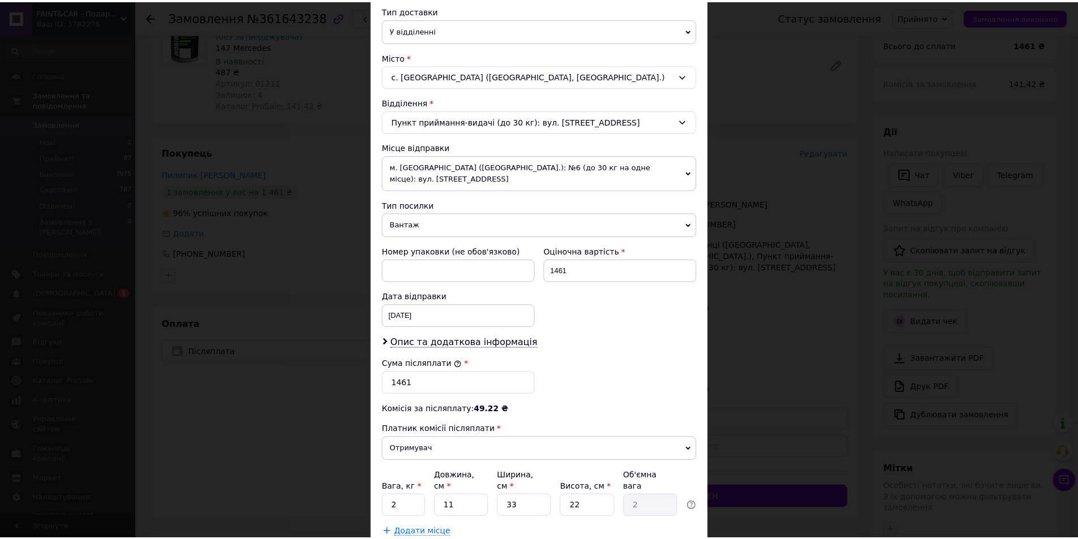
scroll to position [283, 0]
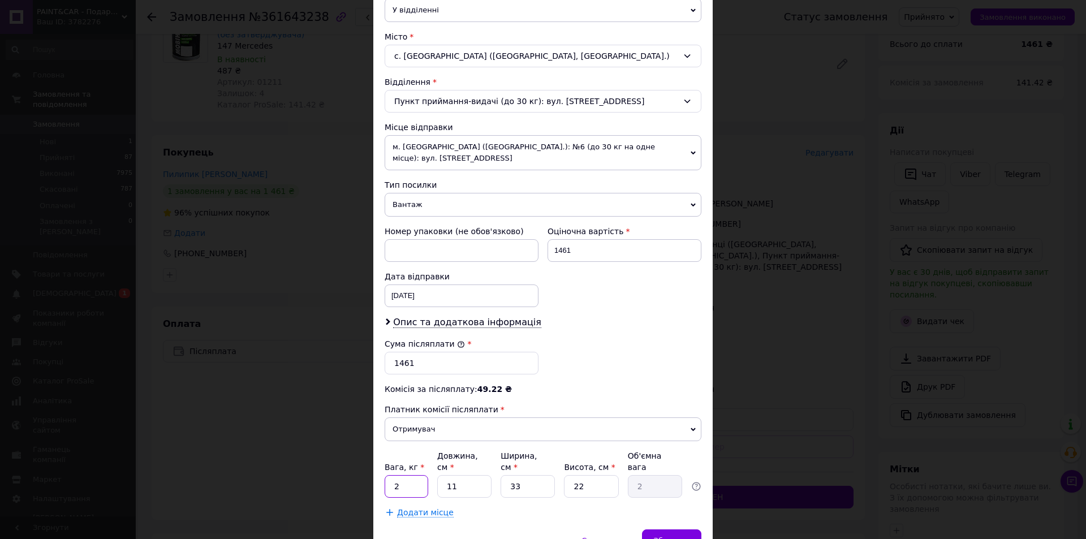
click at [410, 475] on input "2" at bounding box center [407, 486] width 44 height 23
type input "2.5"
click at [657, 529] on div "Зберегти" at bounding box center [671, 540] width 59 height 23
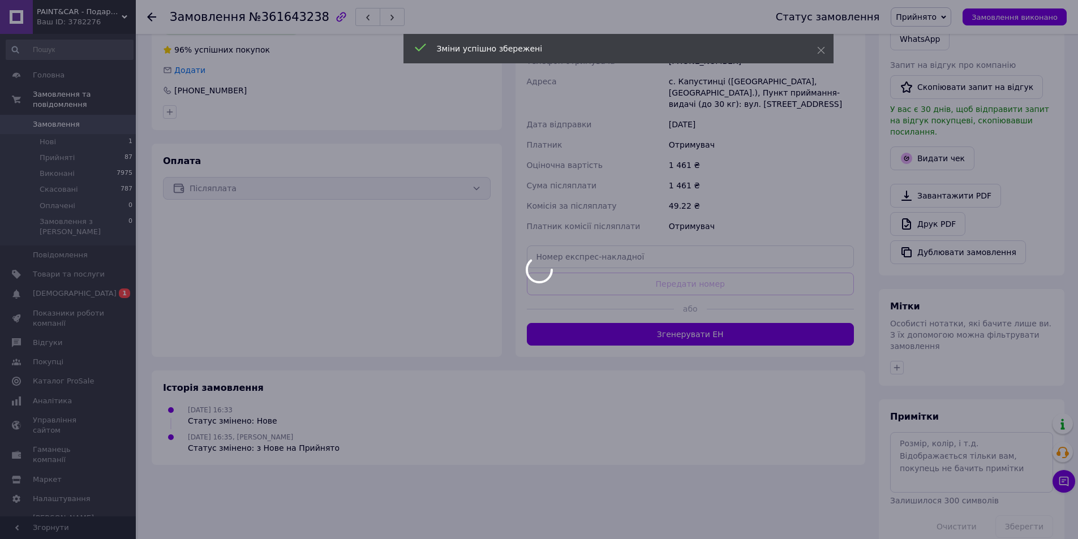
scroll to position [277, 0]
click at [621, 331] on div at bounding box center [539, 269] width 1078 height 539
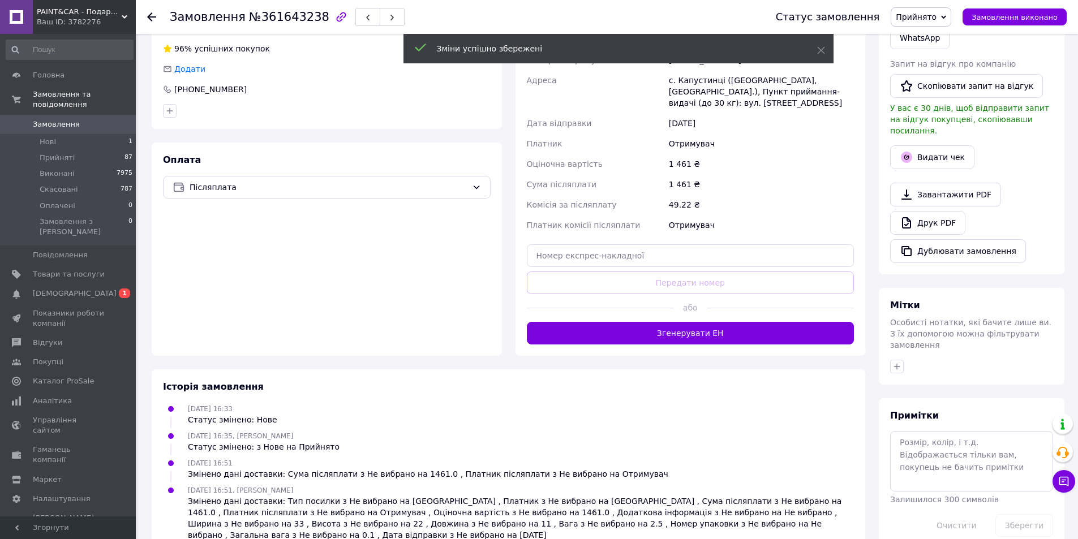
click at [621, 331] on button "Згенерувати ЕН" at bounding box center [691, 333] width 328 height 23
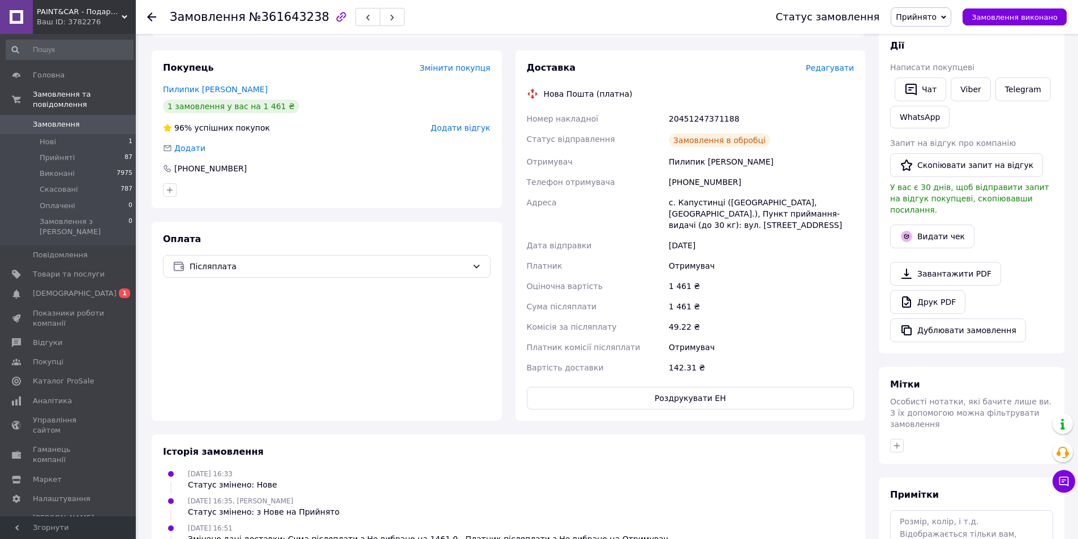
scroll to position [164, 0]
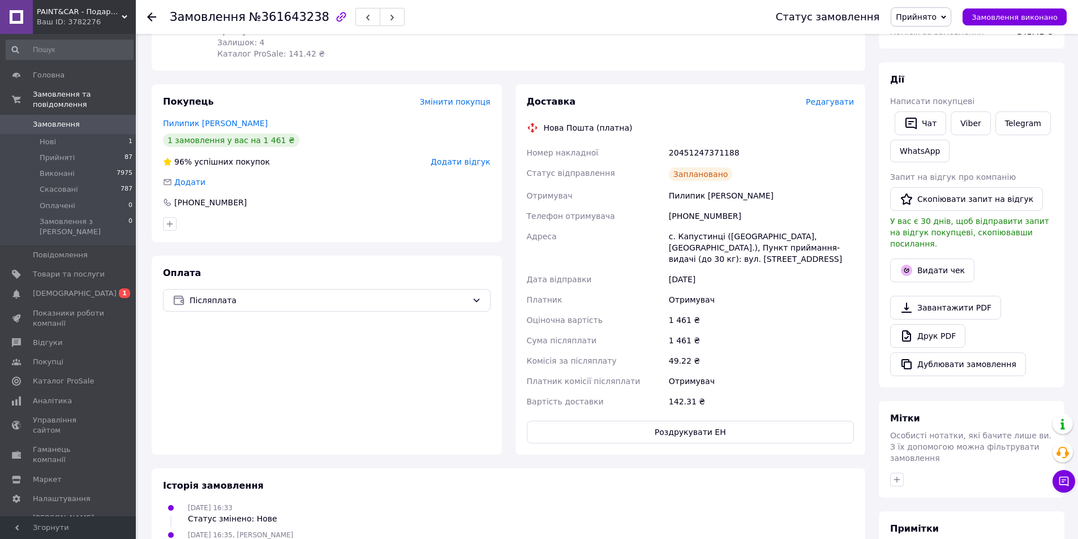
click at [71, 119] on span "Замовлення" at bounding box center [56, 124] width 47 height 10
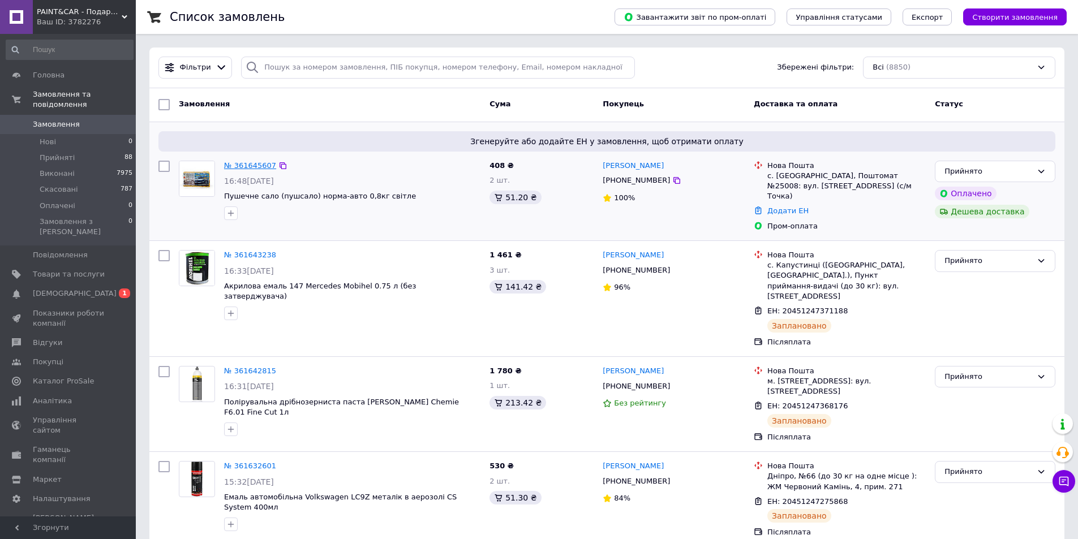
click at [235, 167] on link "№ 361645607" at bounding box center [250, 165] width 52 height 8
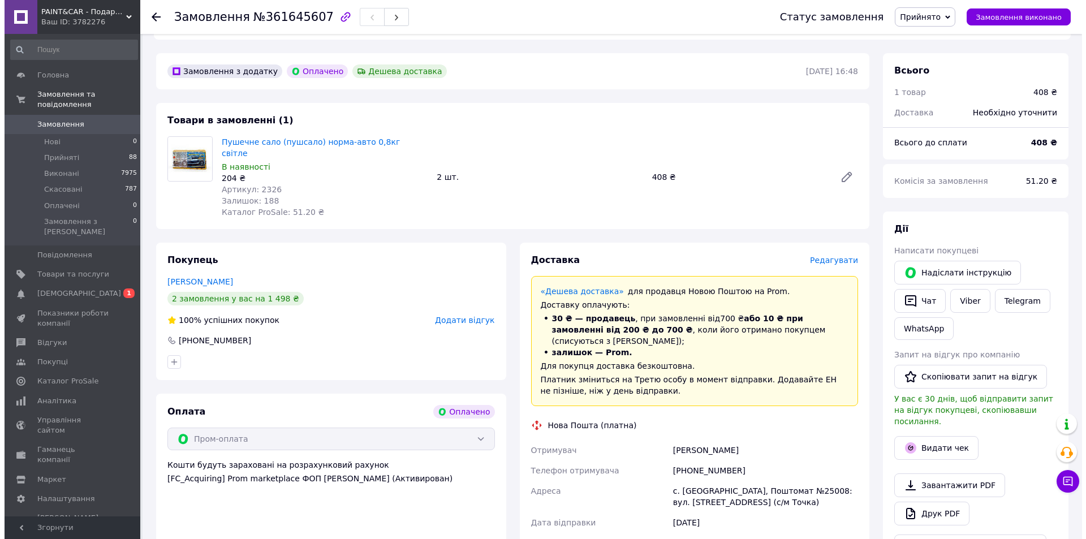
scroll to position [283, 0]
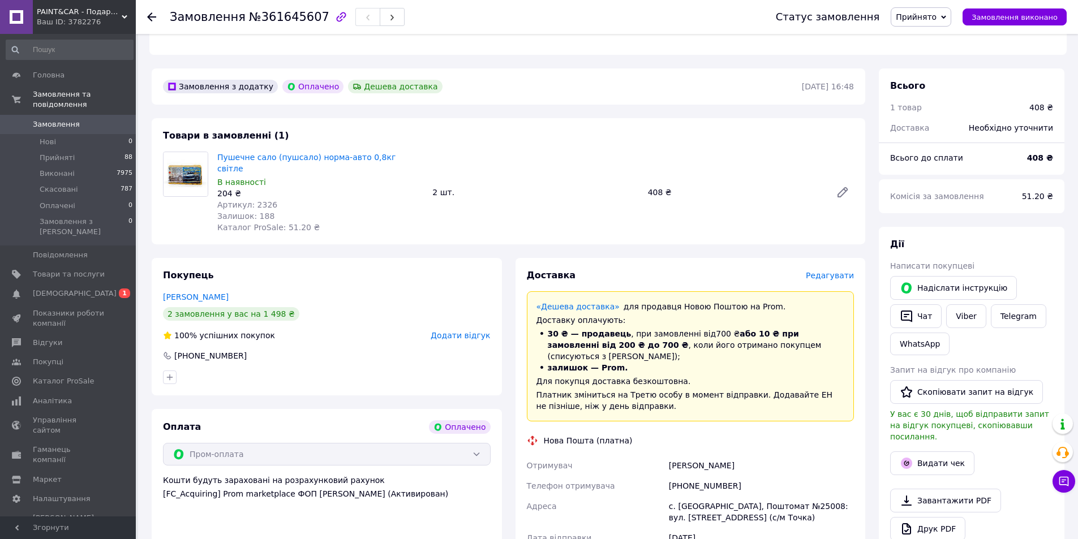
drag, startPoint x: 235, startPoint y: 272, endPoint x: 162, endPoint y: 275, distance: 73.6
click at [162, 275] on div "Покупець Науменко Михаил 2 замовлення у вас на 1 498 ₴ 100% успішних покупок До…" at bounding box center [327, 326] width 350 height 137
copy link "Науменко Михаил"
click at [907, 458] on icon "button" at bounding box center [906, 463] width 11 height 11
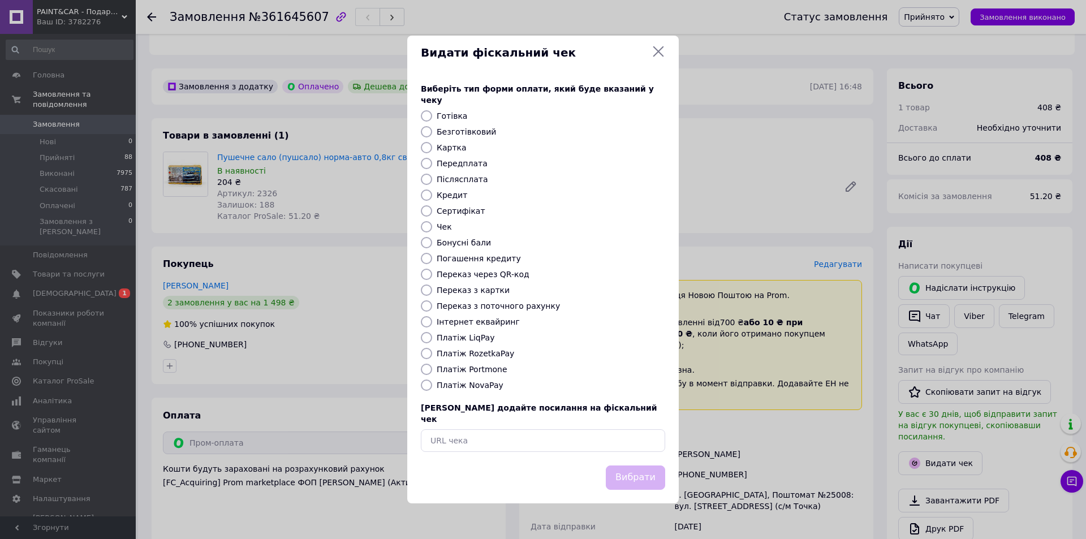
click at [457, 131] on label "Безготівковий" at bounding box center [466, 131] width 59 height 9
click at [432, 131] on input "Безготівковий" at bounding box center [426, 131] width 11 height 11
radio input "true"
click at [640, 471] on button "Вибрати" at bounding box center [635, 478] width 59 height 24
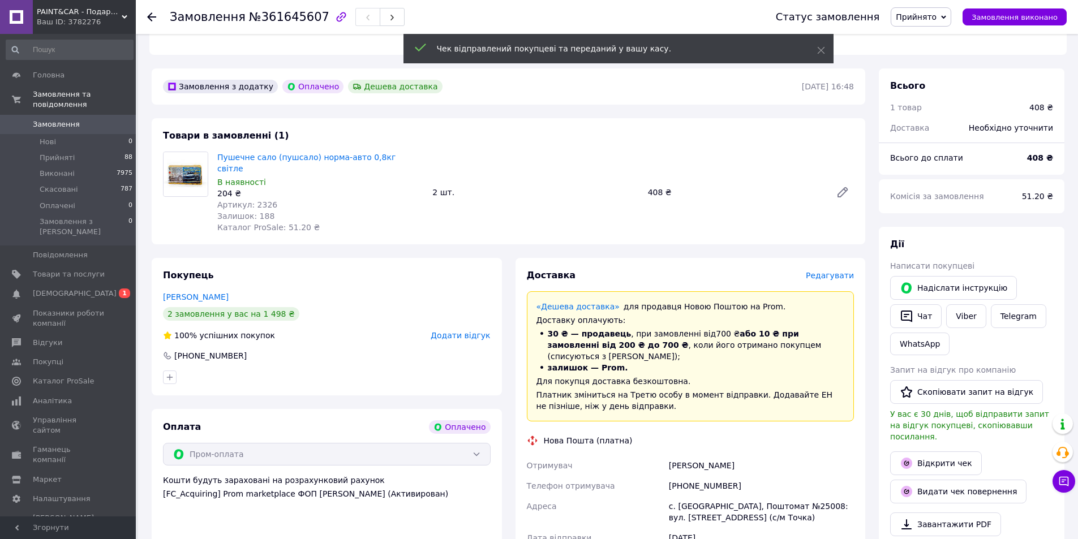
click at [830, 271] on span "Редагувати" at bounding box center [830, 275] width 48 height 9
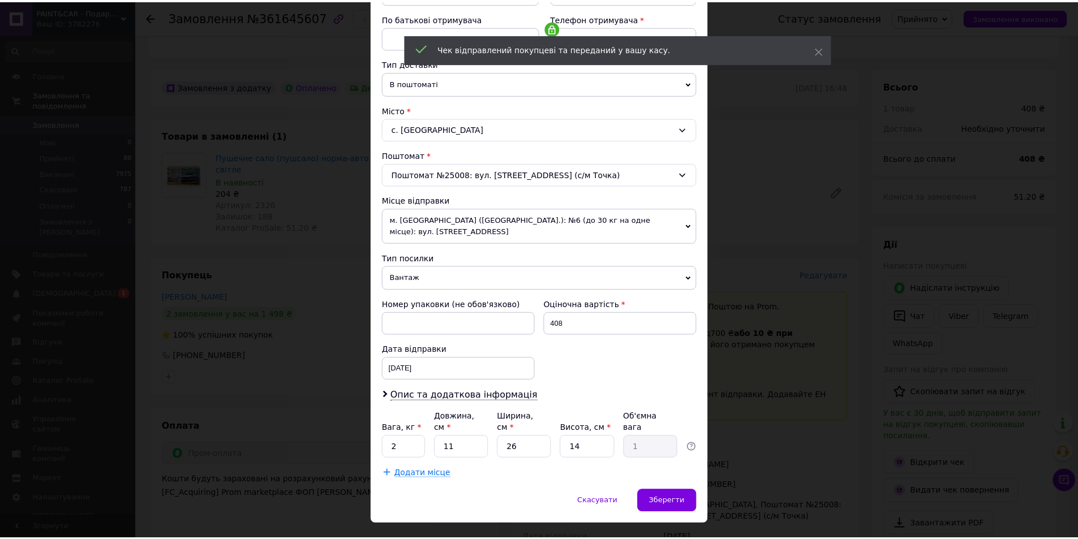
scroll to position [212, 0]
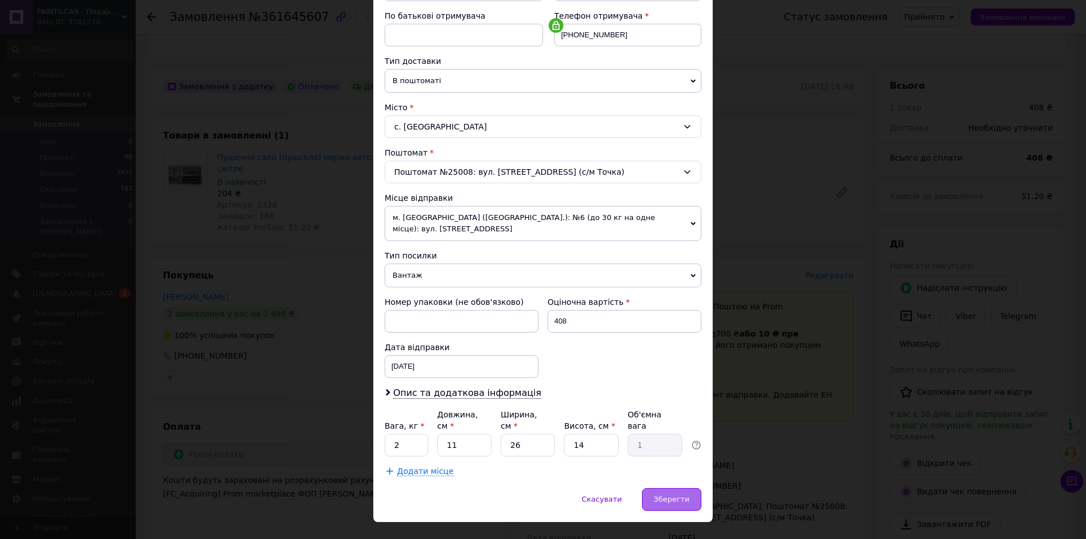
click at [669, 495] on span "Зберегти" at bounding box center [672, 499] width 36 height 8
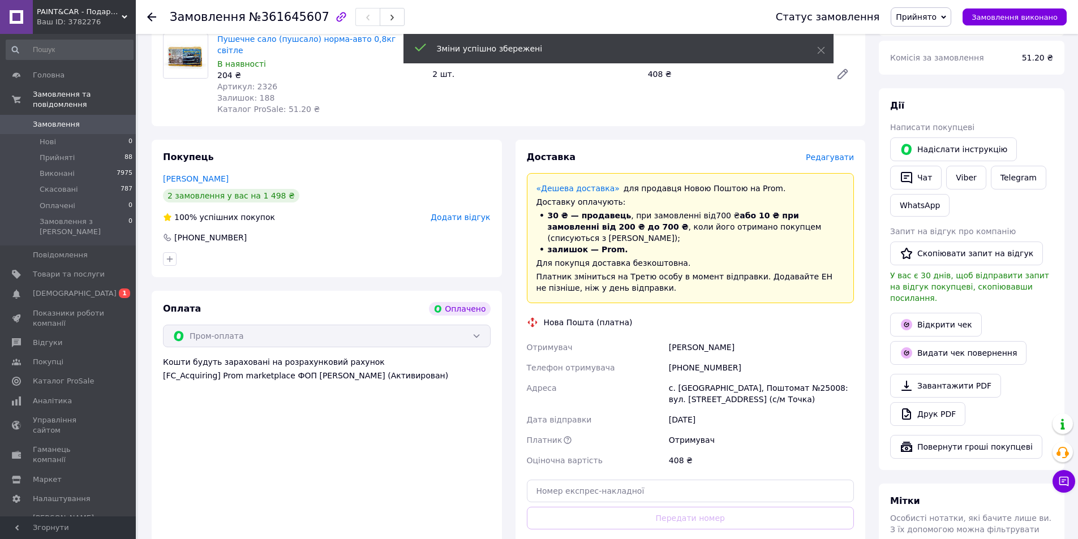
scroll to position [509, 0]
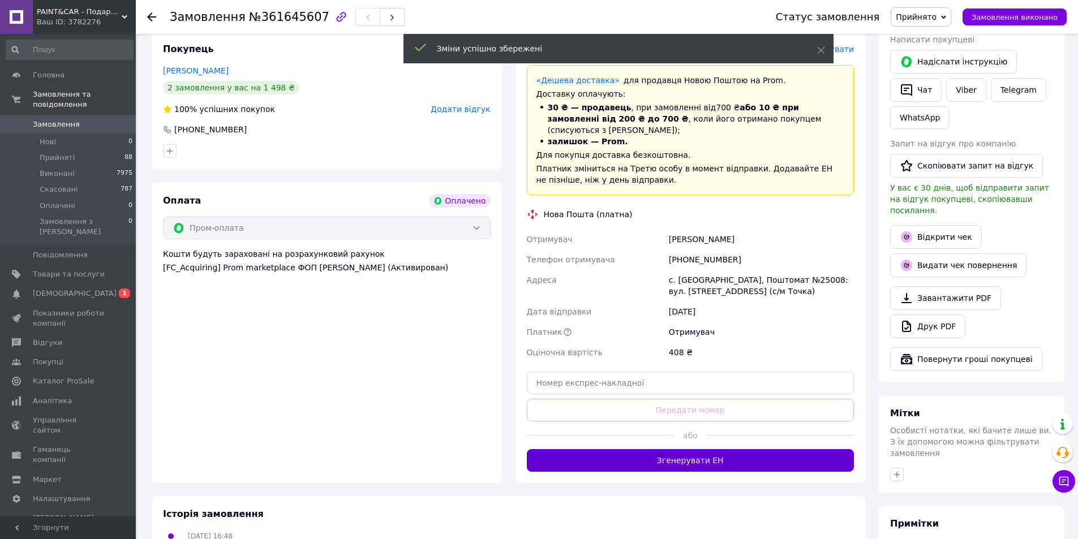
click at [662, 449] on button "Згенерувати ЕН" at bounding box center [691, 460] width 328 height 23
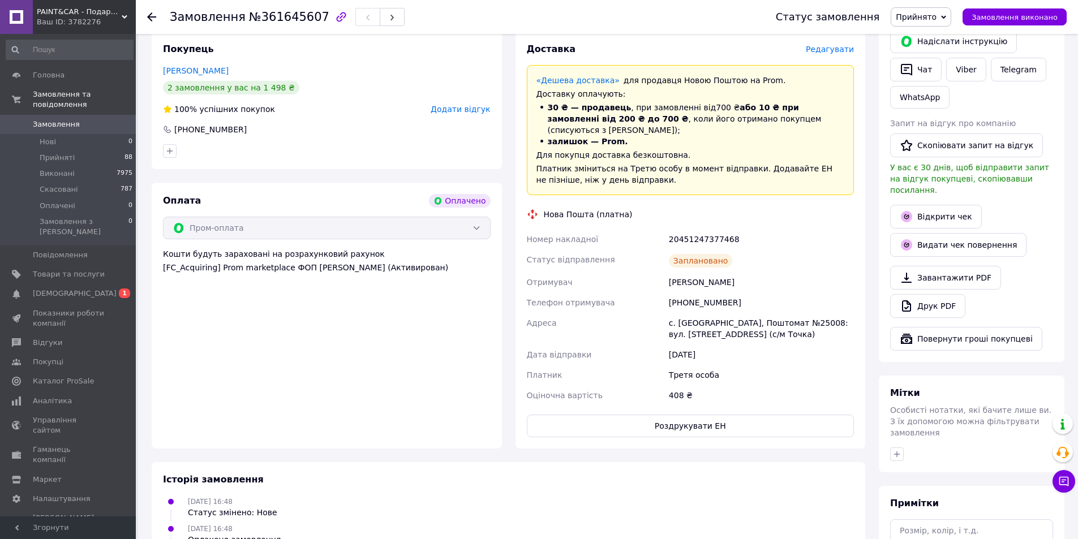
click at [60, 119] on span "Замовлення" at bounding box center [56, 124] width 47 height 10
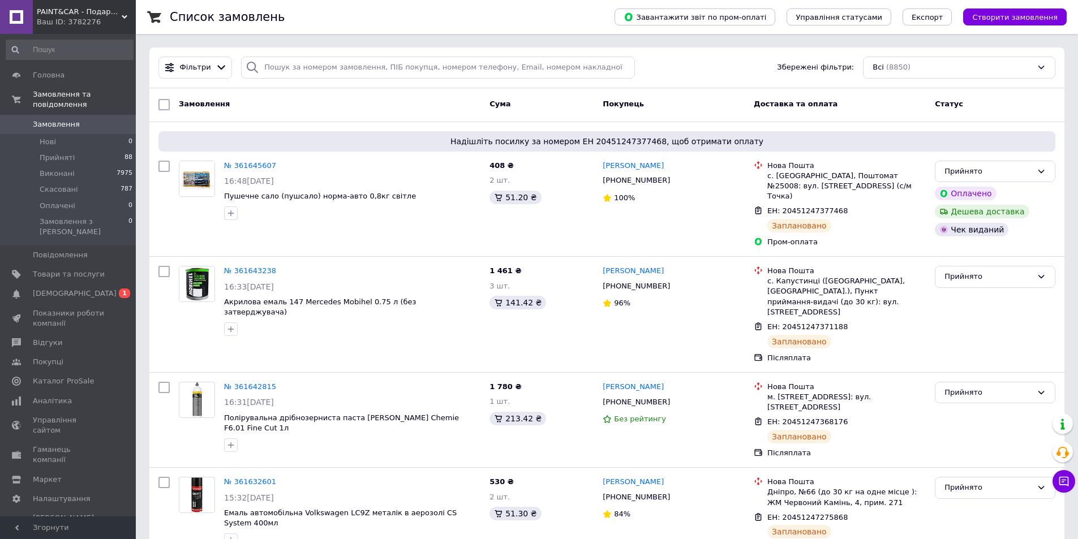
click at [0, 265] on link "Товари та послуги" at bounding box center [69, 274] width 139 height 19
click at [227, 102] on div "Замовлення" at bounding box center [329, 104] width 311 height 20
click at [1070, 483] on button "Чат з покупцем" at bounding box center [1063, 481] width 23 height 23
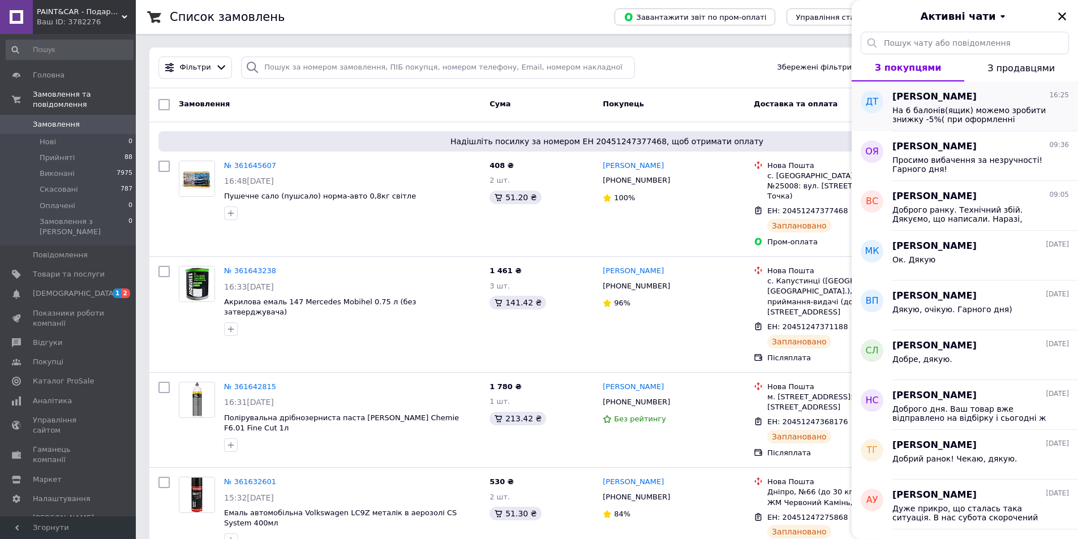
click at [957, 113] on span "На 6 балонів(ящик) можемо зробити знижку -5%( при оформленні замовлення за межа…" at bounding box center [972, 115] width 161 height 18
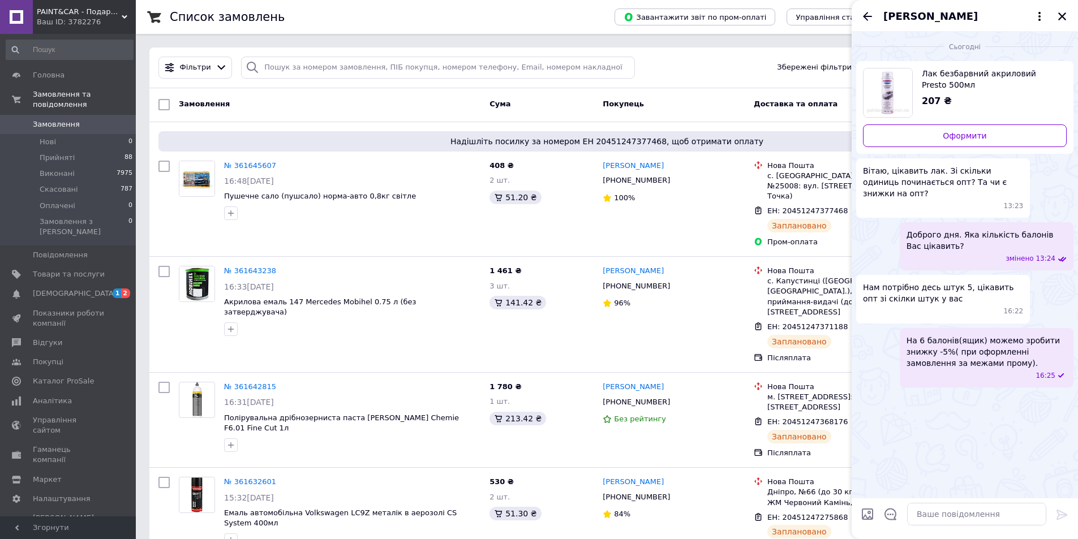
click at [64, 119] on span "Замовлення" at bounding box center [56, 124] width 47 height 10
click at [1065, 15] on icon "Закрити" at bounding box center [1062, 16] width 10 height 10
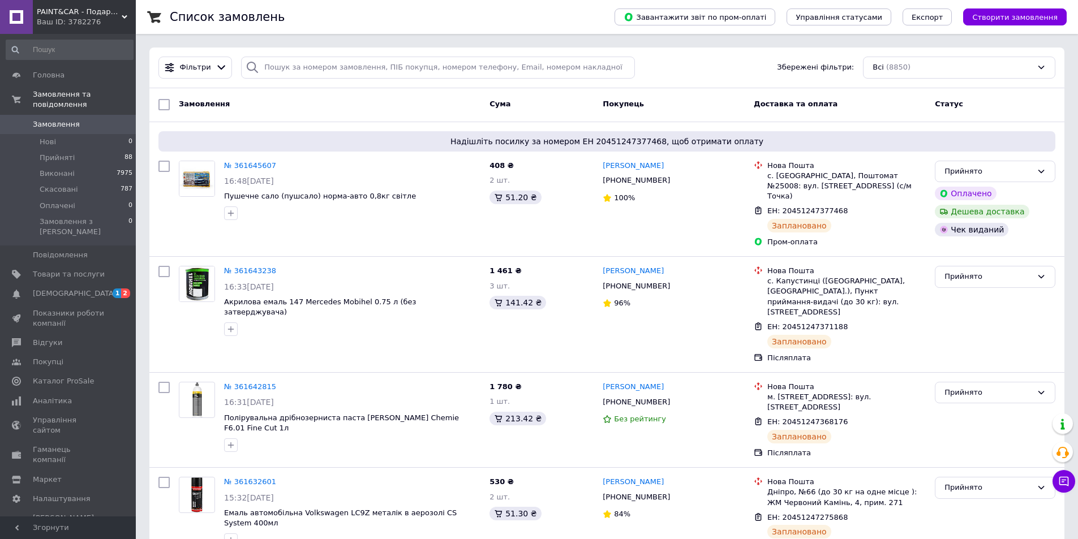
click at [49, 119] on span "Замовлення" at bounding box center [56, 124] width 47 height 10
click at [64, 269] on span "Товари та послуги" at bounding box center [69, 274] width 72 height 10
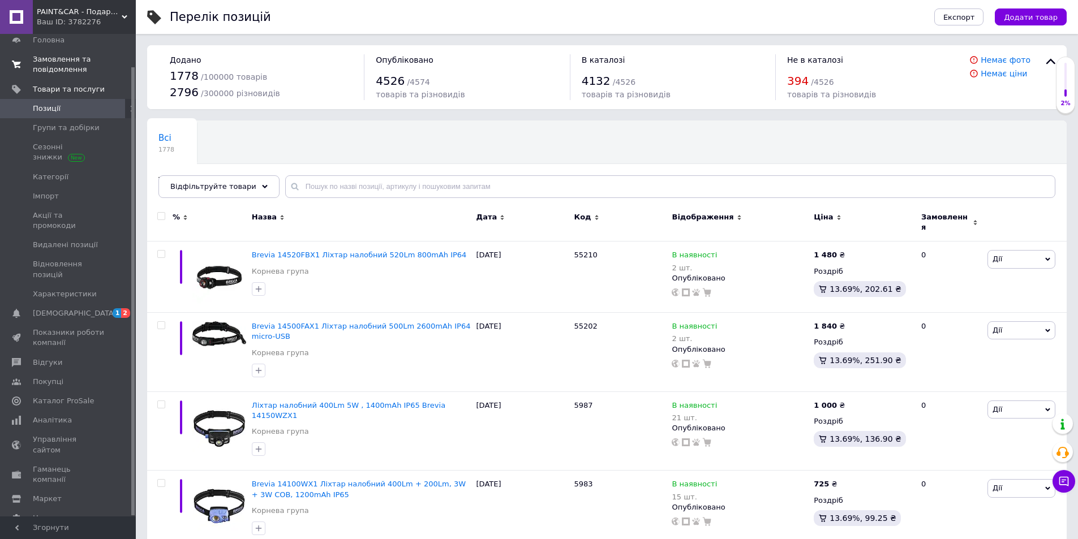
click at [44, 63] on span "Замовлення та повідомлення" at bounding box center [69, 64] width 72 height 20
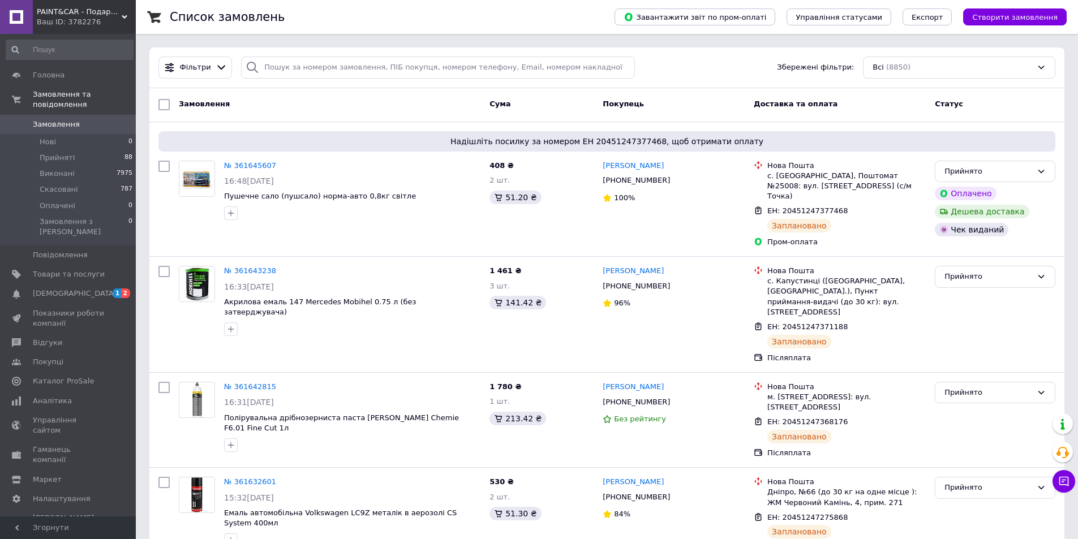
click at [58, 119] on span "Замовлення" at bounding box center [56, 124] width 47 height 10
click at [42, 119] on span "Замовлення" at bounding box center [56, 124] width 47 height 10
click at [40, 119] on span "Замовлення" at bounding box center [56, 124] width 47 height 10
click at [41, 119] on span "Замовлення" at bounding box center [56, 124] width 47 height 10
click at [47, 119] on span "Замовлення" at bounding box center [56, 124] width 47 height 10
